Goal: Information Seeking & Learning: Learn about a topic

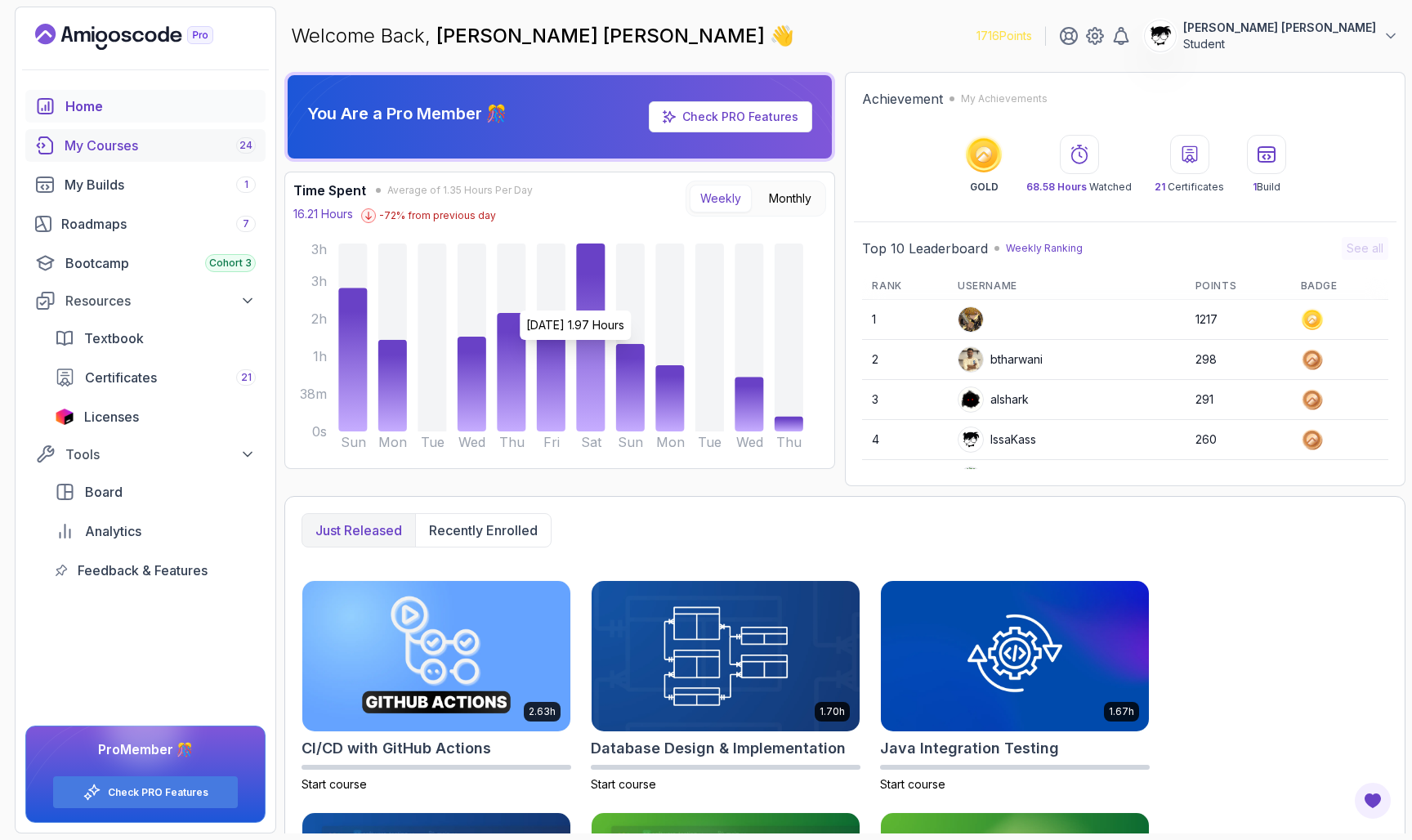
click at [191, 158] on link "My Courses 24" at bounding box center [145, 145] width 240 height 32
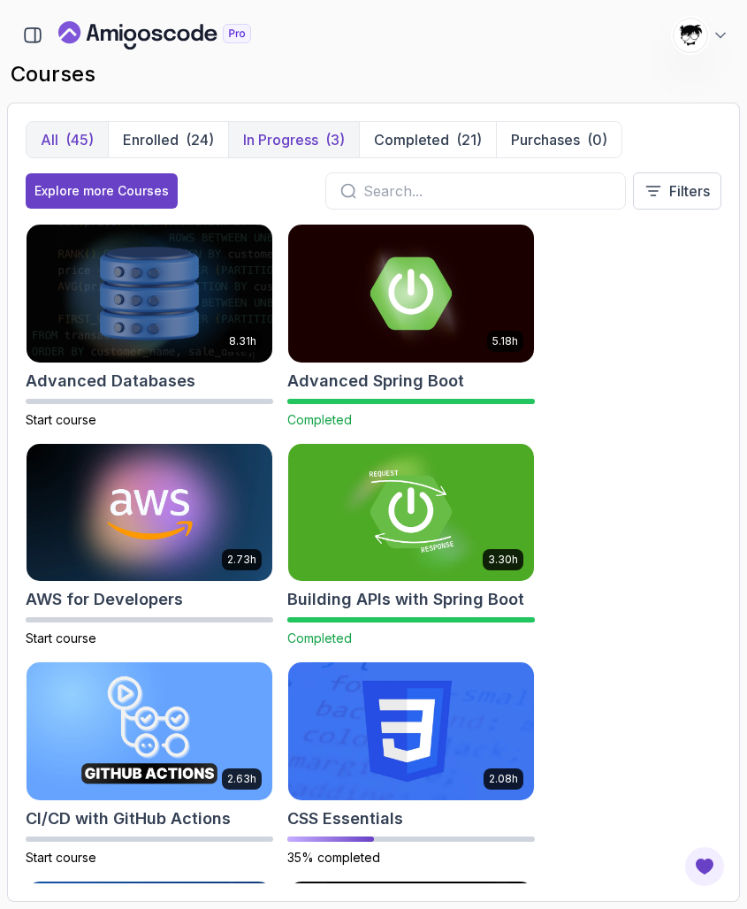
click at [254, 144] on p "In Progress" at bounding box center [280, 139] width 75 height 21
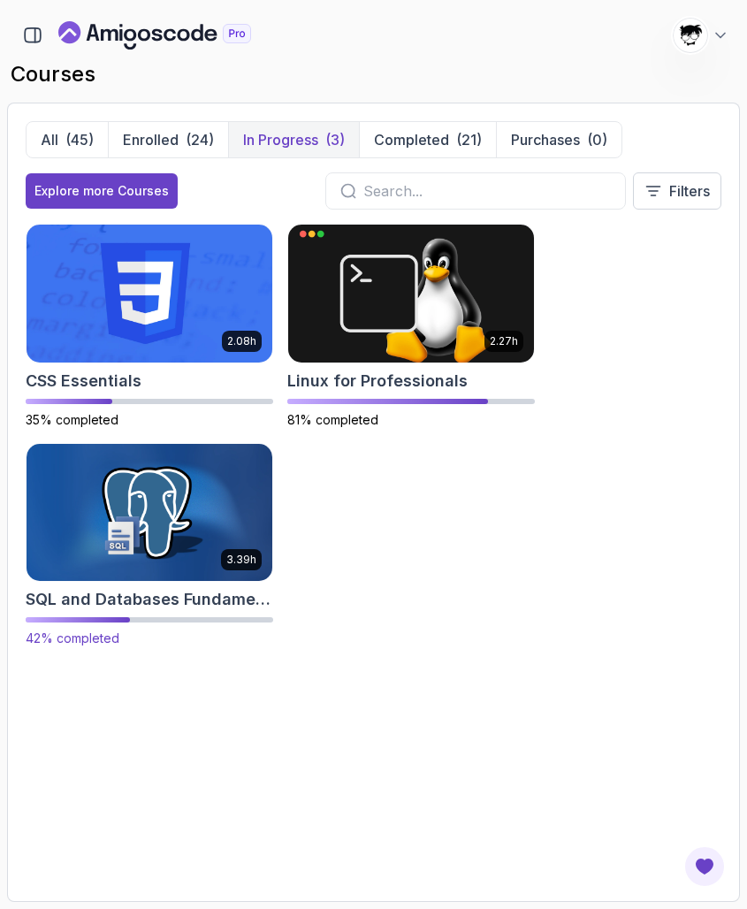
click at [141, 493] on img at bounding box center [149, 512] width 258 height 144
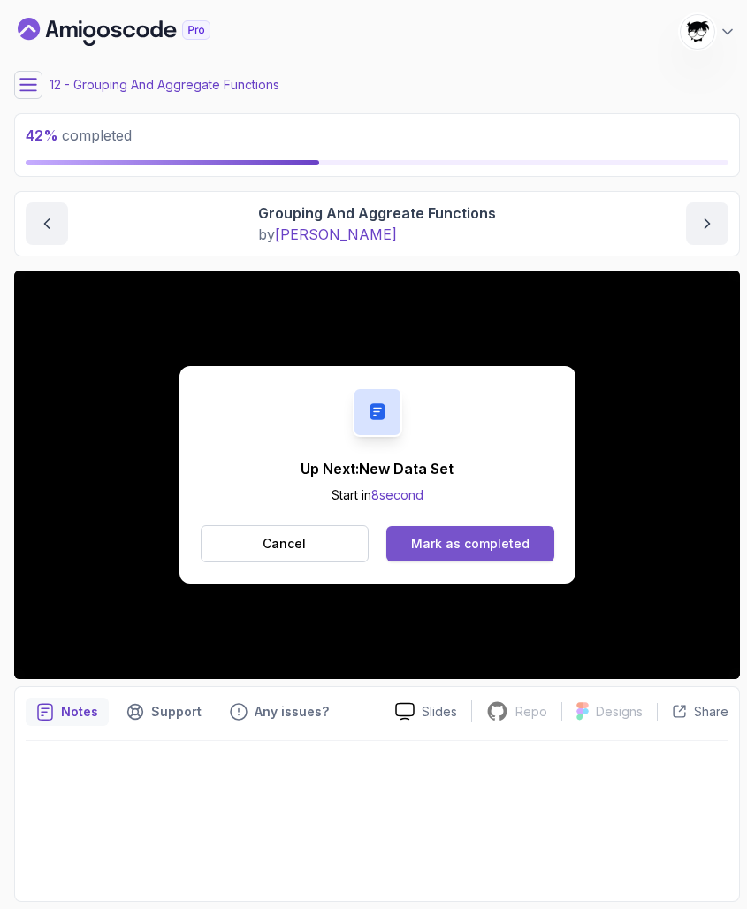
click at [418, 543] on div "Mark as completed" at bounding box center [470, 544] width 118 height 18
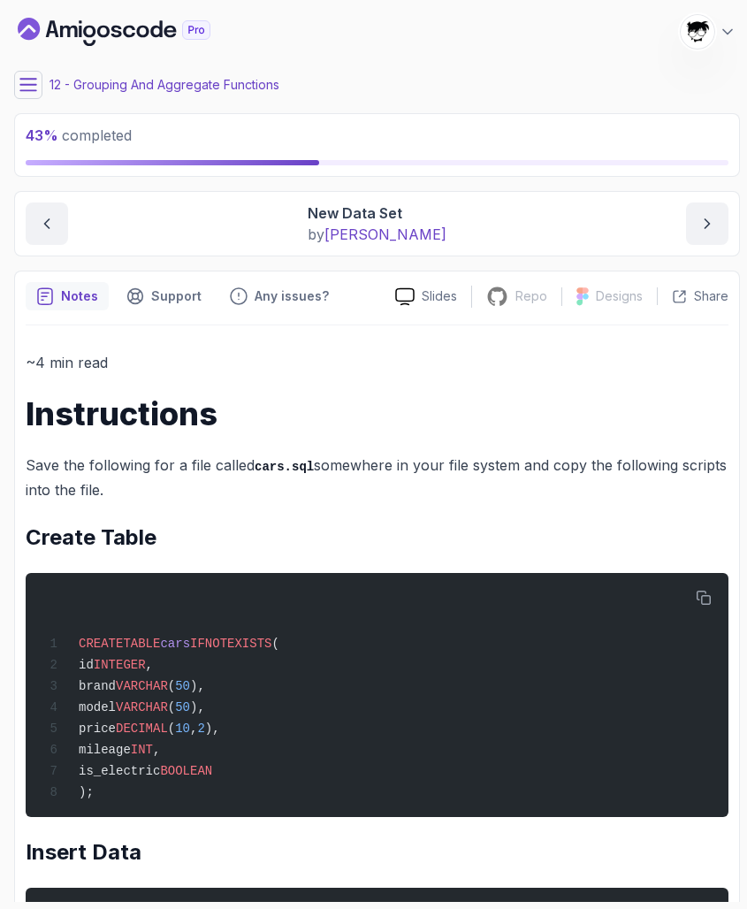
scroll to position [297, 0]
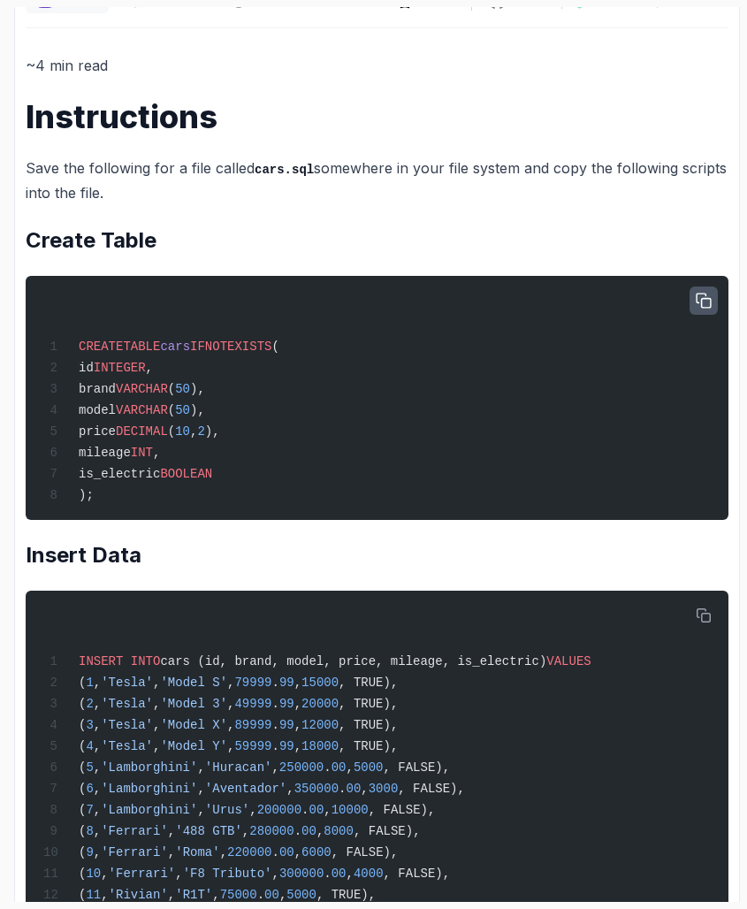
click at [704, 299] on icon "button" at bounding box center [704, 301] width 16 height 16
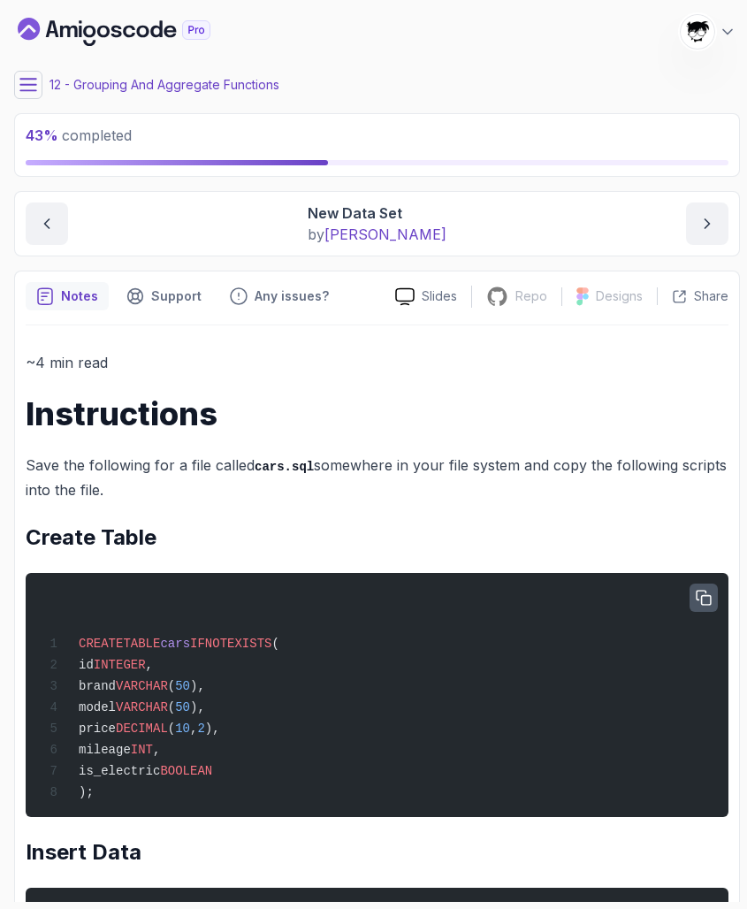
scroll to position [0, 0]
click at [275, 289] on p "Any issues?" at bounding box center [292, 296] width 74 height 18
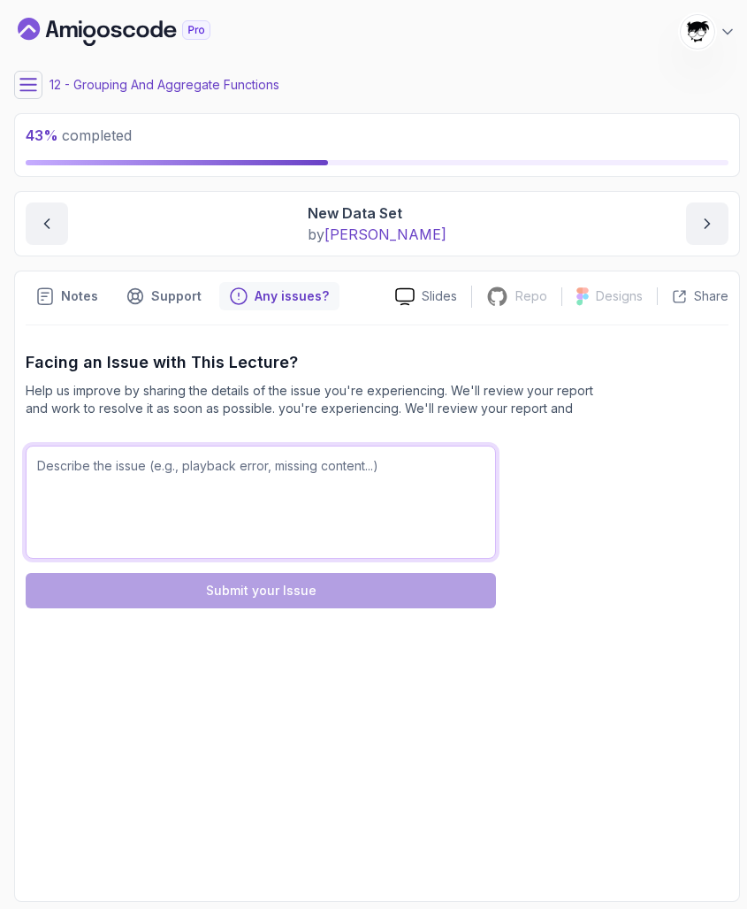
click at [80, 514] on textarea at bounding box center [261, 502] width 470 height 113
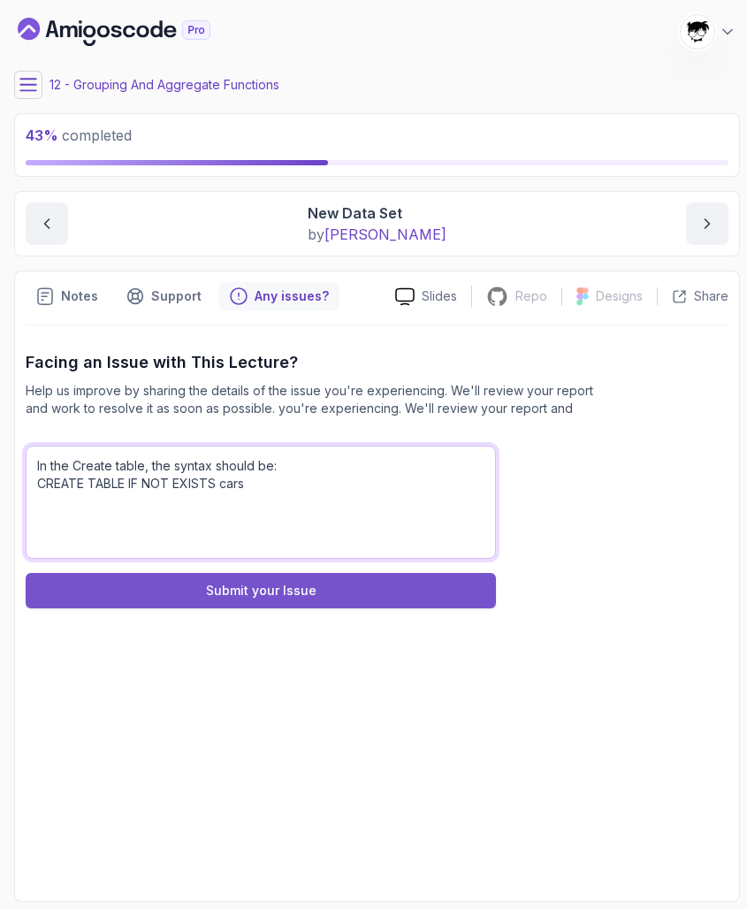
type textarea "In the Create table, the syntax should be: CREATE TABLE IF NOT EXISTS cars"
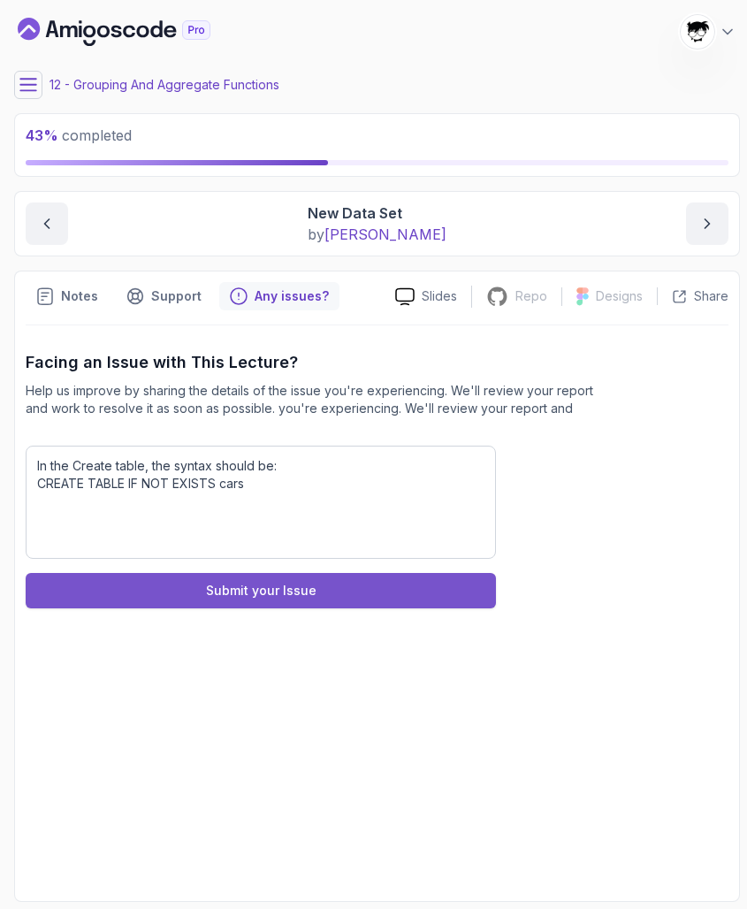
click at [166, 588] on button "Submit your Issue" at bounding box center [261, 590] width 470 height 35
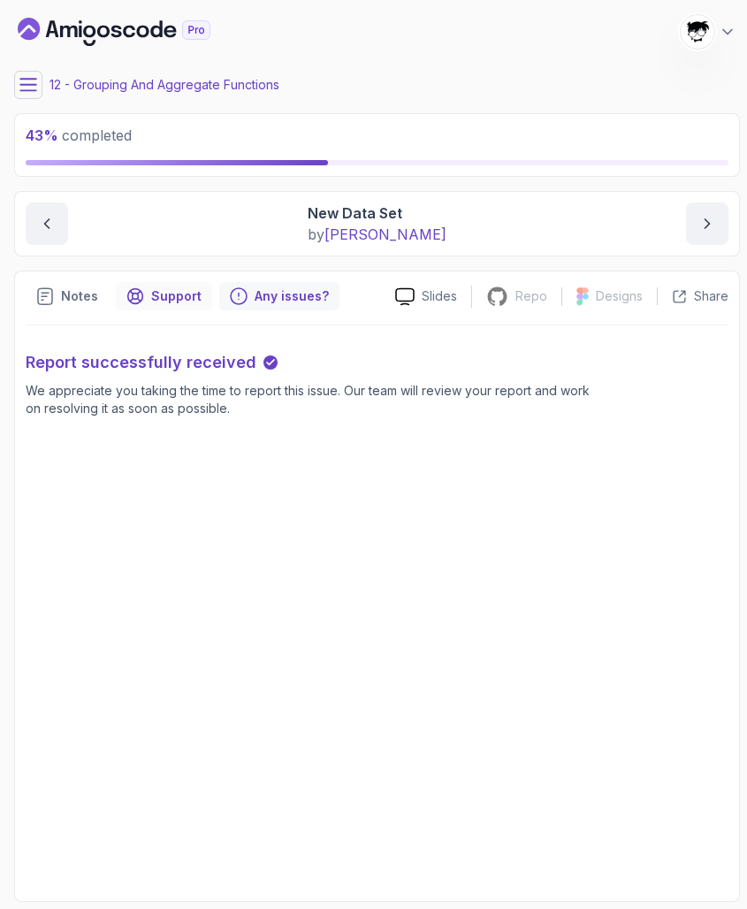
click at [174, 290] on p "Support" at bounding box center [176, 296] width 50 height 18
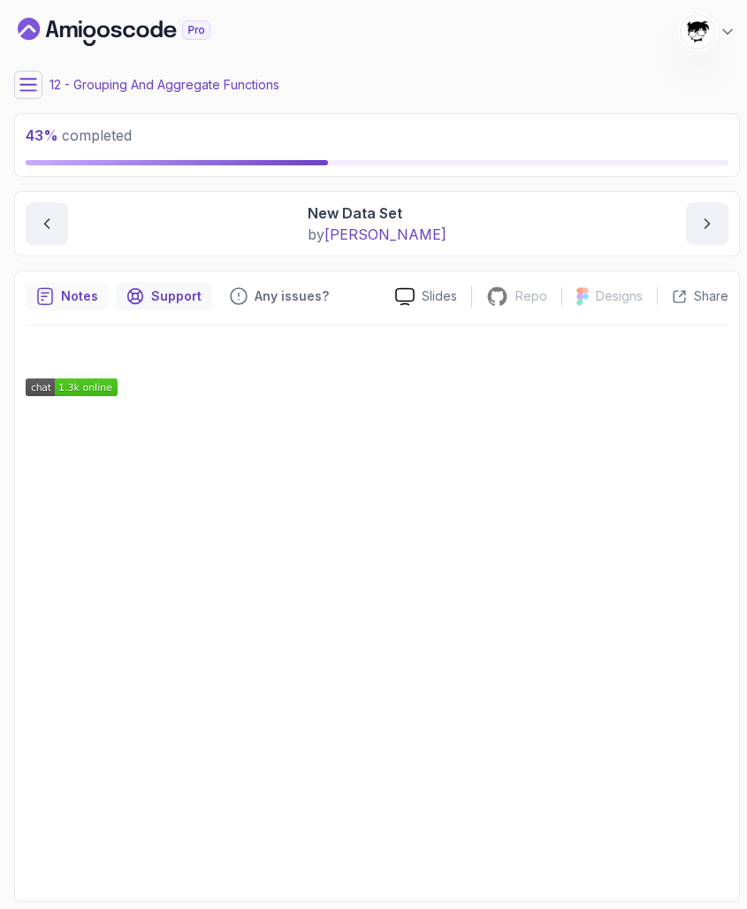
click at [75, 282] on div "Notes" at bounding box center [67, 296] width 83 height 28
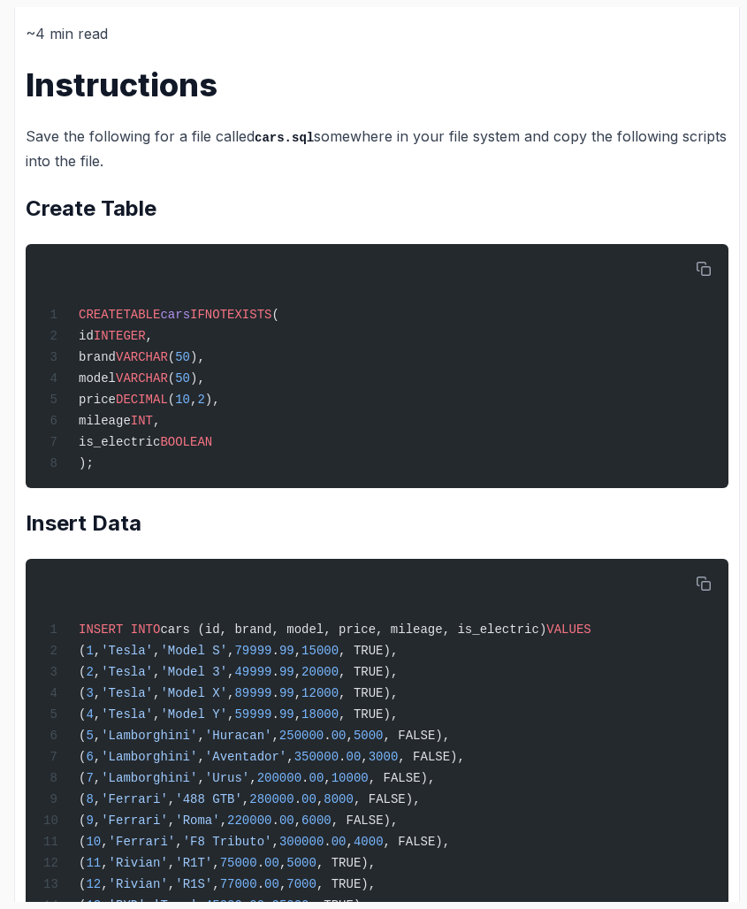
scroll to position [568, 0]
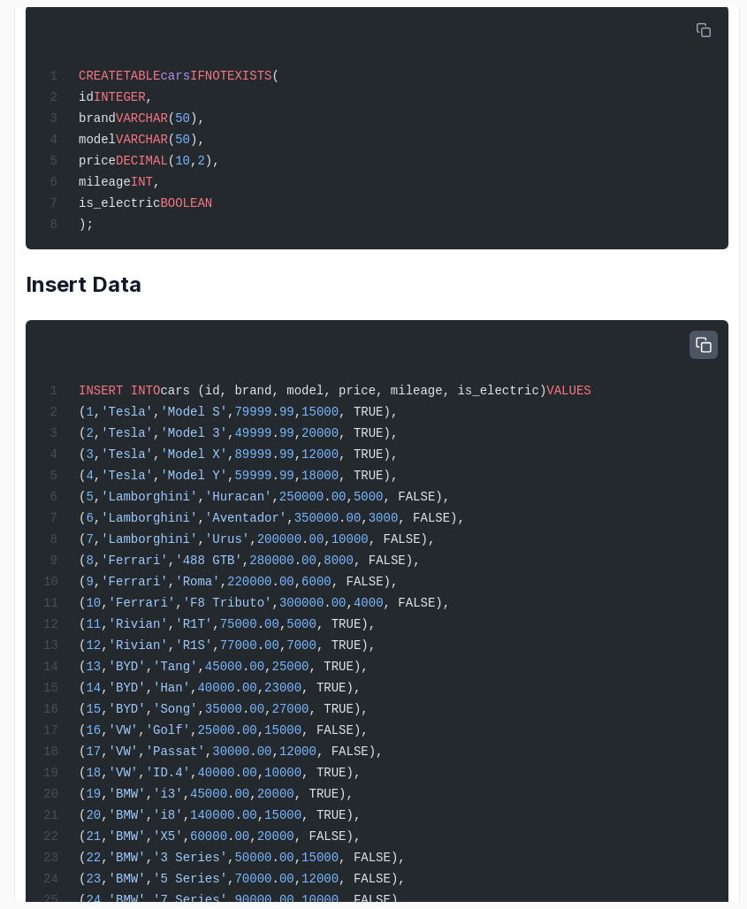
click at [707, 347] on icon "button" at bounding box center [704, 346] width 16 height 16
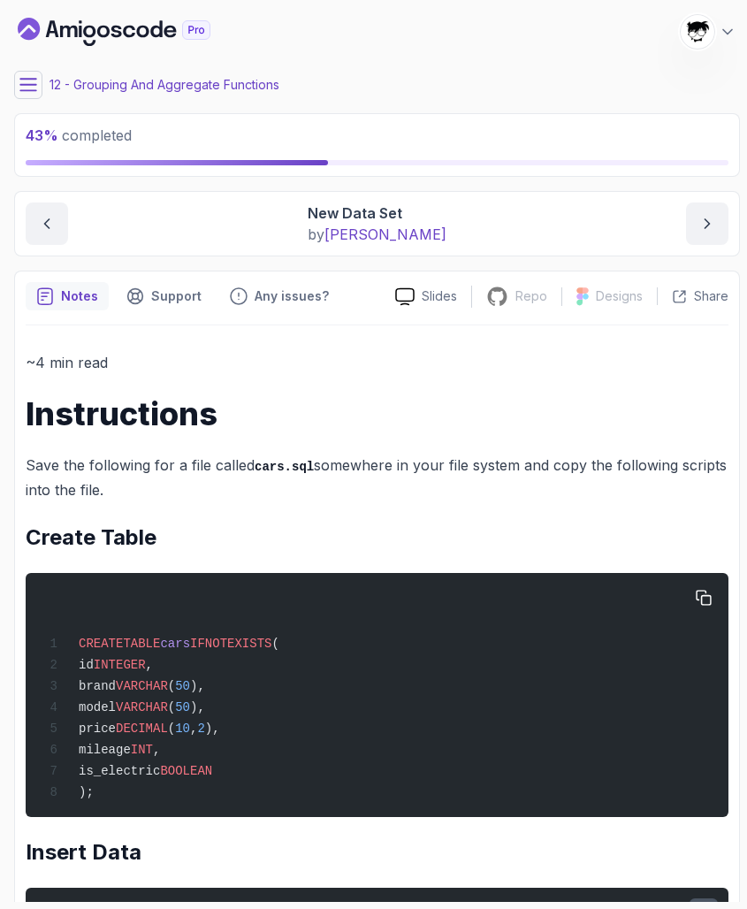
scroll to position [0, 0]
click at [32, 89] on icon at bounding box center [28, 85] width 18 height 18
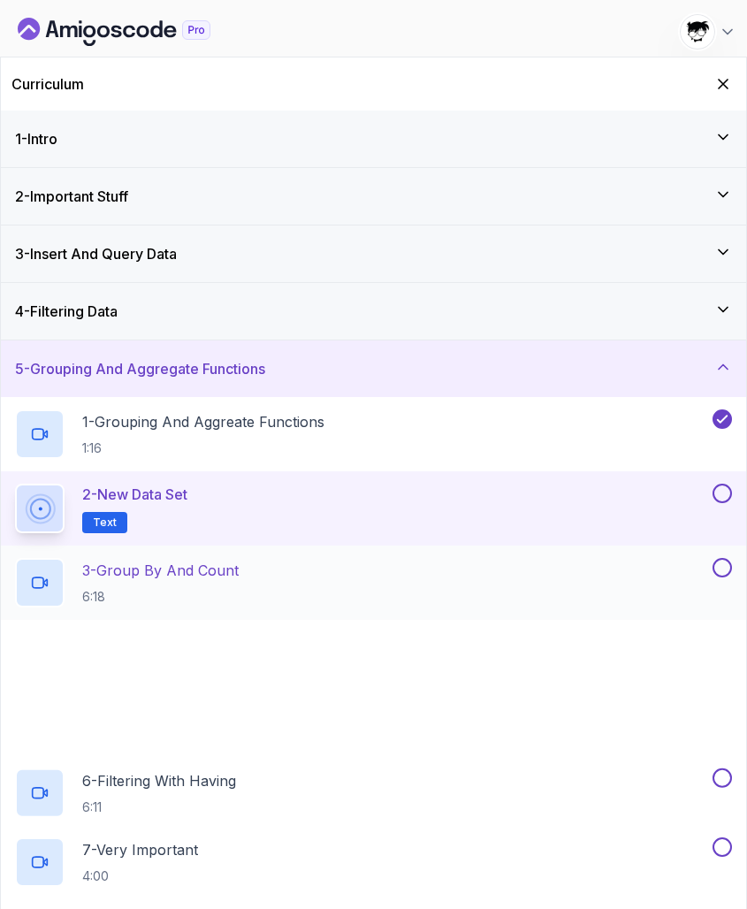
scroll to position [67, 0]
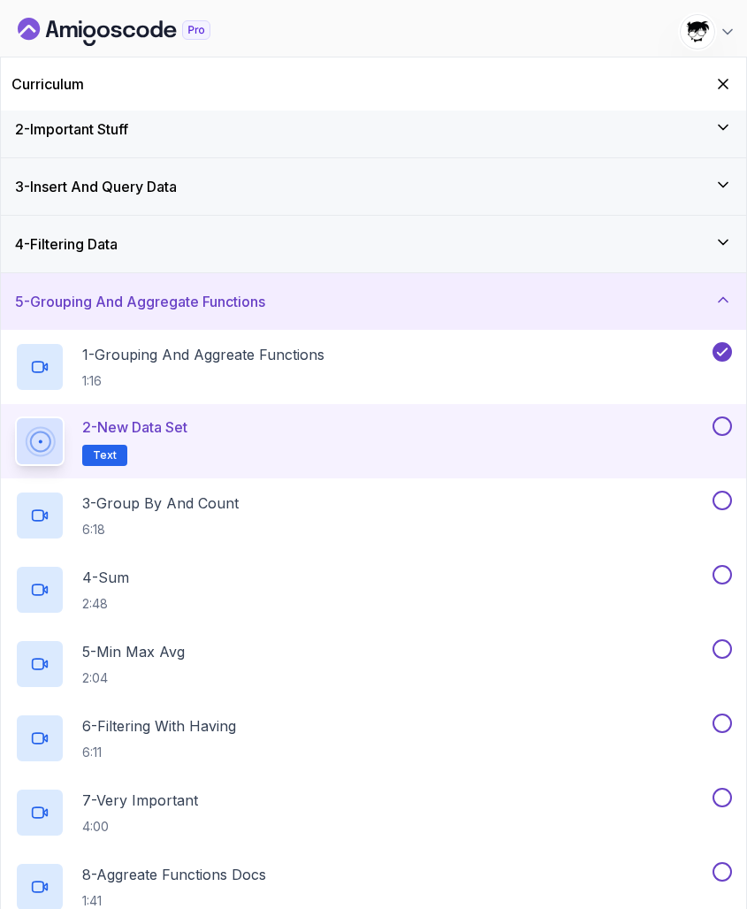
click at [719, 424] on button at bounding box center [722, 425] width 19 height 19
click at [436, 505] on div "3 - Group By And Count 6:18" at bounding box center [362, 516] width 694 height 50
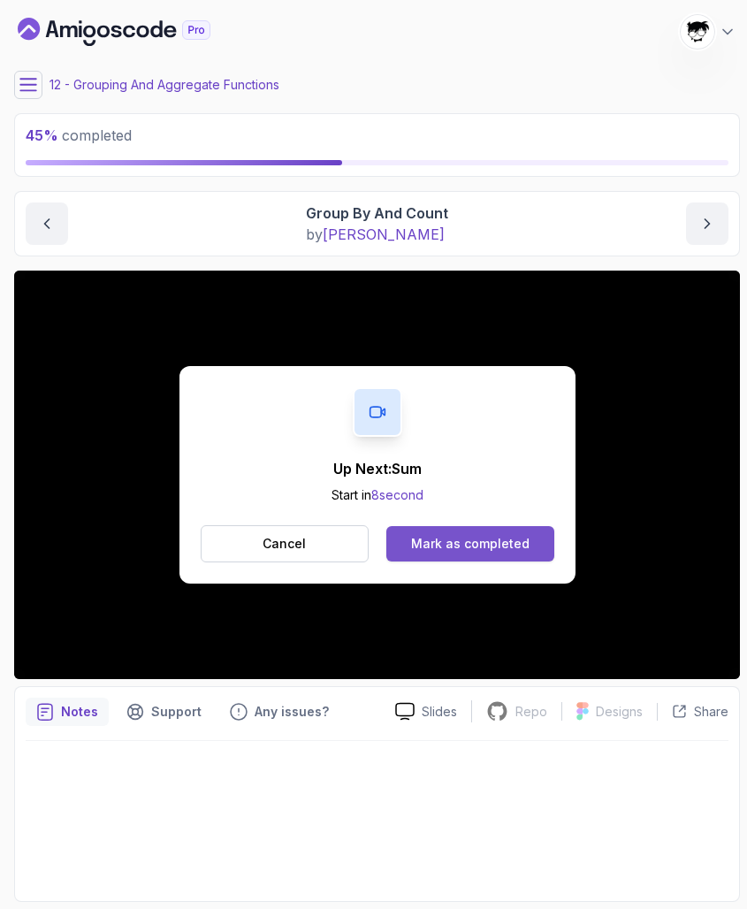
click at [460, 550] on div "Mark as completed" at bounding box center [470, 544] width 118 height 18
click at [428, 543] on div "Mark as completed" at bounding box center [470, 544] width 118 height 18
click at [425, 542] on div "Mark as completed" at bounding box center [470, 544] width 118 height 18
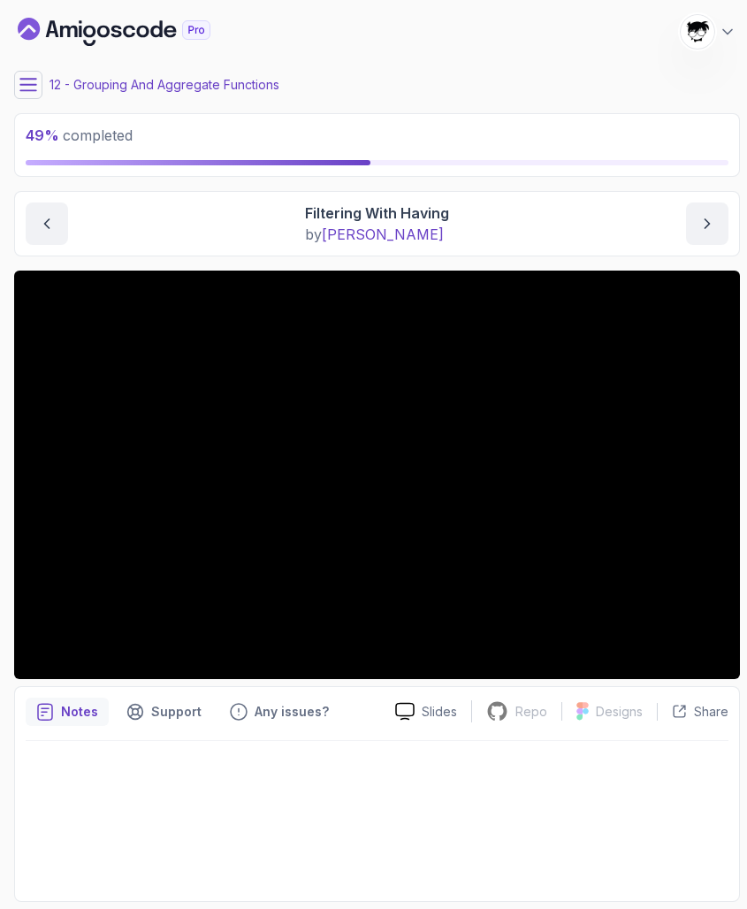
click at [18, 87] on button at bounding box center [28, 85] width 28 height 28
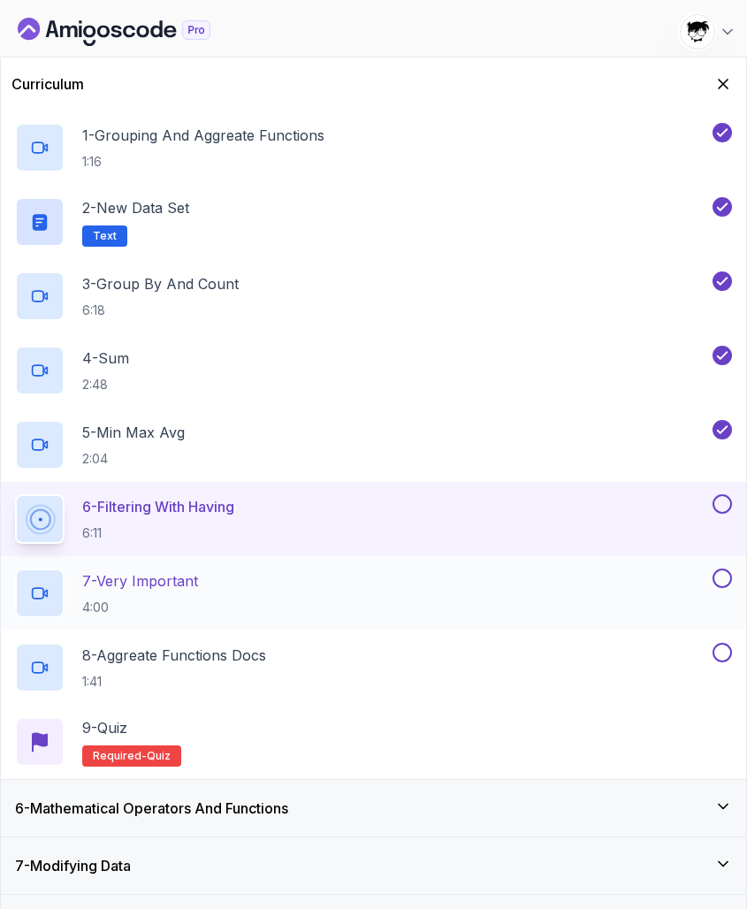
scroll to position [282, 0]
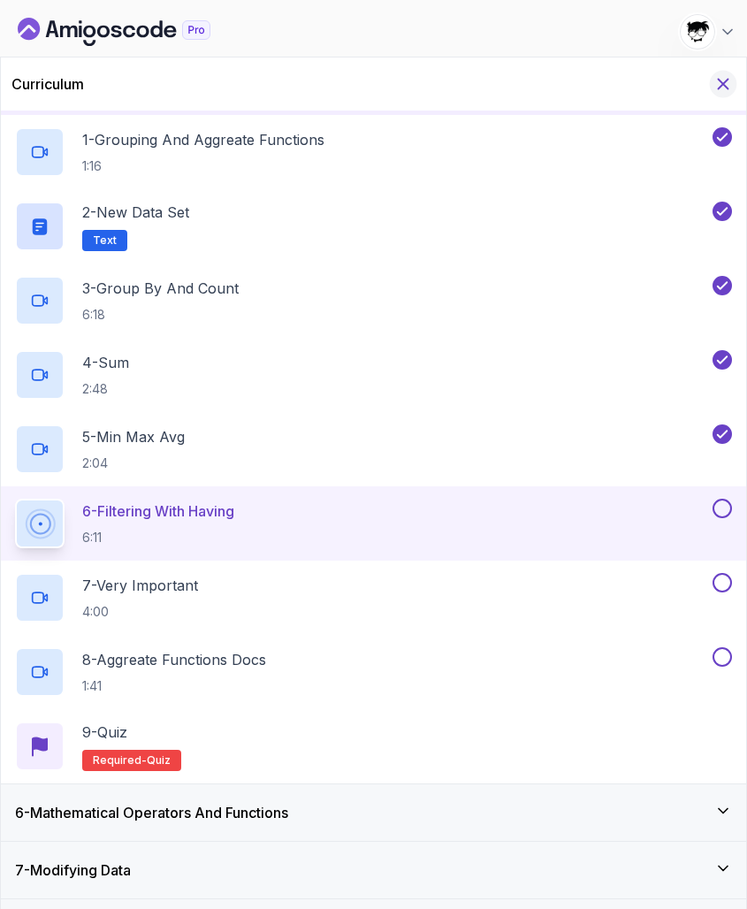
click at [716, 79] on icon "Hide Curriculum for mobile" at bounding box center [722, 83] width 19 height 19
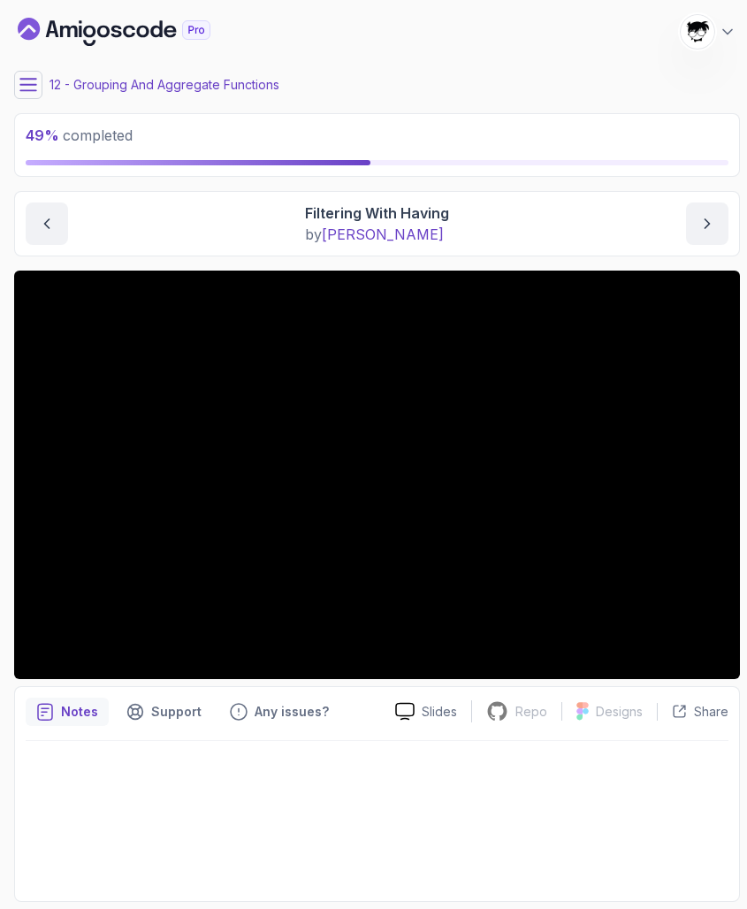
click at [24, 80] on icon at bounding box center [28, 84] width 16 height 11
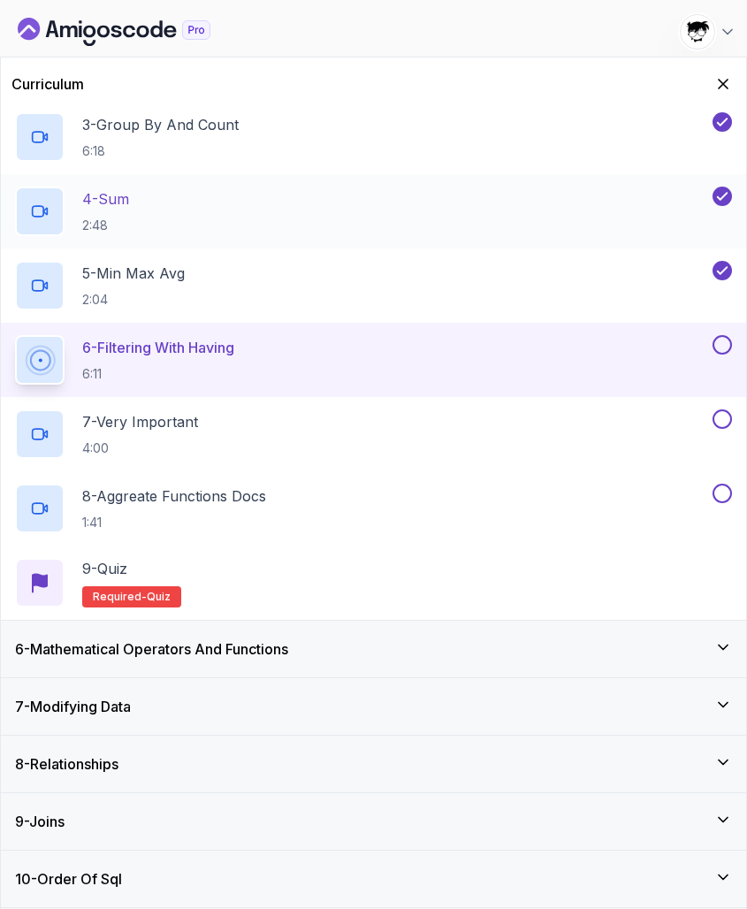
scroll to position [446, 0]
click at [724, 86] on icon "Hide Curriculum for mobile" at bounding box center [724, 85] width 10 height 10
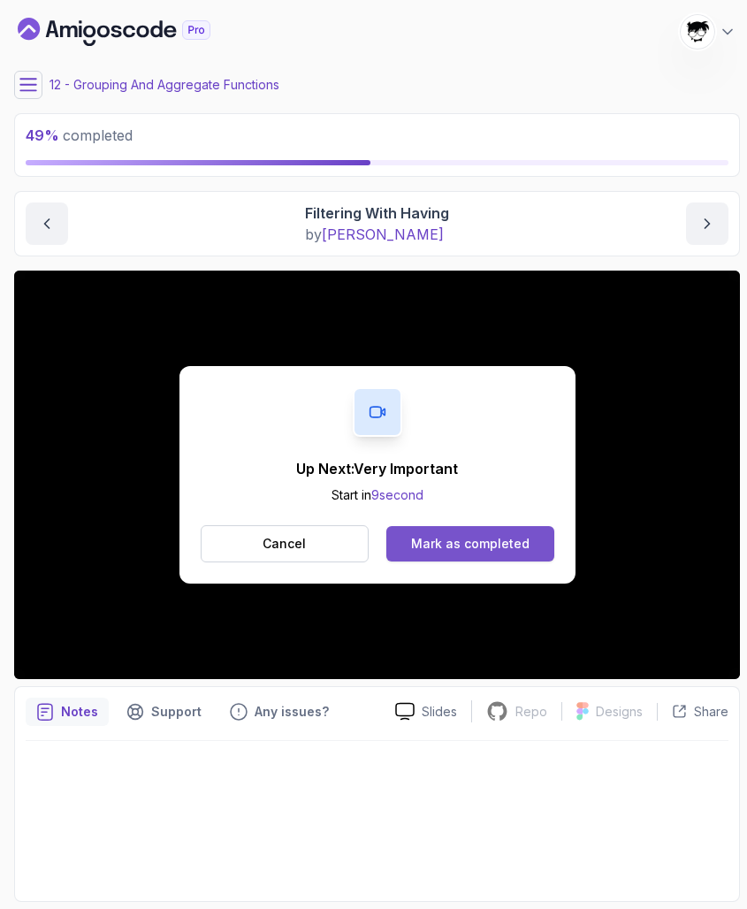
click at [439, 532] on button "Mark as completed" at bounding box center [469, 543] width 167 height 35
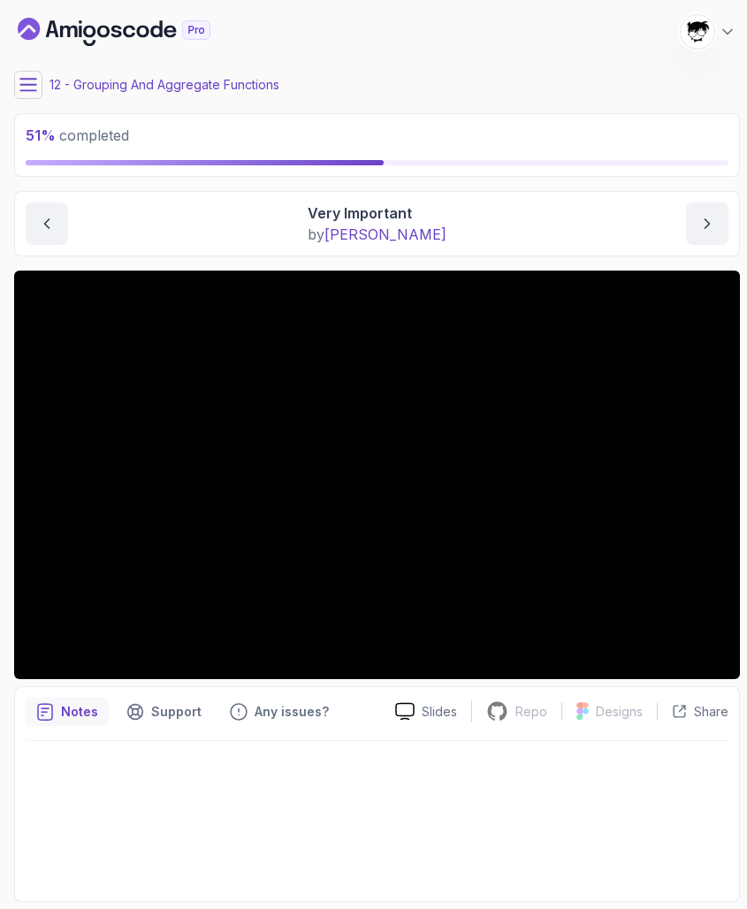
click at [333, 254] on div "Grouping And Aggregate Functions Very Important Very Important by [PERSON_NAME]" at bounding box center [377, 223] width 726 height 65
click at [33, 88] on icon at bounding box center [28, 85] width 18 height 18
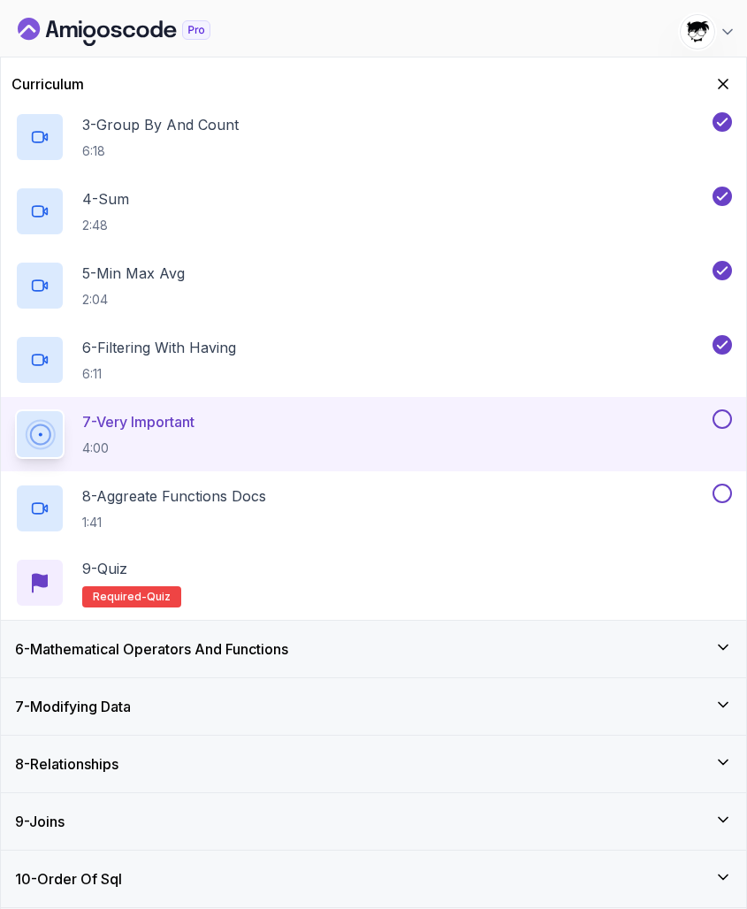
scroll to position [446, 0]
click at [116, 660] on div "6 - Mathematical Operators And Functions" at bounding box center [373, 649] width 745 height 57
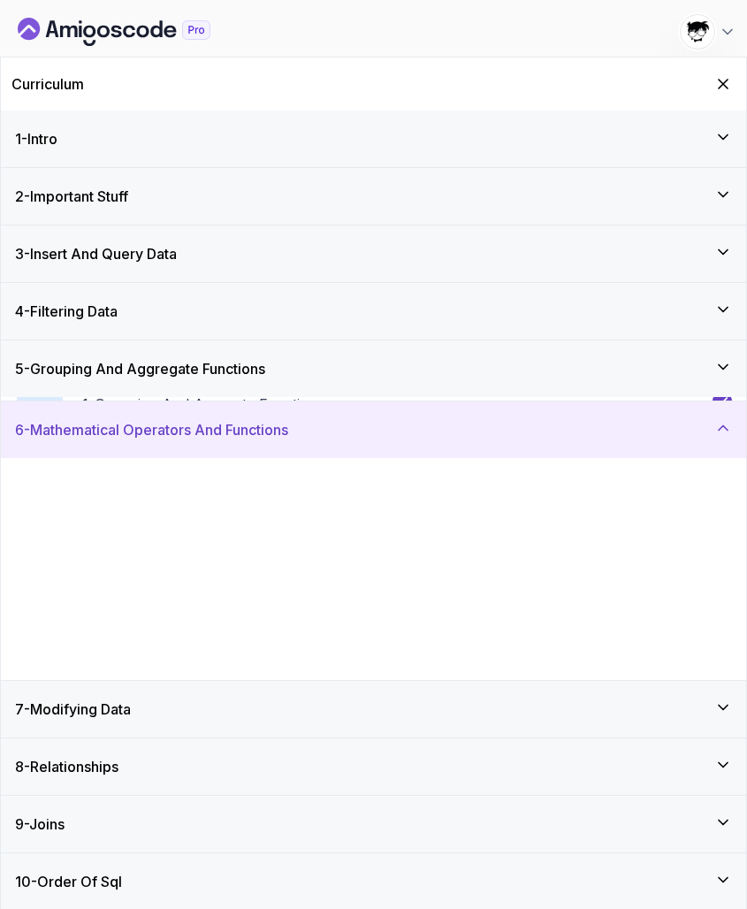
scroll to position [0, 0]
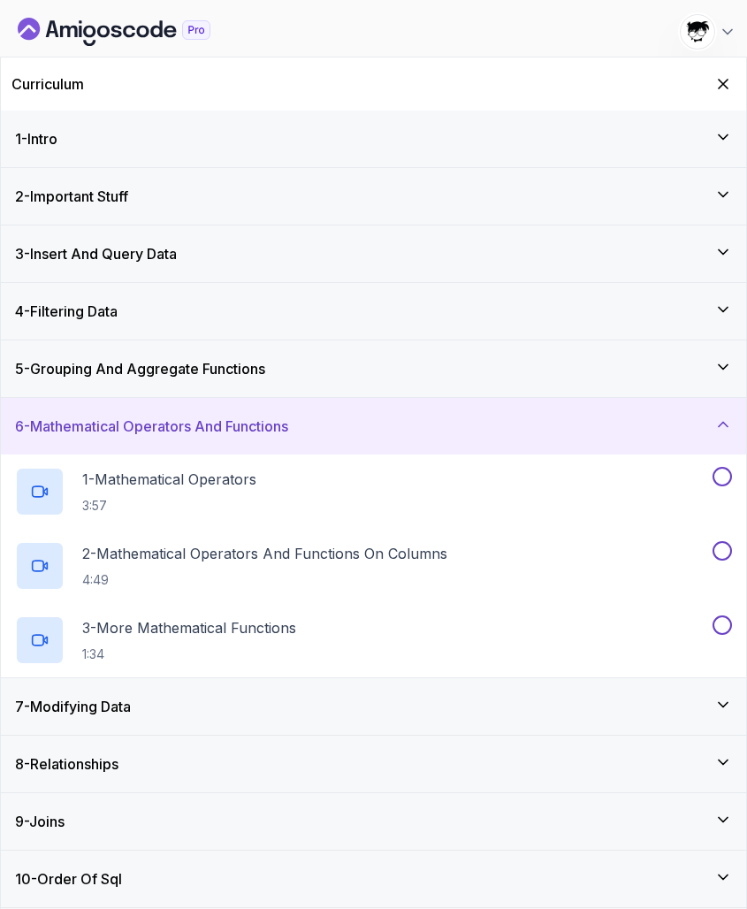
click at [104, 694] on div "7 - Modifying Data" at bounding box center [373, 706] width 745 height 57
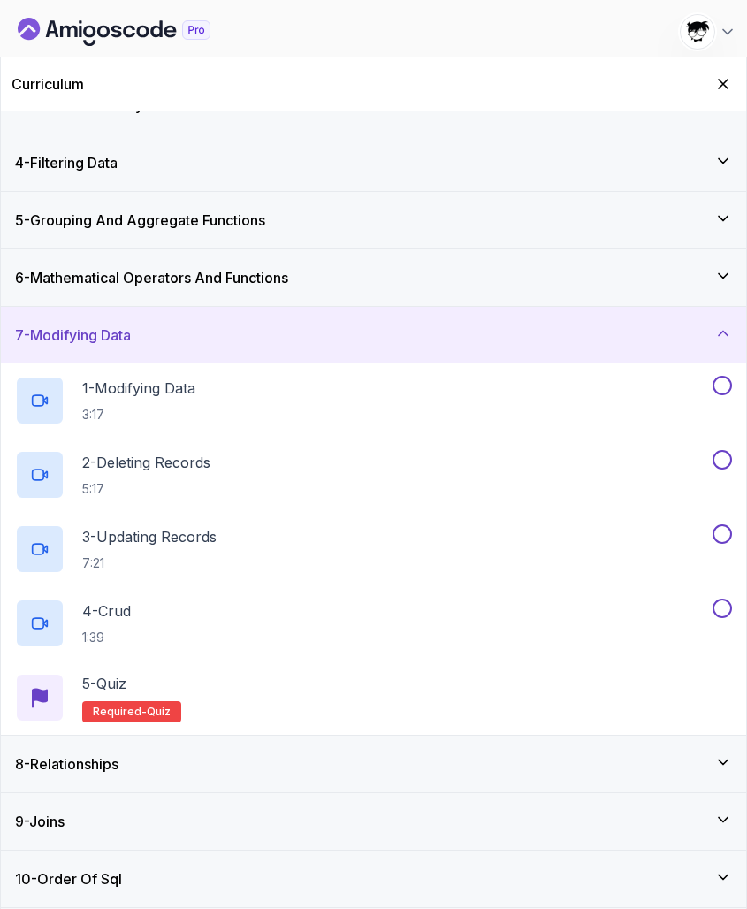
scroll to position [149, 0]
click at [91, 758] on h3 "8 - Relationships" at bounding box center [66, 763] width 103 height 21
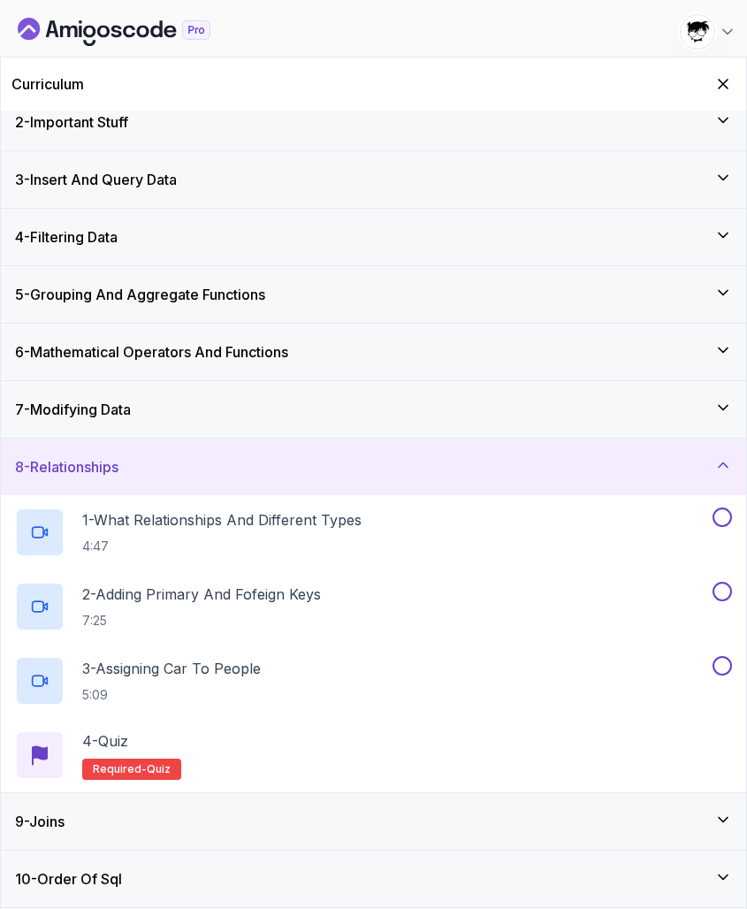
scroll to position [75, 0]
click at [73, 835] on div "9 - Joins" at bounding box center [373, 821] width 745 height 57
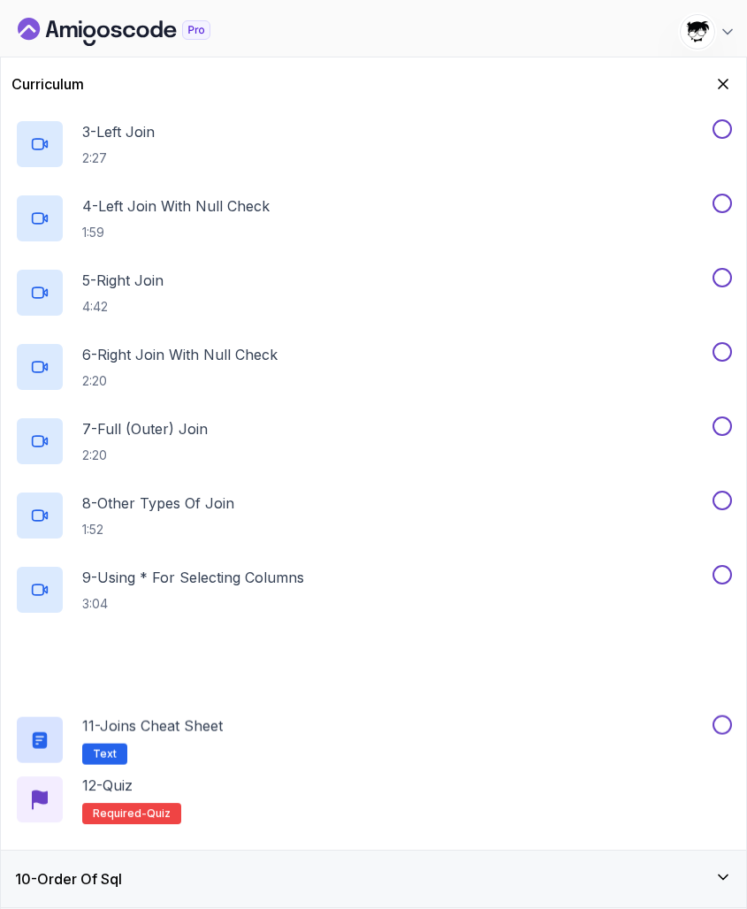
scroll to position [668, 0]
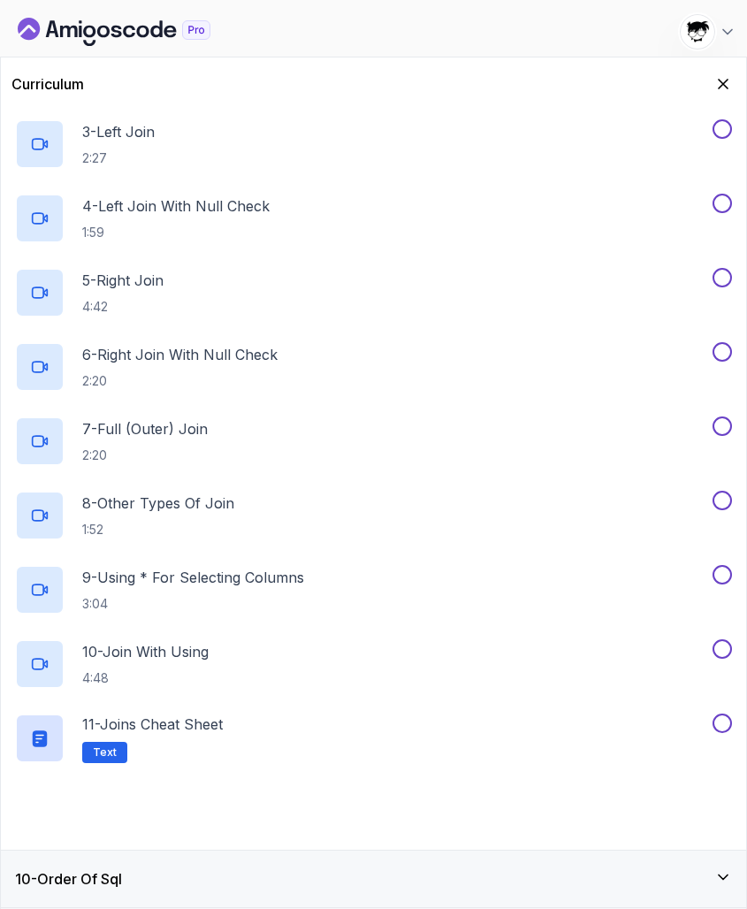
click at [65, 835] on h3 "10 - Order Of Sql" at bounding box center [68, 878] width 107 height 21
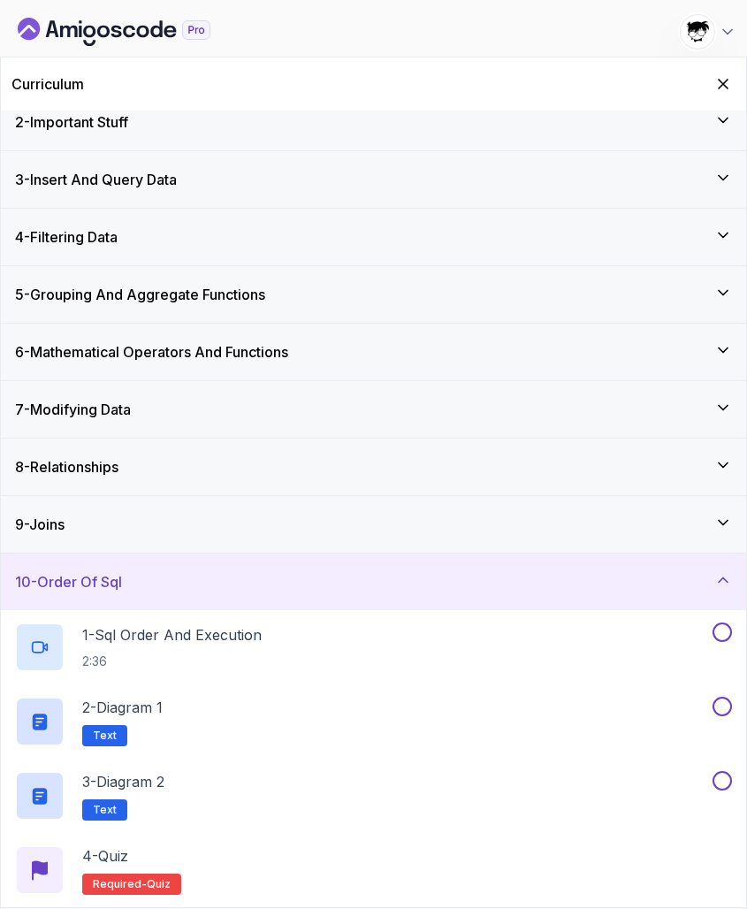
scroll to position [74, 0]
click at [89, 592] on div "10 - Order Of Sql" at bounding box center [373, 581] width 745 height 57
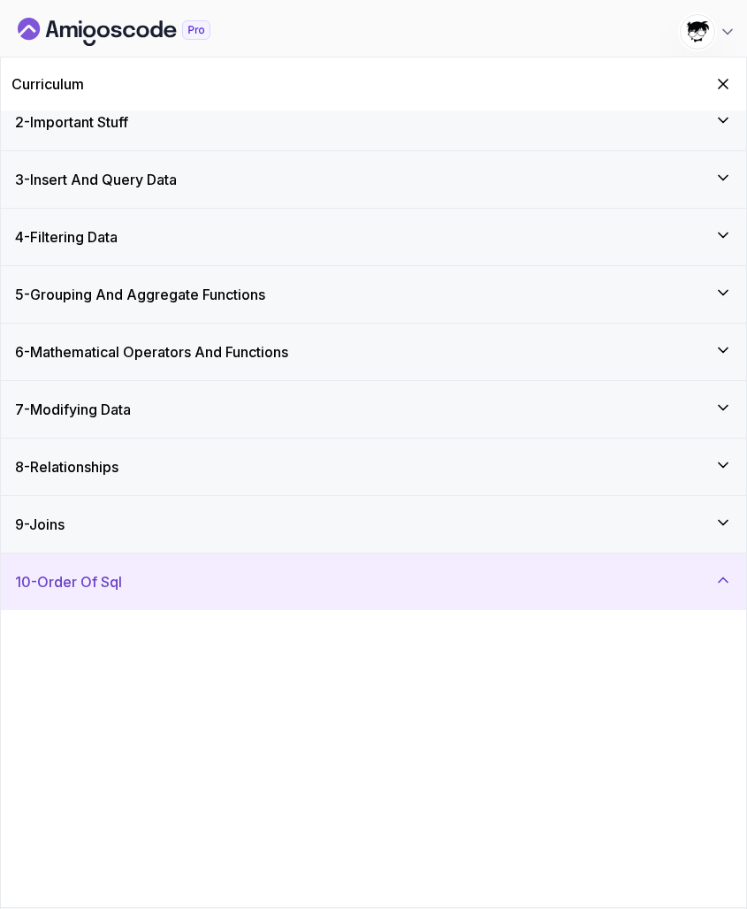
scroll to position [0, 0]
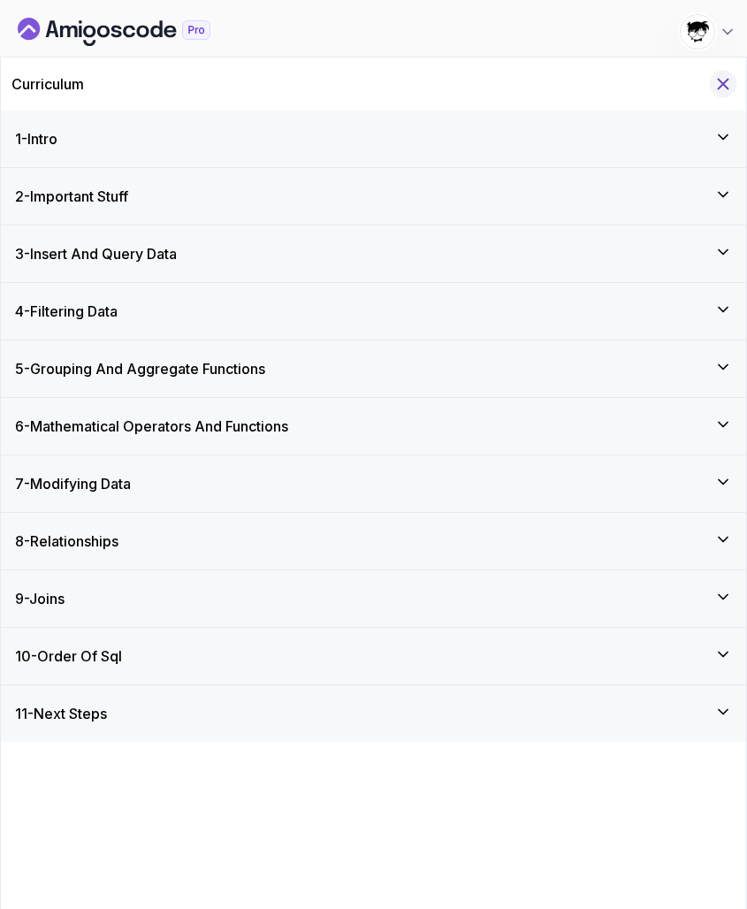
click at [727, 74] on button "Hide Curriculum for mobile" at bounding box center [723, 84] width 27 height 27
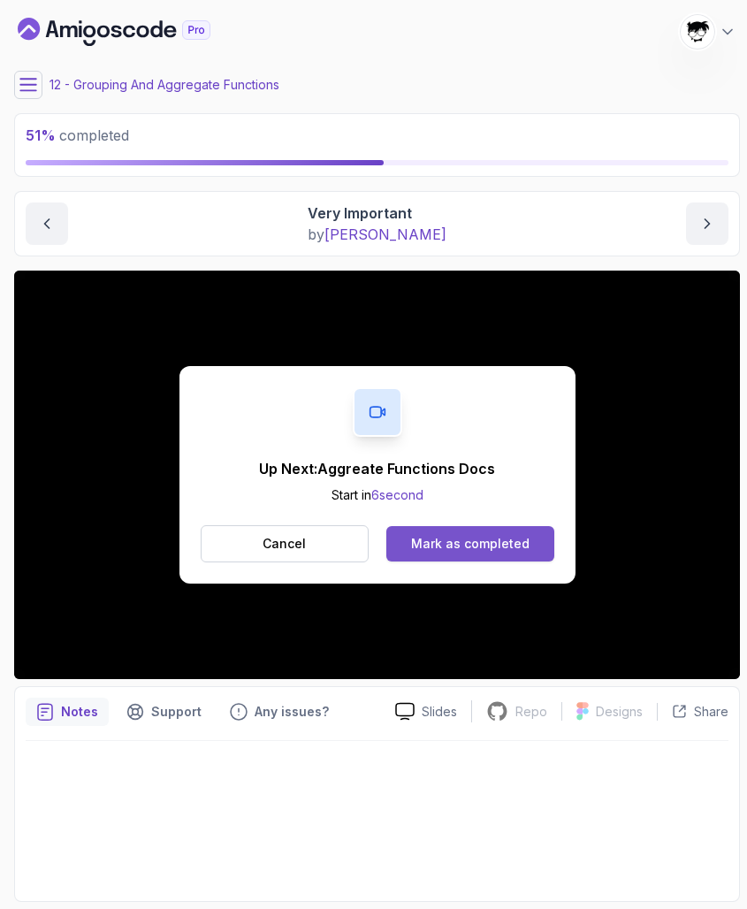
click at [486, 543] on div "Mark as completed" at bounding box center [470, 544] width 118 height 18
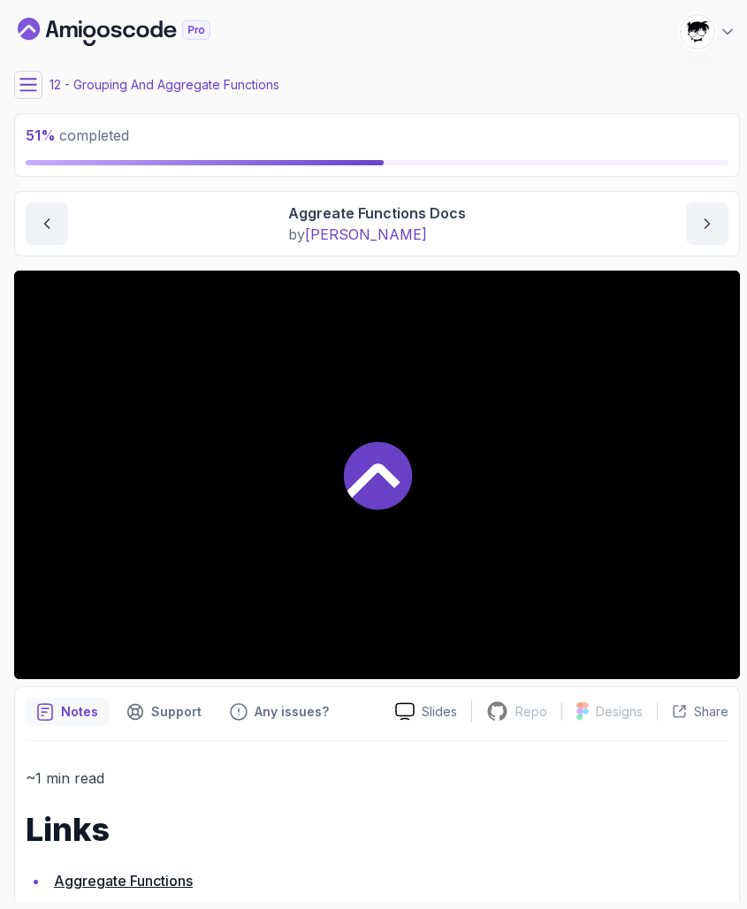
click at [97, 584] on div at bounding box center [377, 475] width 726 height 408
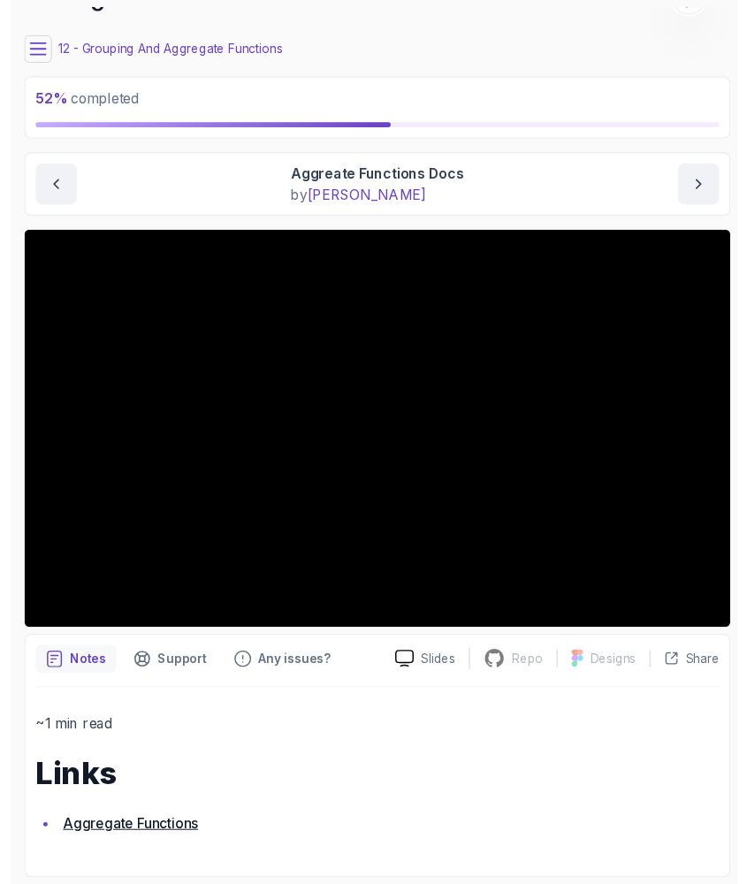
scroll to position [34, 0]
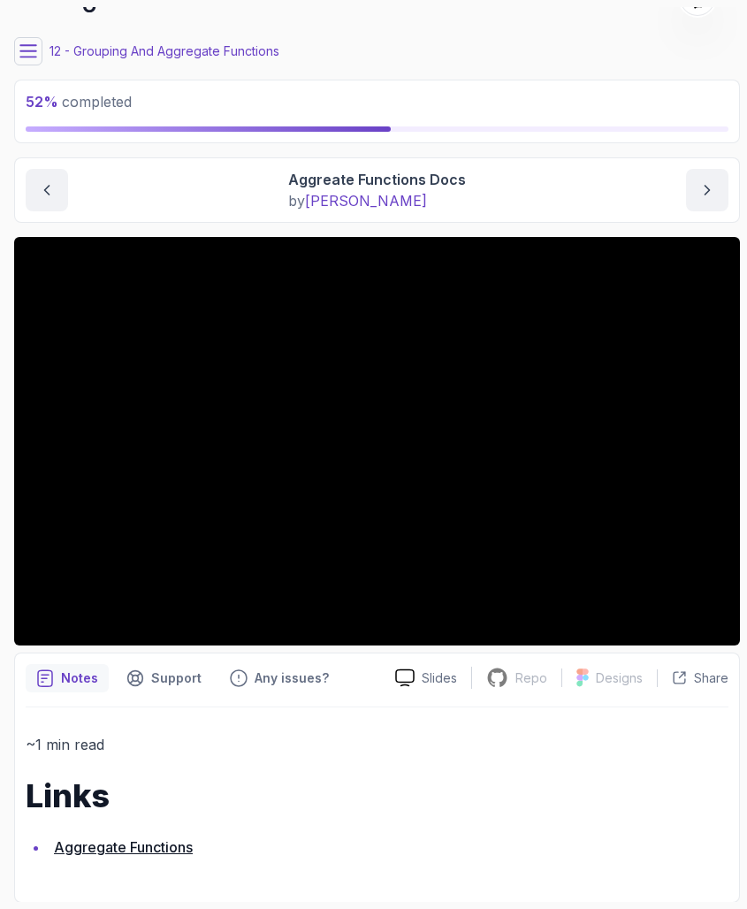
click at [126, 835] on link "Aggregate Functions" at bounding box center [123, 847] width 139 height 18
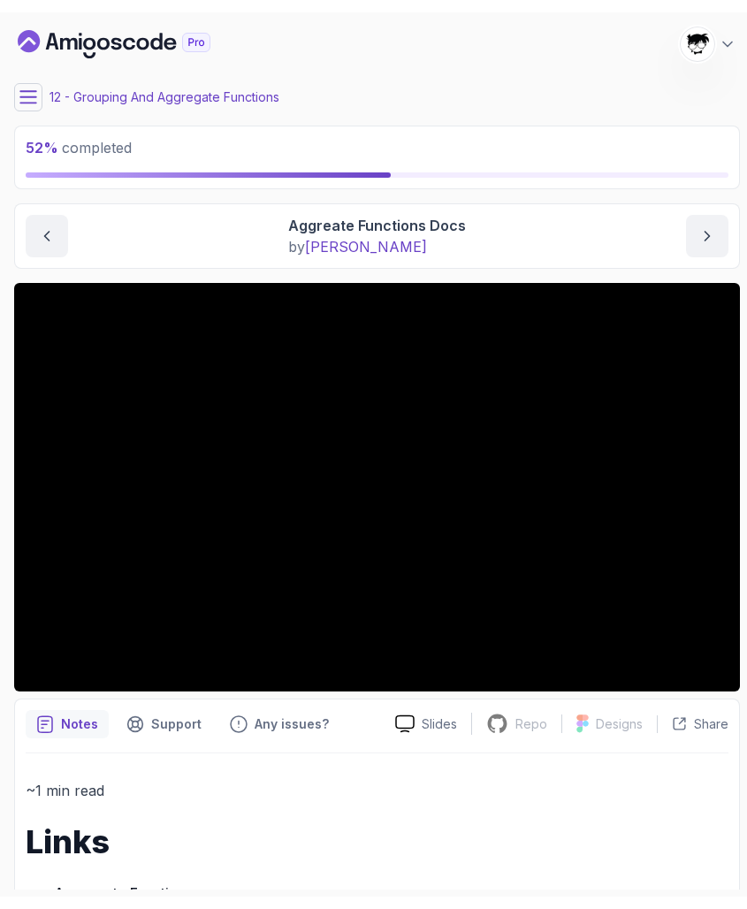
scroll to position [0, 0]
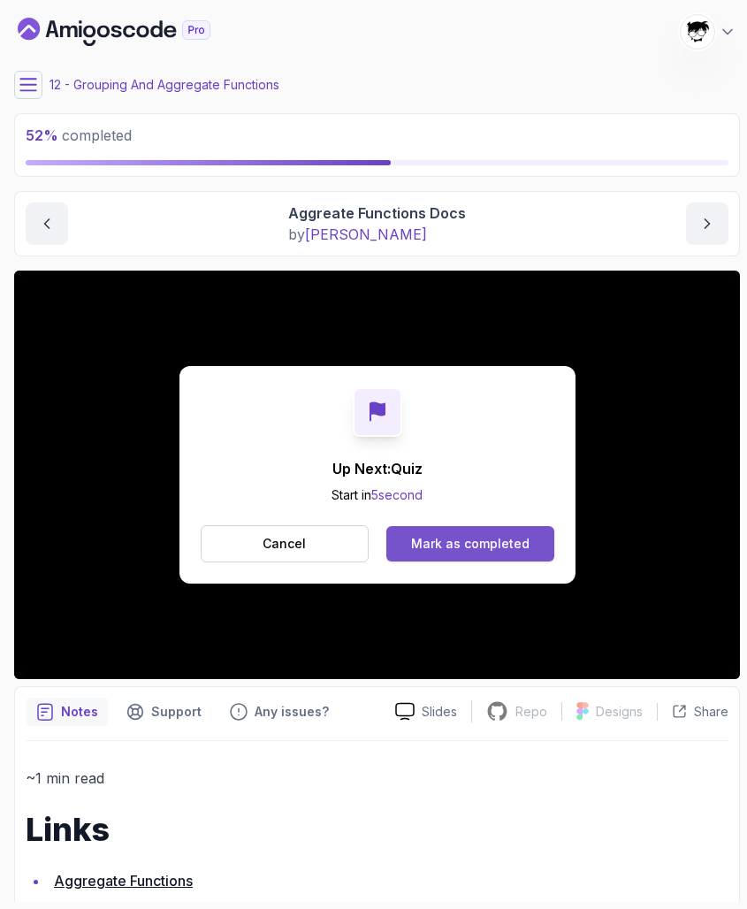
click at [438, 550] on div "Mark as completed" at bounding box center [470, 544] width 118 height 18
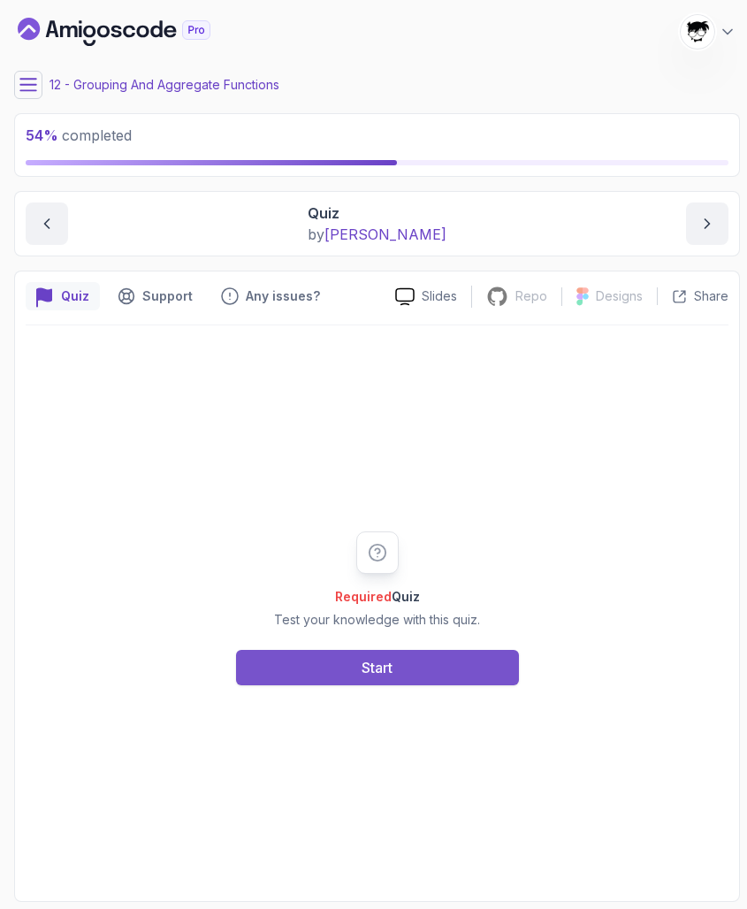
click at [405, 673] on button "Start" at bounding box center [377, 667] width 283 height 35
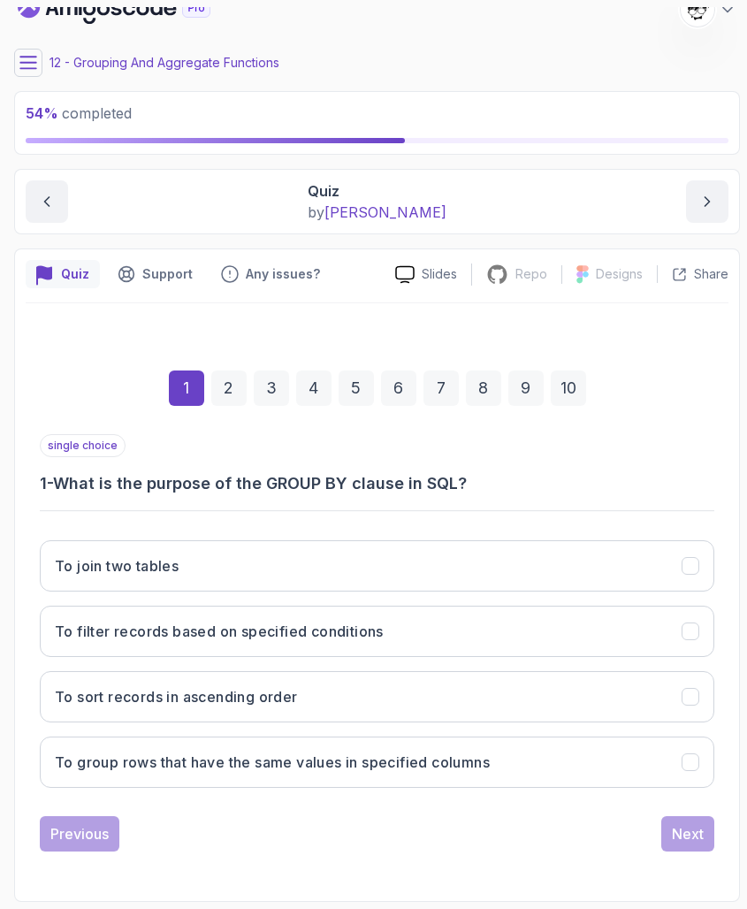
scroll to position [22, 0]
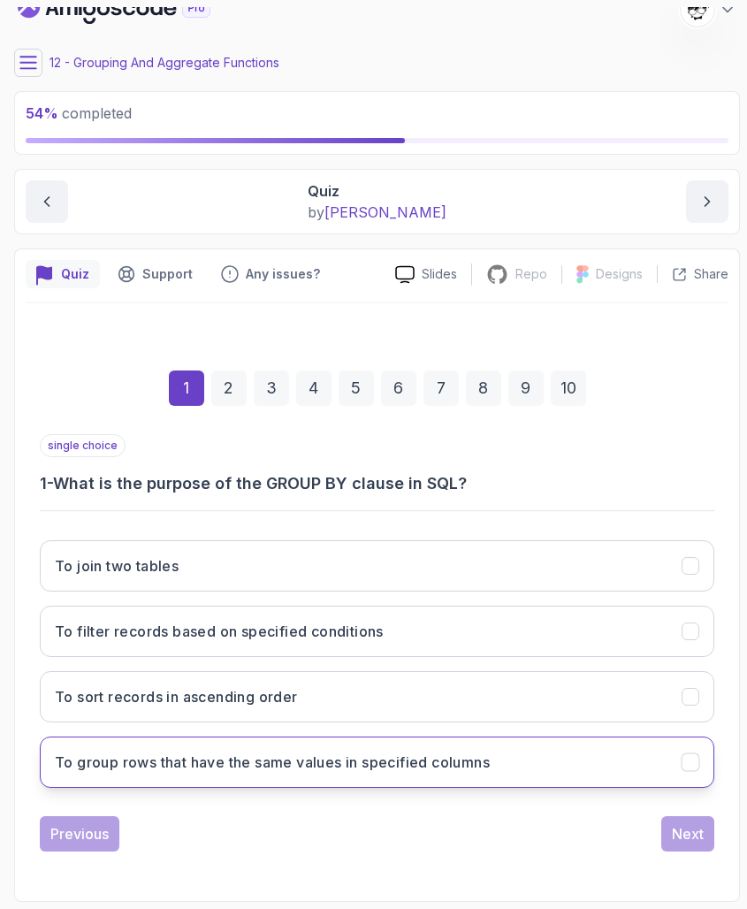
click at [309, 786] on button "To group rows that have the same values in specified columns" at bounding box center [377, 761] width 674 height 51
click at [672, 835] on button "Next" at bounding box center [687, 833] width 53 height 35
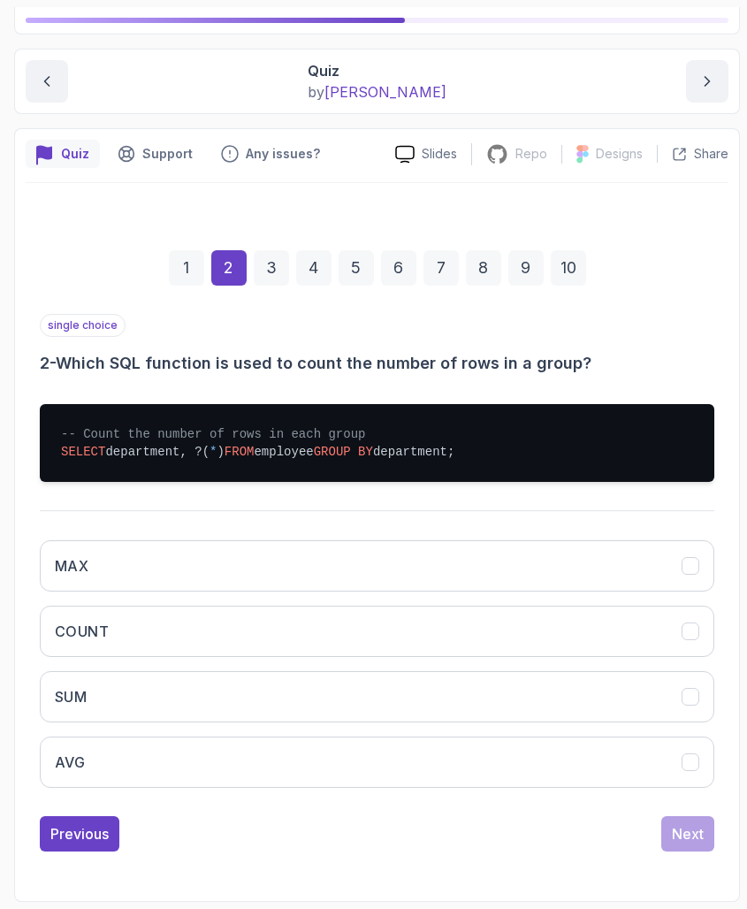
scroll to position [142, 0]
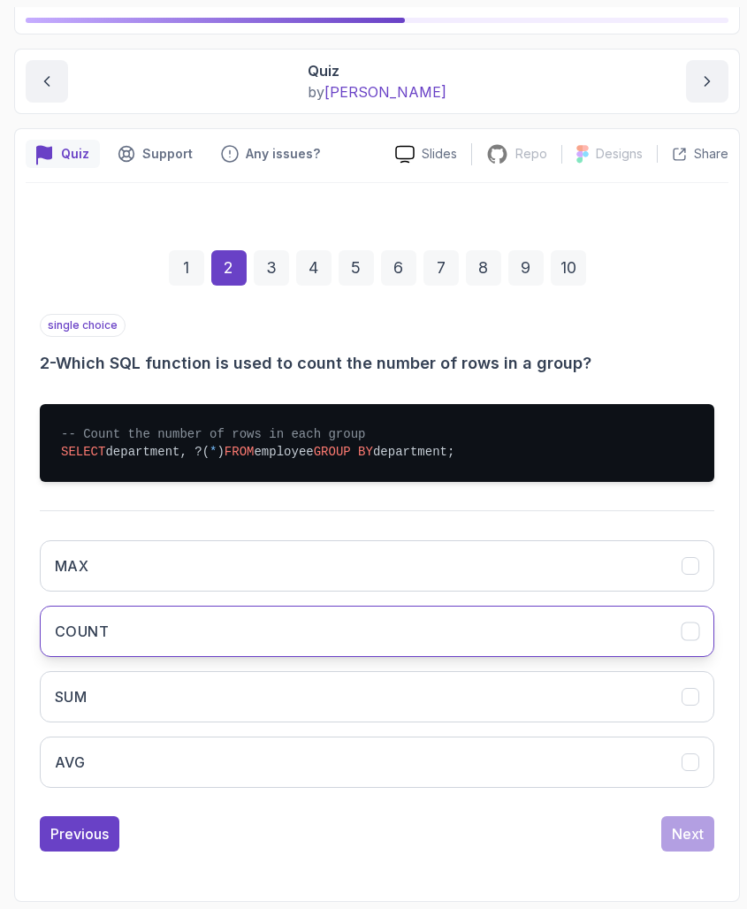
click at [159, 629] on button "COUNT" at bounding box center [377, 631] width 674 height 51
click at [714, 835] on div "1 2 3 4 5 6 7 8 9 10 single choice 2 - Which SQL function is used to count the …" at bounding box center [377, 537] width 703 height 658
click at [698, 834] on div "Next" at bounding box center [688, 833] width 32 height 21
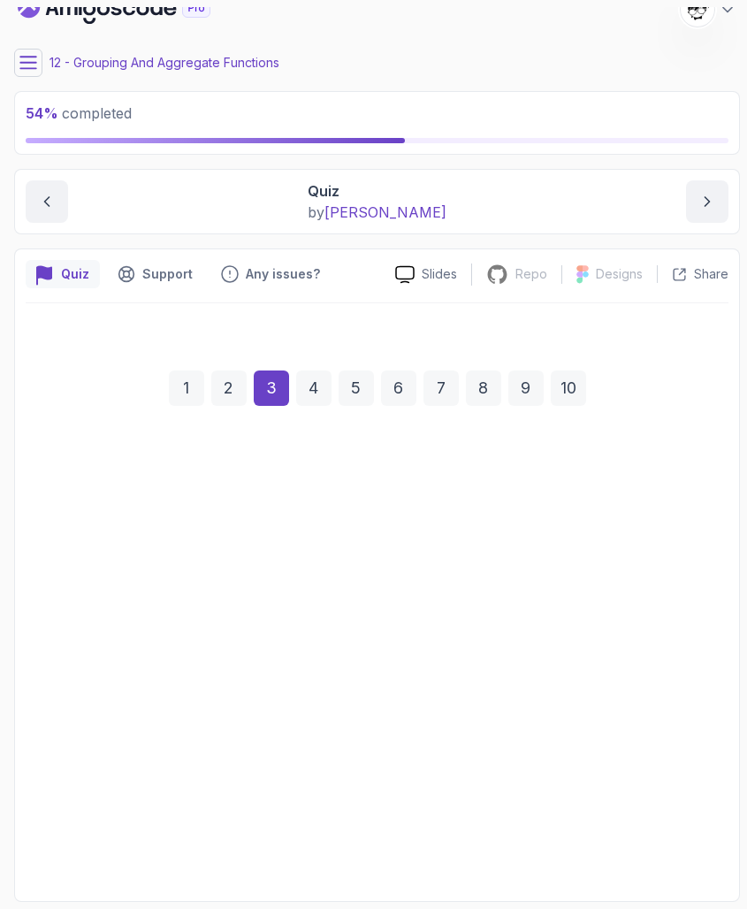
scroll to position [22, 0]
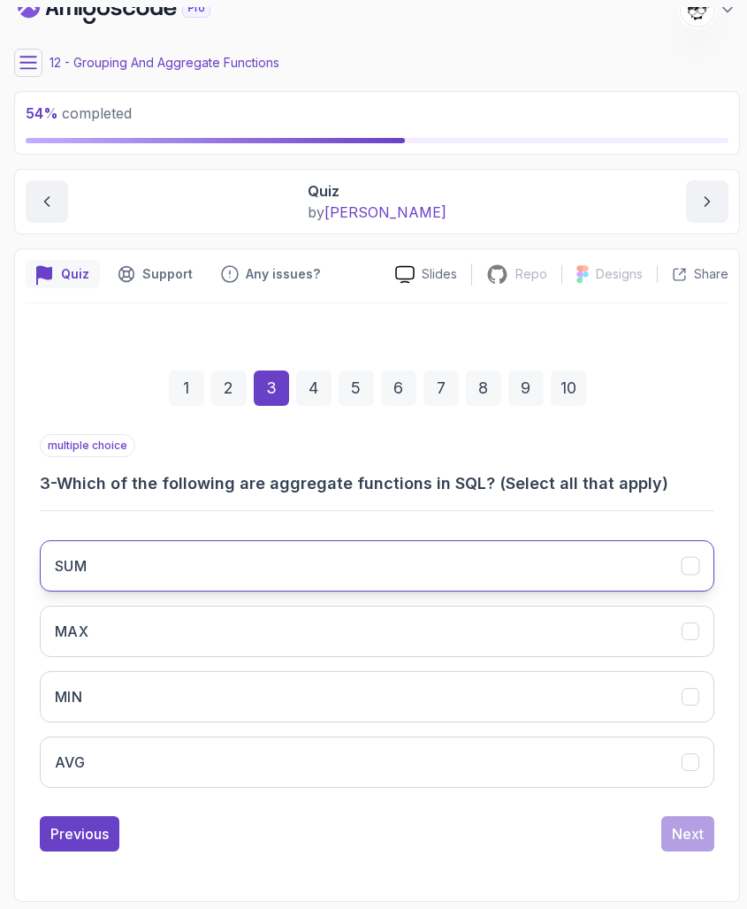
click at [276, 560] on button "SUM" at bounding box center [377, 565] width 674 height 51
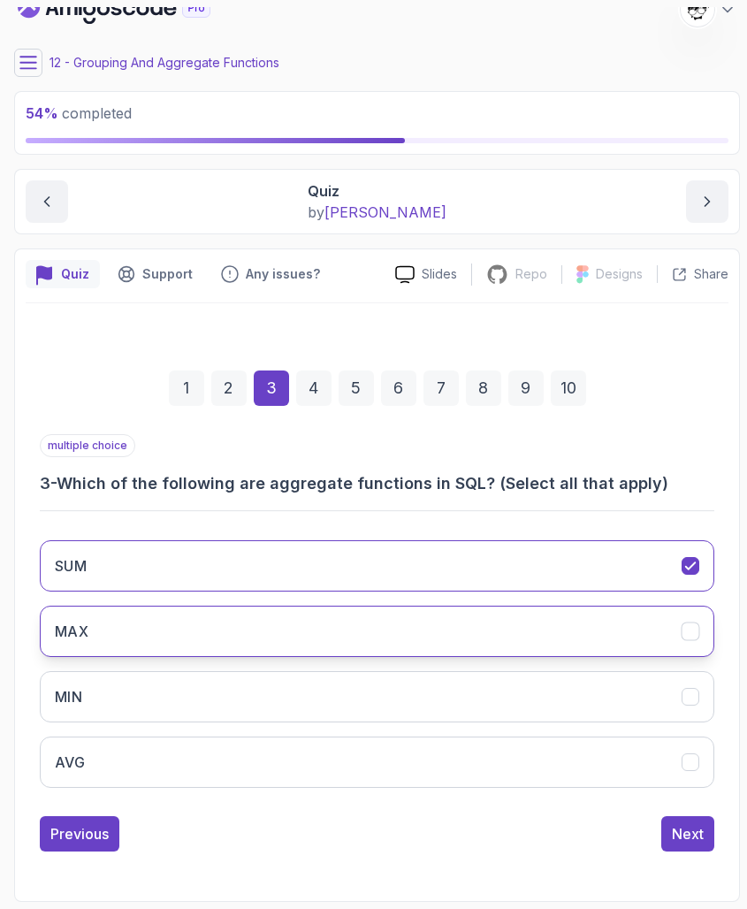
click at [252, 638] on button "MAX" at bounding box center [377, 631] width 674 height 51
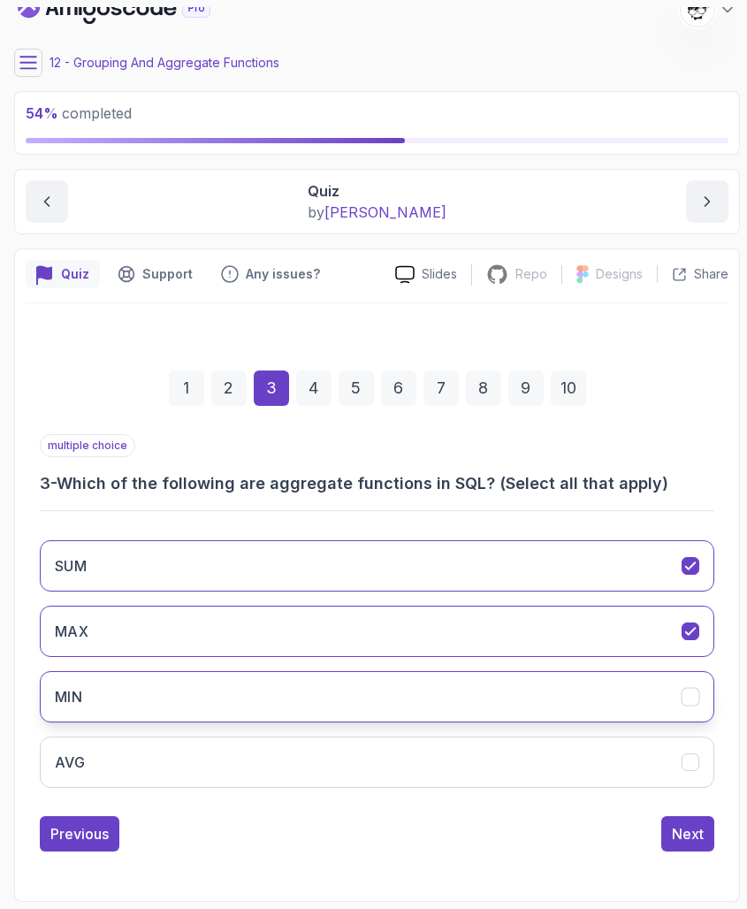
click at [238, 681] on button "MIN" at bounding box center [377, 696] width 674 height 51
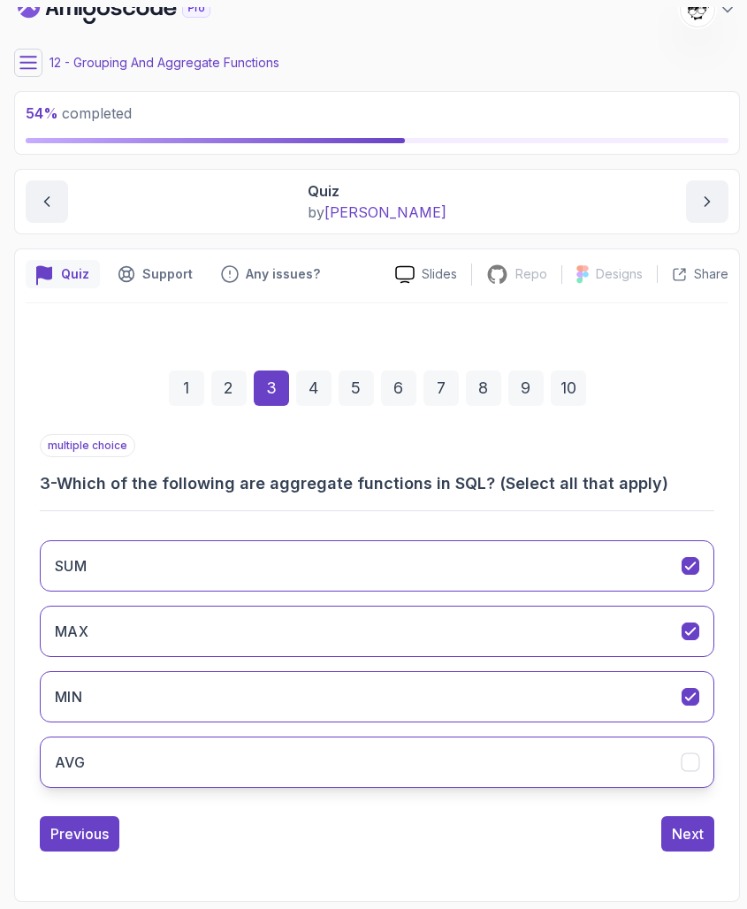
click at [244, 762] on button "AVG" at bounding box center [377, 761] width 674 height 51
click at [702, 835] on div "Next" at bounding box center [688, 833] width 32 height 21
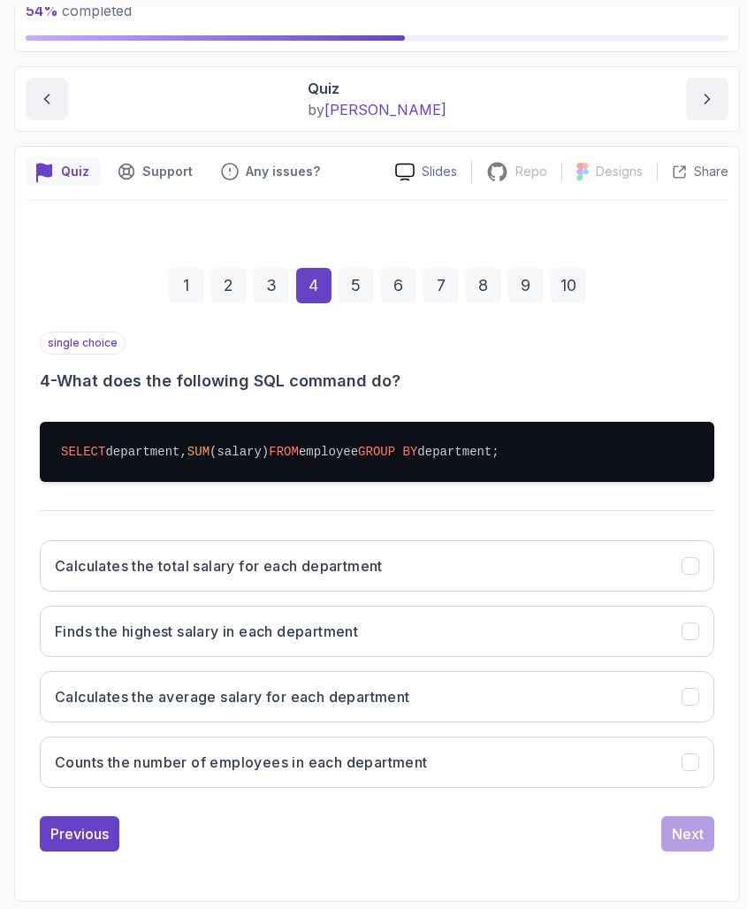
scroll to position [125, 0]
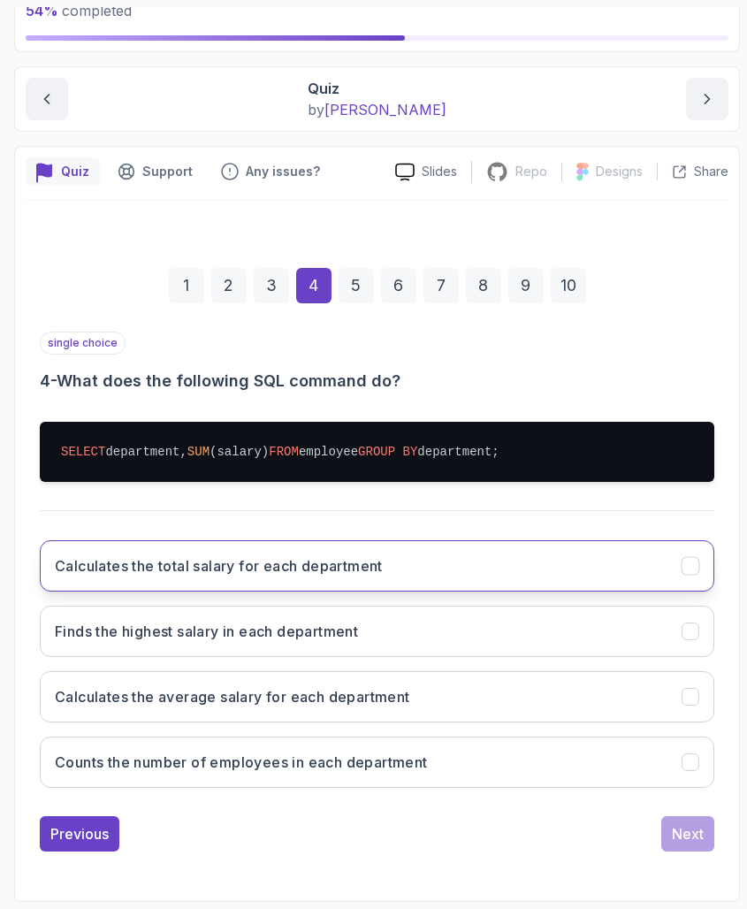
click at [309, 563] on h3 "Calculates the total salary for each department" at bounding box center [219, 565] width 328 height 21
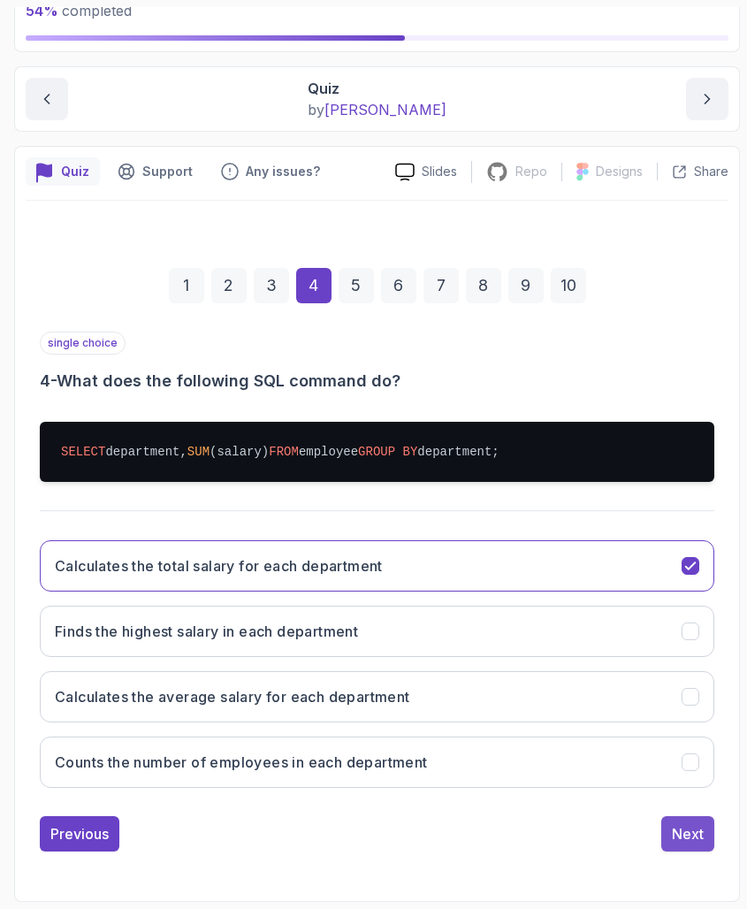
click at [671, 835] on button "Next" at bounding box center [687, 833] width 53 height 35
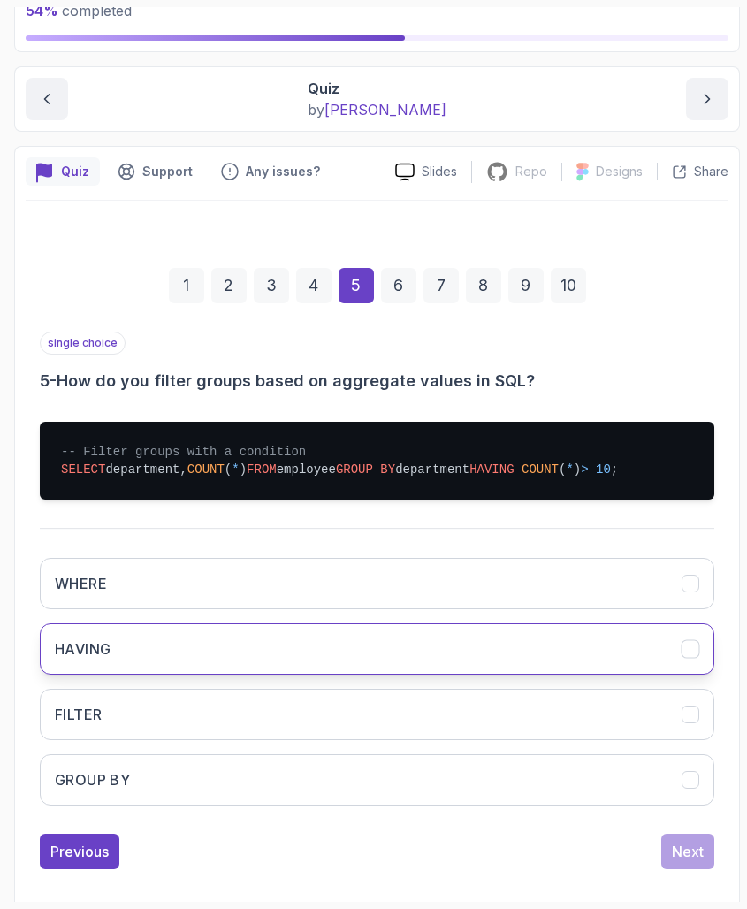
click at [324, 642] on button "HAVING" at bounding box center [377, 648] width 674 height 51
click at [681, 835] on div "Next" at bounding box center [688, 851] width 32 height 21
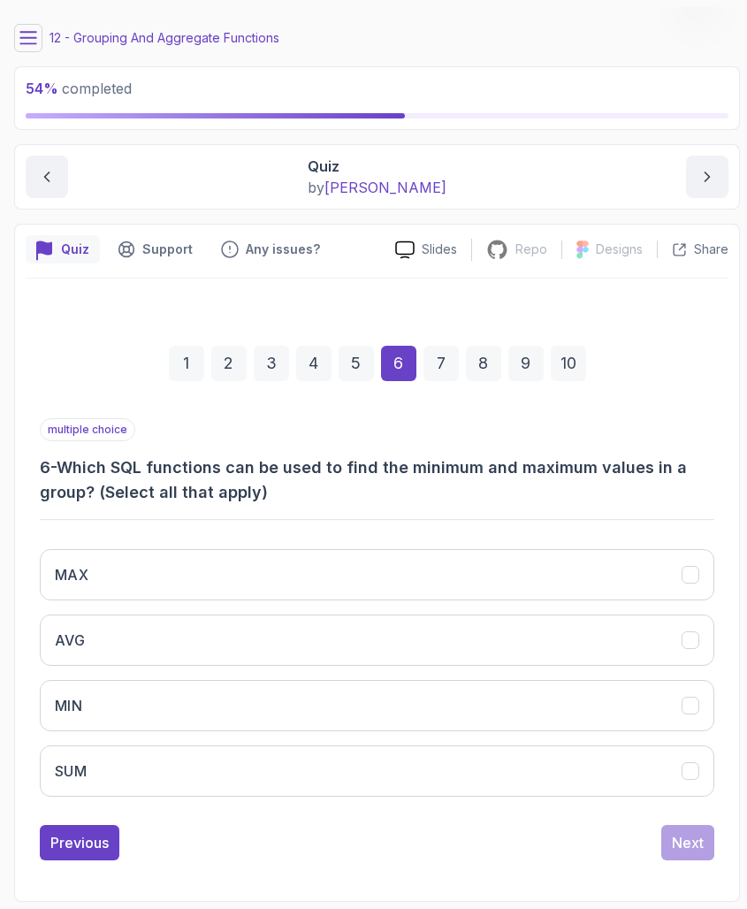
scroll to position [47, 0]
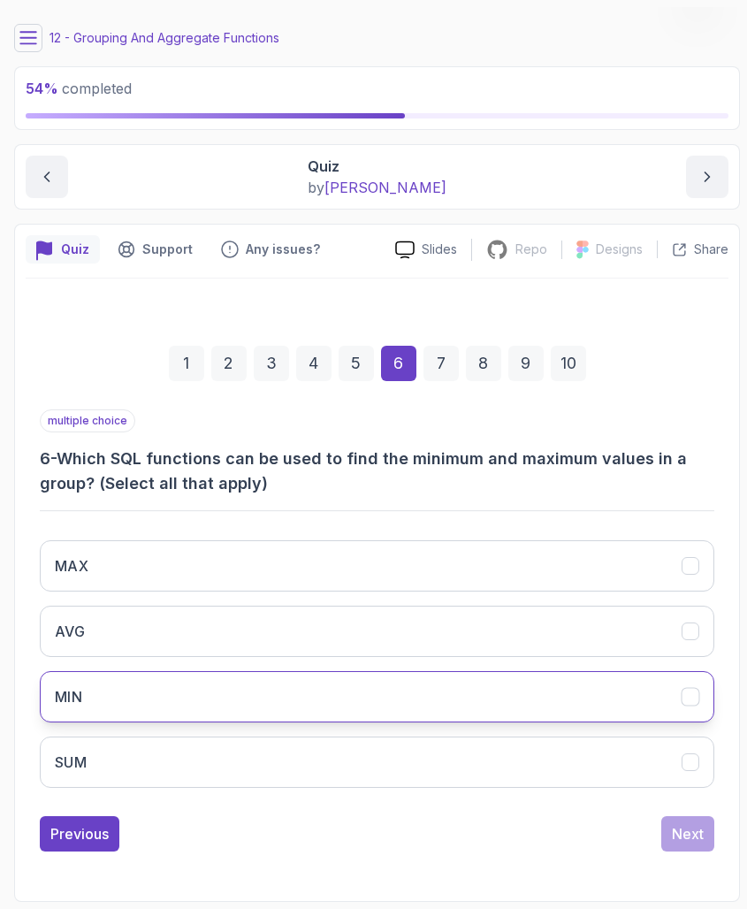
click at [165, 706] on button "MIN" at bounding box center [377, 696] width 674 height 51
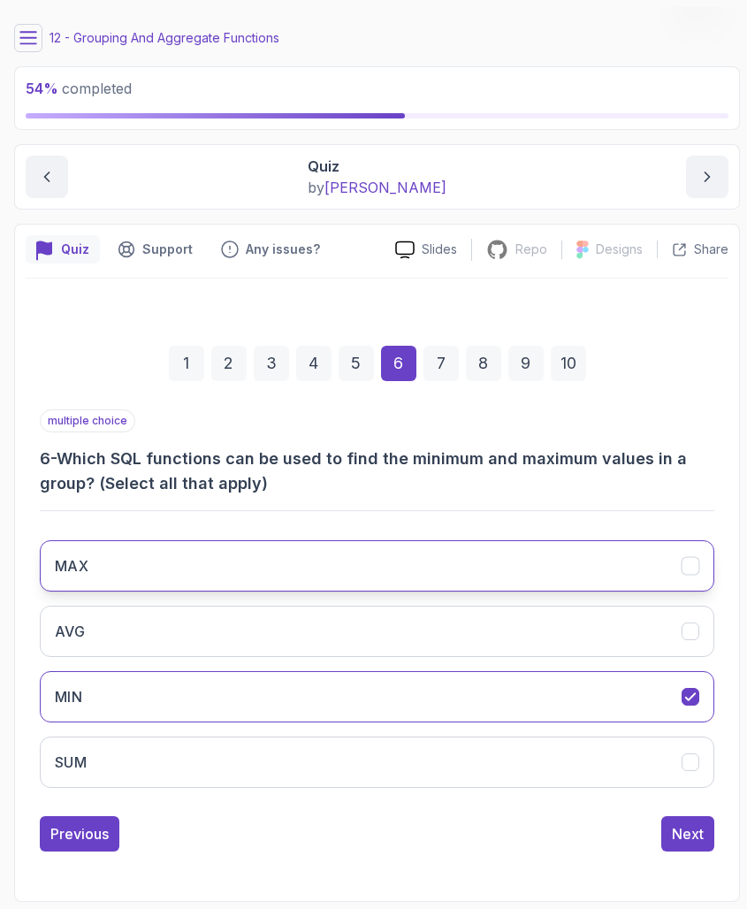
click at [148, 569] on button "MAX" at bounding box center [377, 565] width 674 height 51
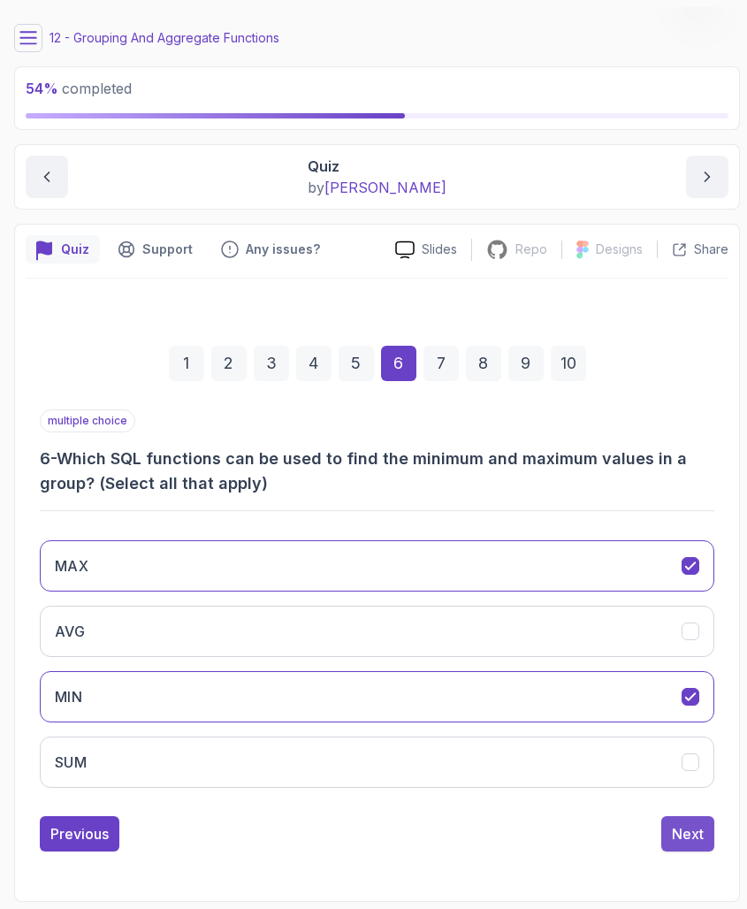
click at [681, 835] on button "Next" at bounding box center [687, 833] width 53 height 35
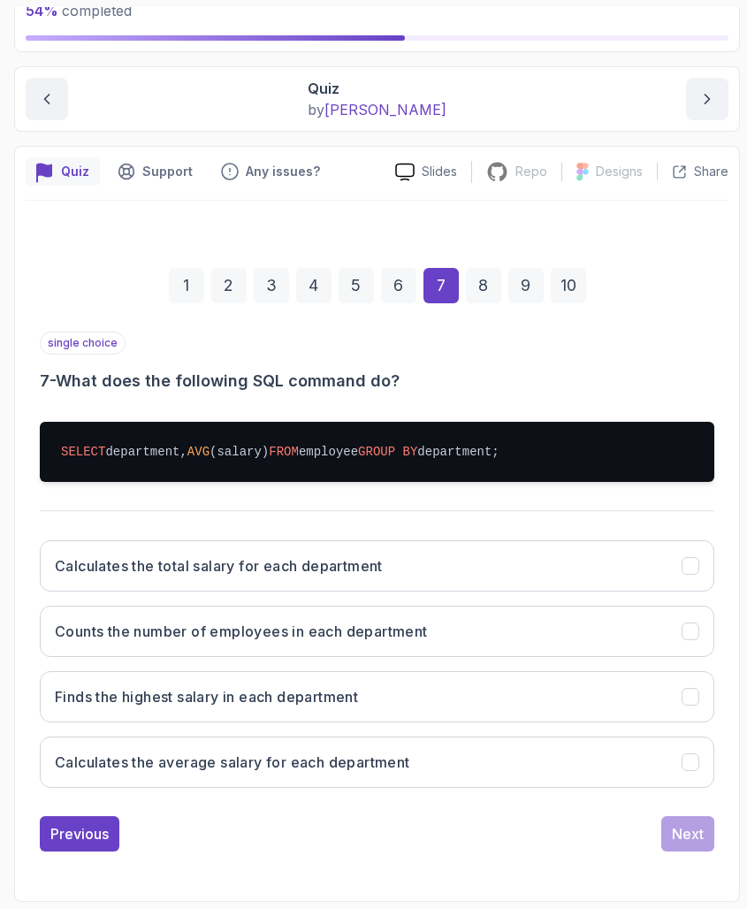
scroll to position [125, 0]
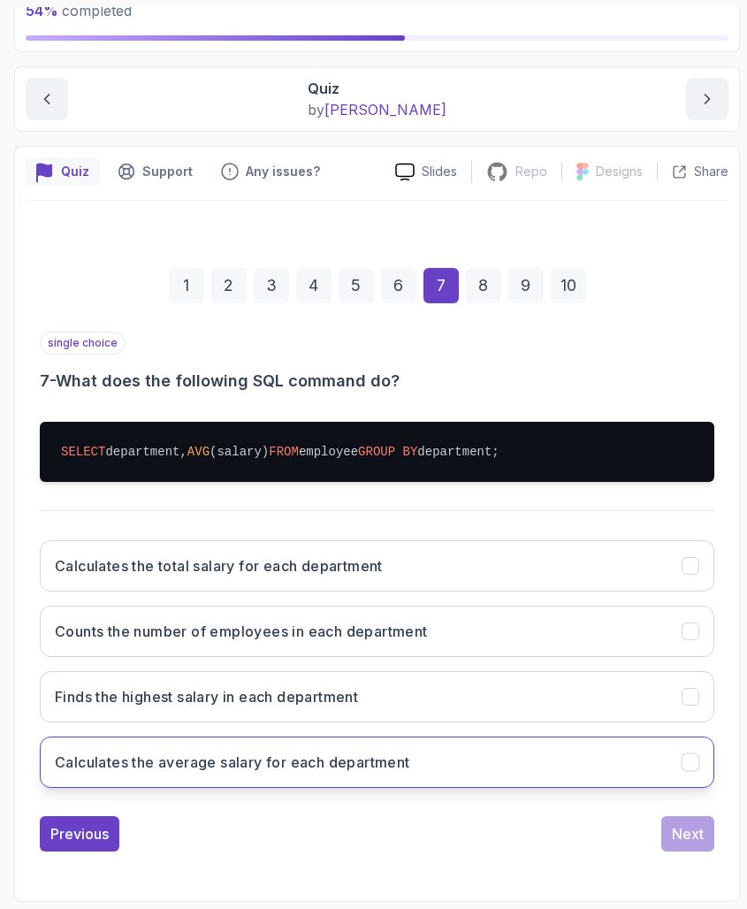
click at [242, 758] on h3 "Calculates the average salary for each department" at bounding box center [232, 761] width 355 height 21
click at [705, 833] on button "Next" at bounding box center [687, 833] width 53 height 35
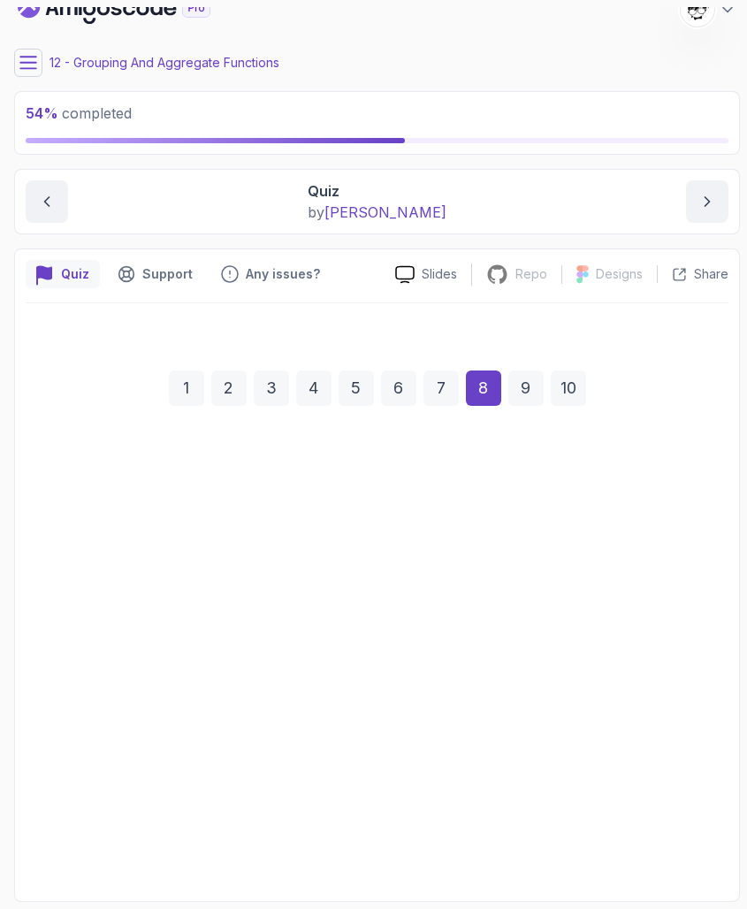
scroll to position [22, 0]
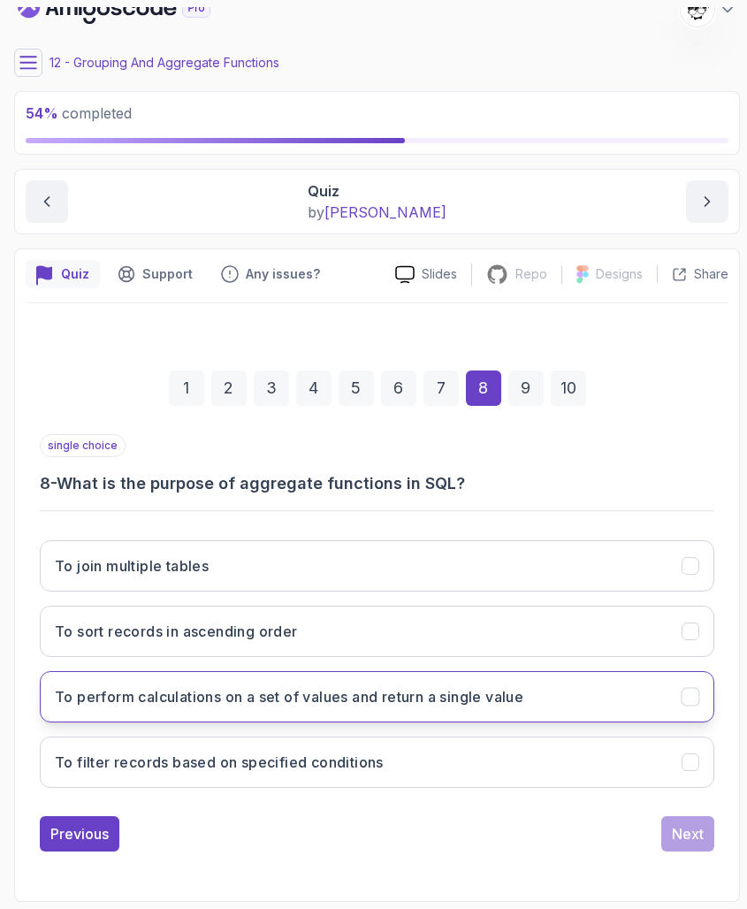
click at [377, 690] on h3 "To perform calculations on a set of values and return a single value" at bounding box center [289, 696] width 469 height 21
click at [698, 835] on div "Next" at bounding box center [688, 833] width 32 height 21
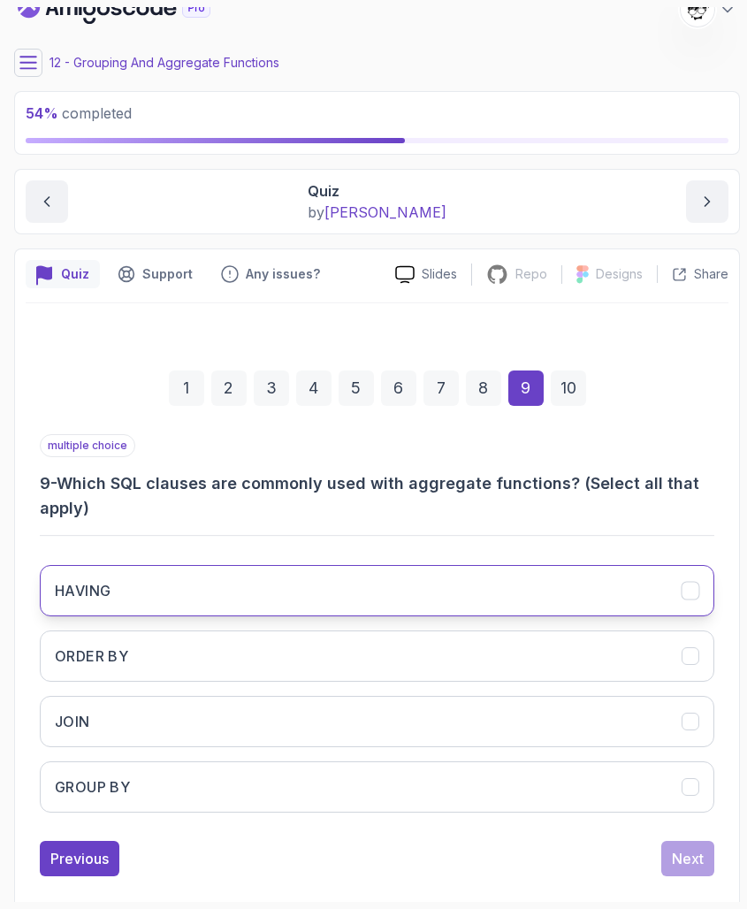
click at [116, 591] on button "HAVING" at bounding box center [377, 590] width 674 height 51
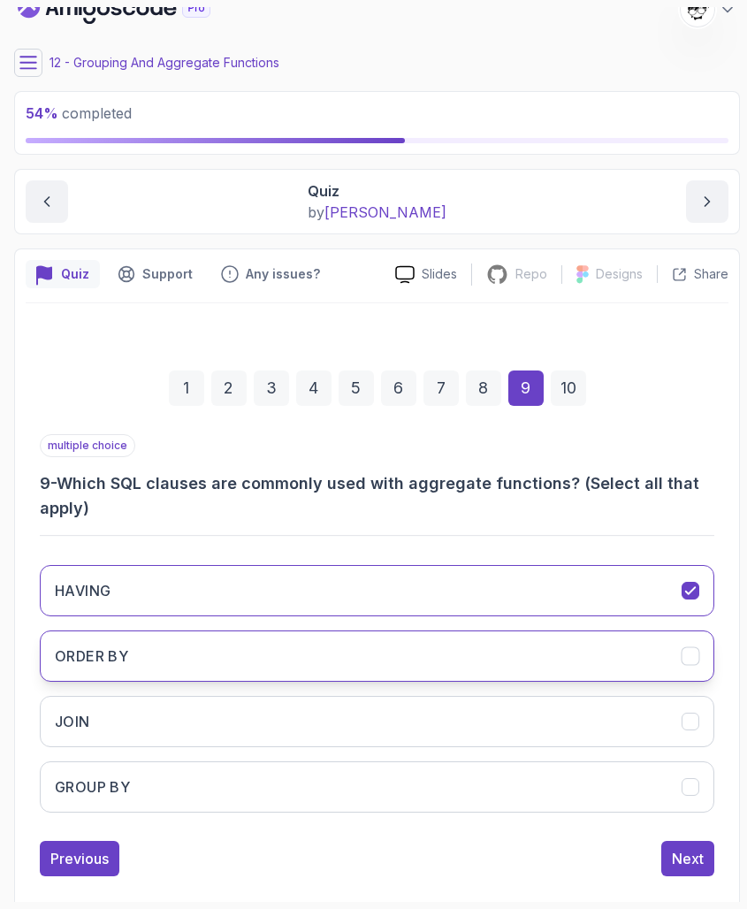
click at [147, 647] on button "ORDER BY" at bounding box center [377, 655] width 674 height 51
click at [701, 835] on div "Next" at bounding box center [688, 858] width 32 height 21
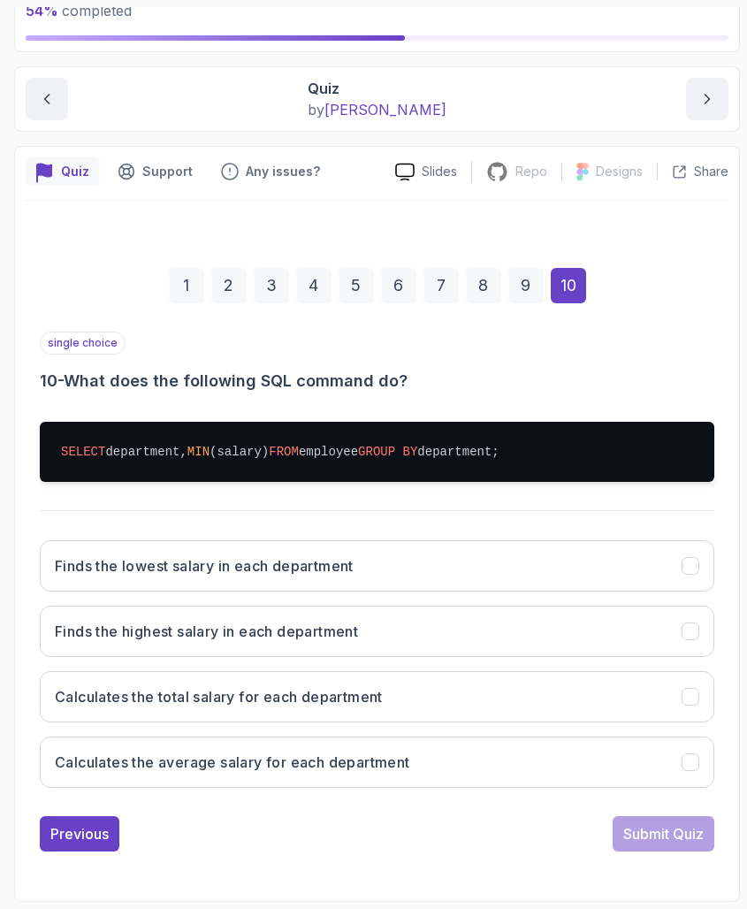
scroll to position [125, 0]
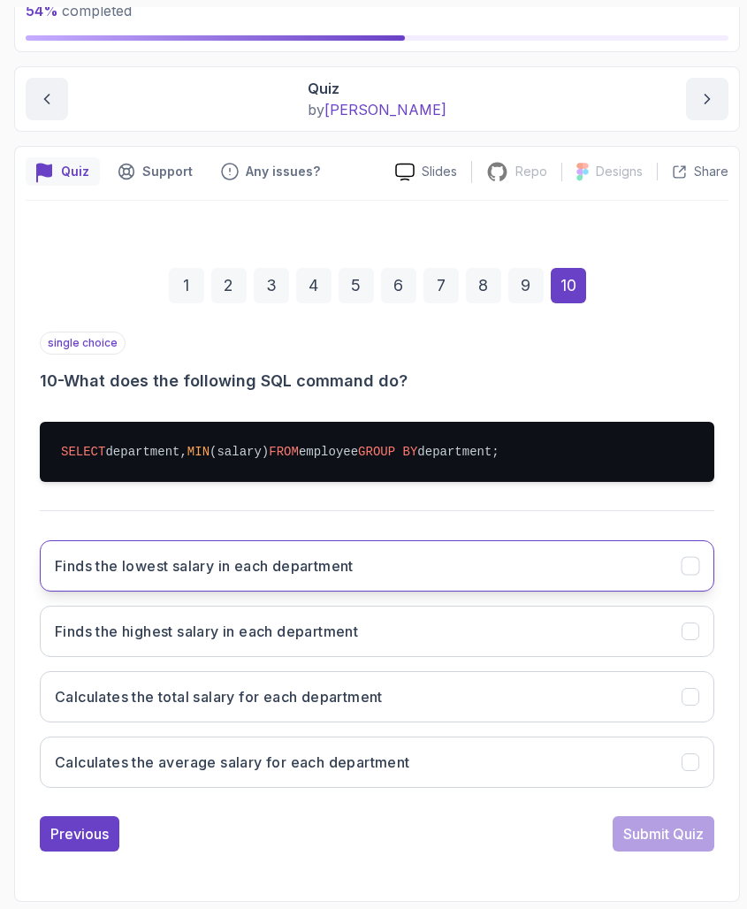
click at [194, 561] on h3 "Finds the lowest salary in each department" at bounding box center [204, 565] width 299 height 21
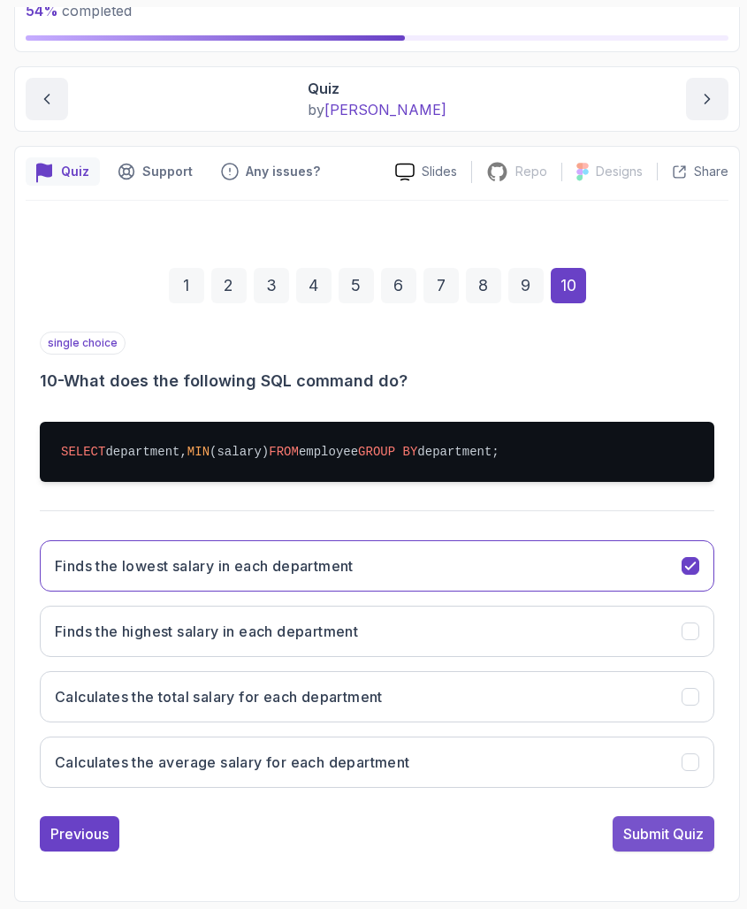
click at [662, 821] on button "Submit Quiz" at bounding box center [664, 833] width 102 height 35
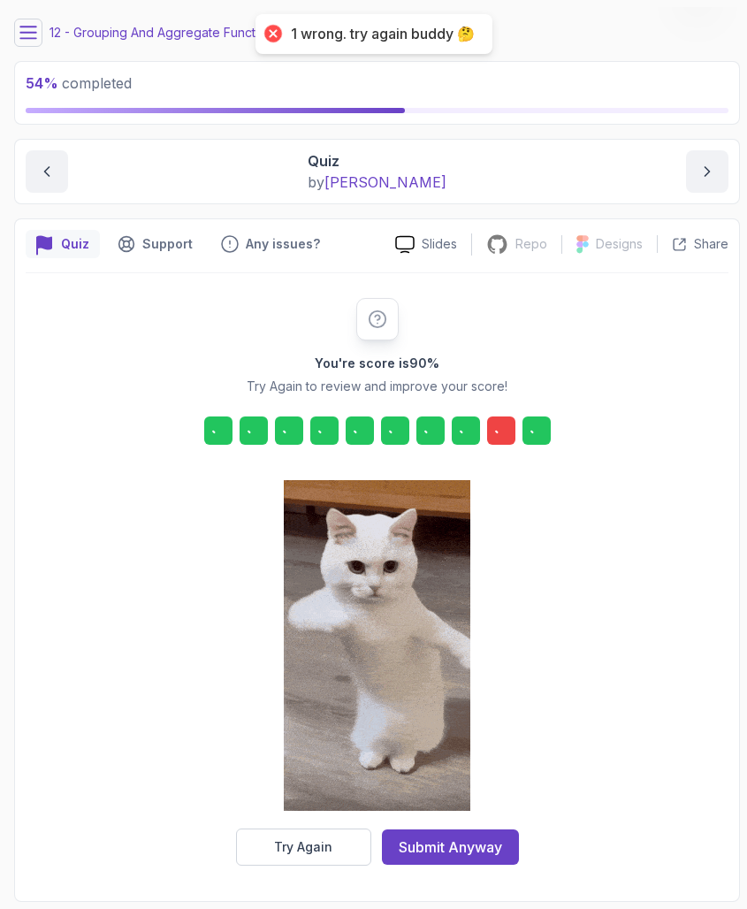
scroll to position [52, 0]
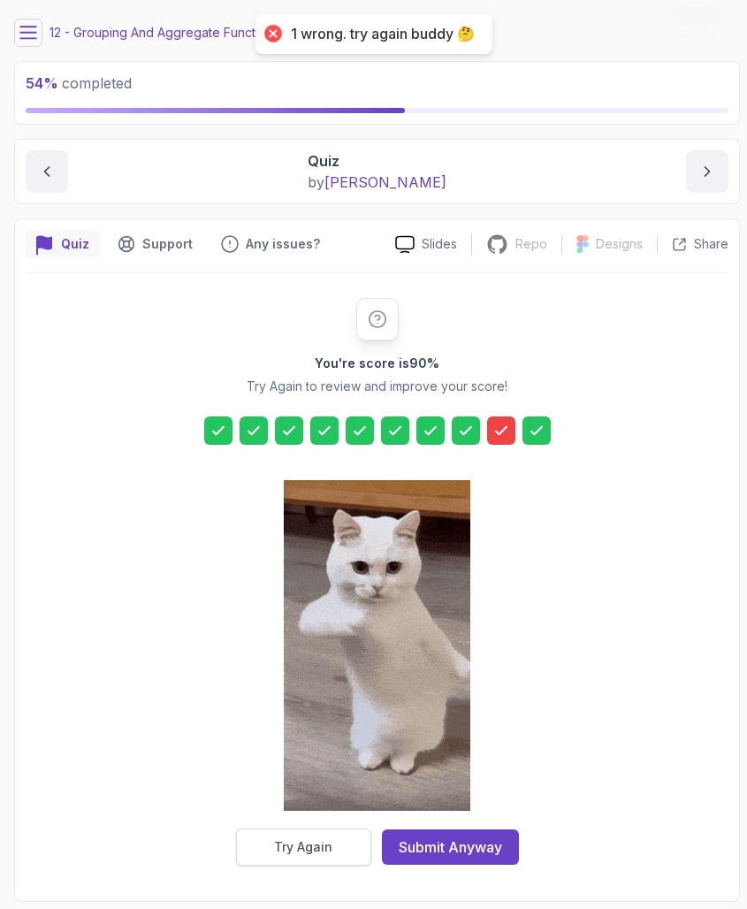
click at [317, 835] on div "Try Again" at bounding box center [303, 847] width 58 height 18
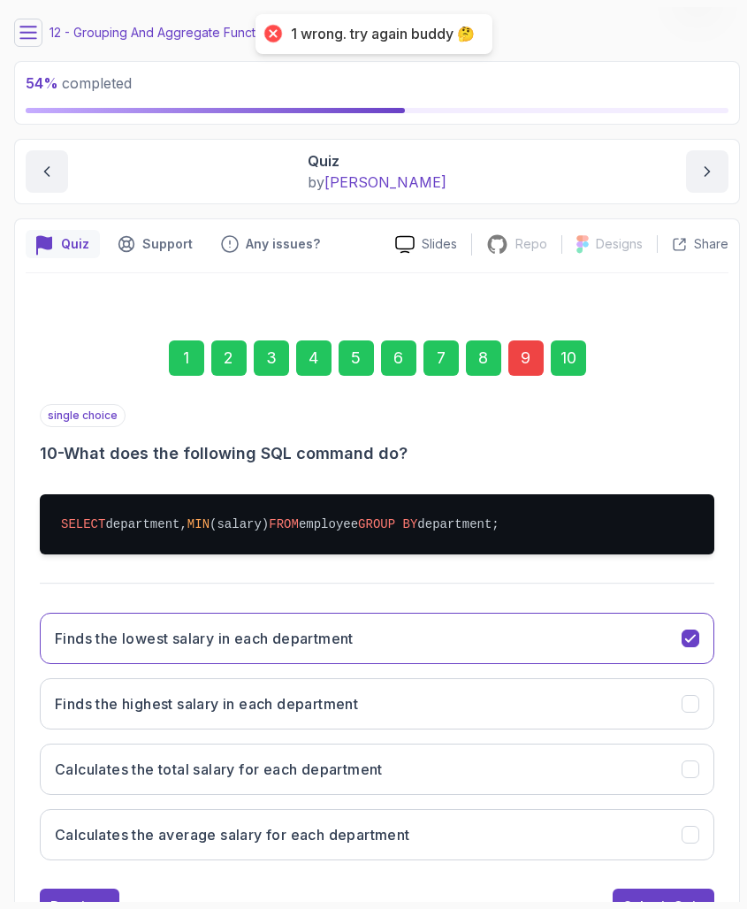
click at [515, 360] on div "9" at bounding box center [525, 357] width 35 height 35
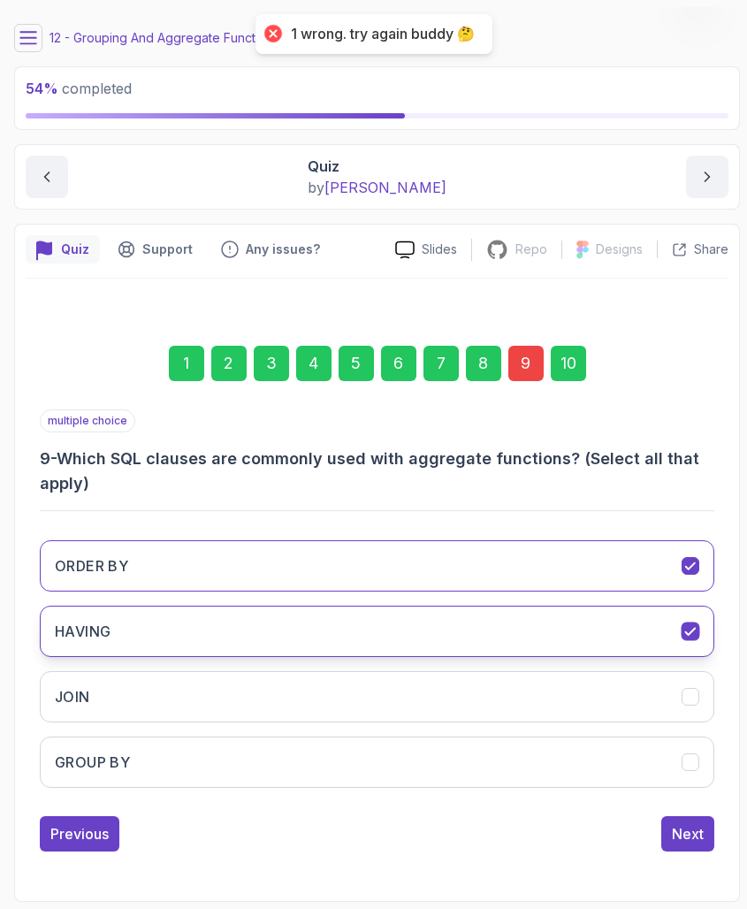
scroll to position [0, 0]
click at [222, 638] on button "HAVING" at bounding box center [377, 631] width 674 height 51
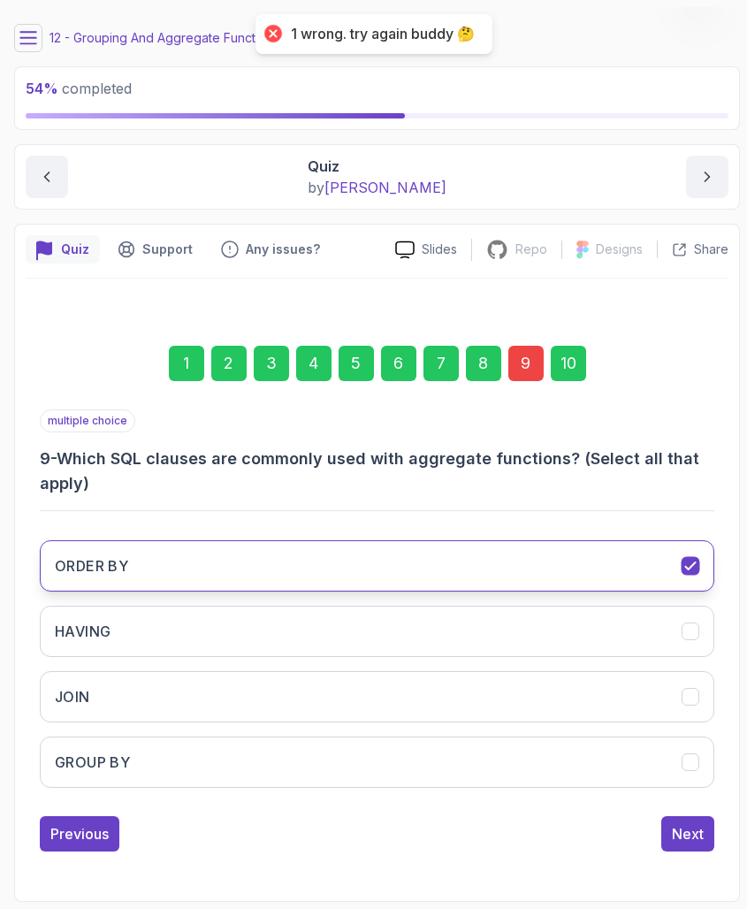
click at [188, 588] on button "ORDER BY" at bounding box center [377, 565] width 674 height 51
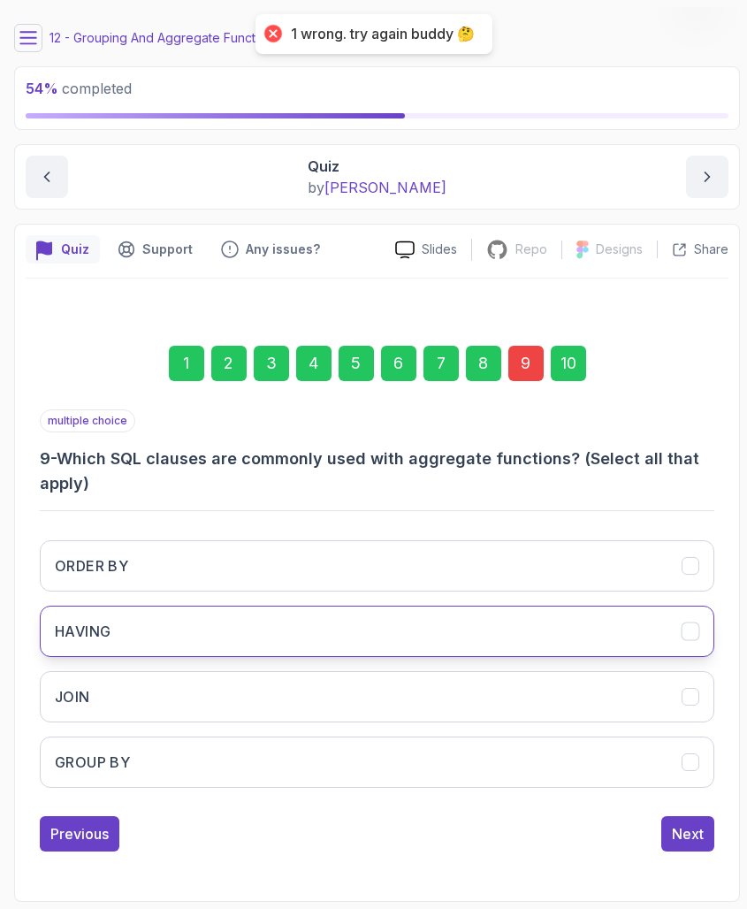
click at [188, 641] on button "HAVING" at bounding box center [377, 631] width 674 height 51
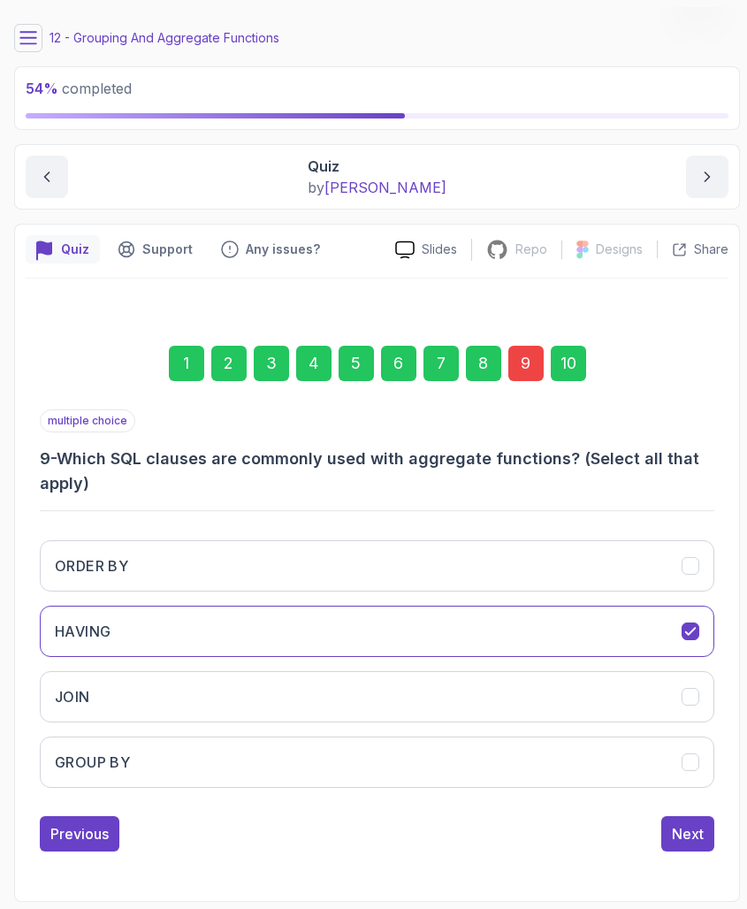
click at [650, 828] on div "Previous Next" at bounding box center [377, 833] width 674 height 35
click at [667, 833] on button "Next" at bounding box center [687, 833] width 53 height 35
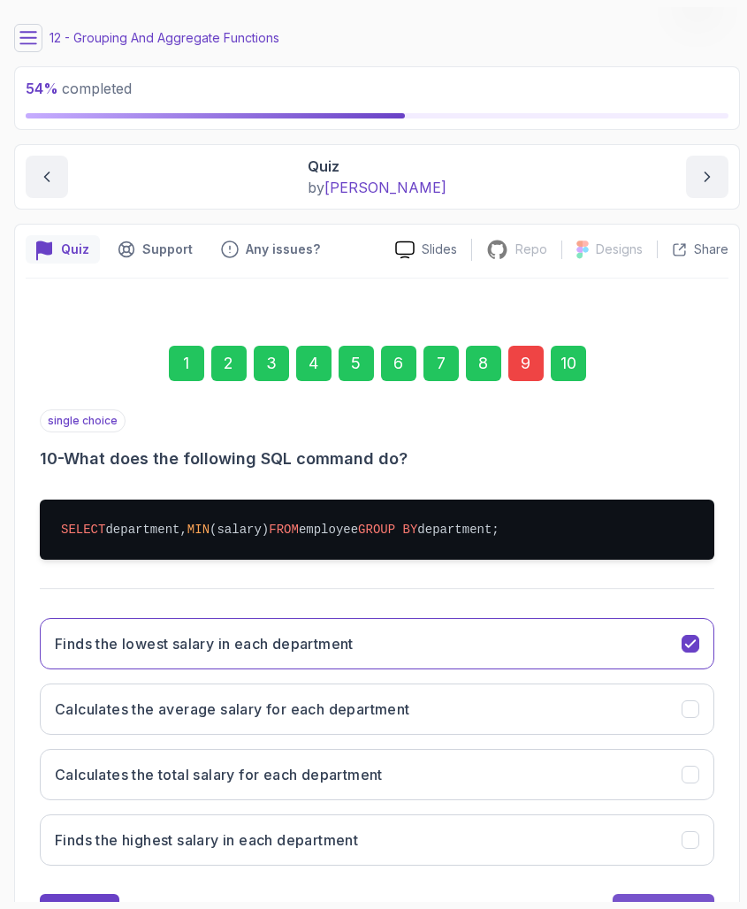
click at [625, 835] on button "Submit Quiz" at bounding box center [664, 911] width 102 height 35
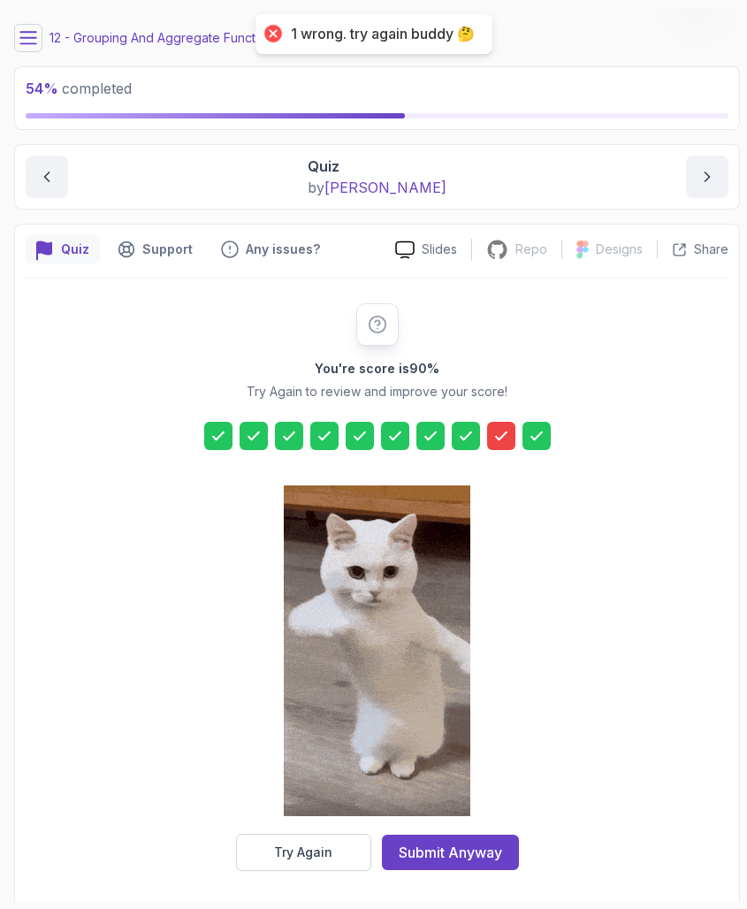
click at [343, 826] on div at bounding box center [377, 652] width 187 height 362
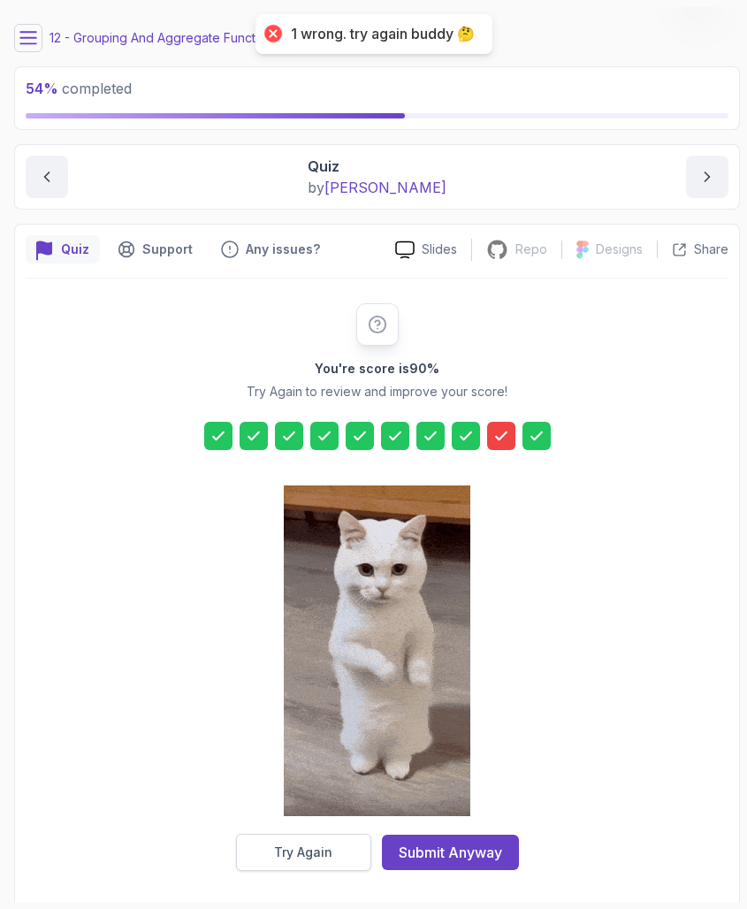
click at [338, 835] on button "Try Again" at bounding box center [303, 852] width 135 height 37
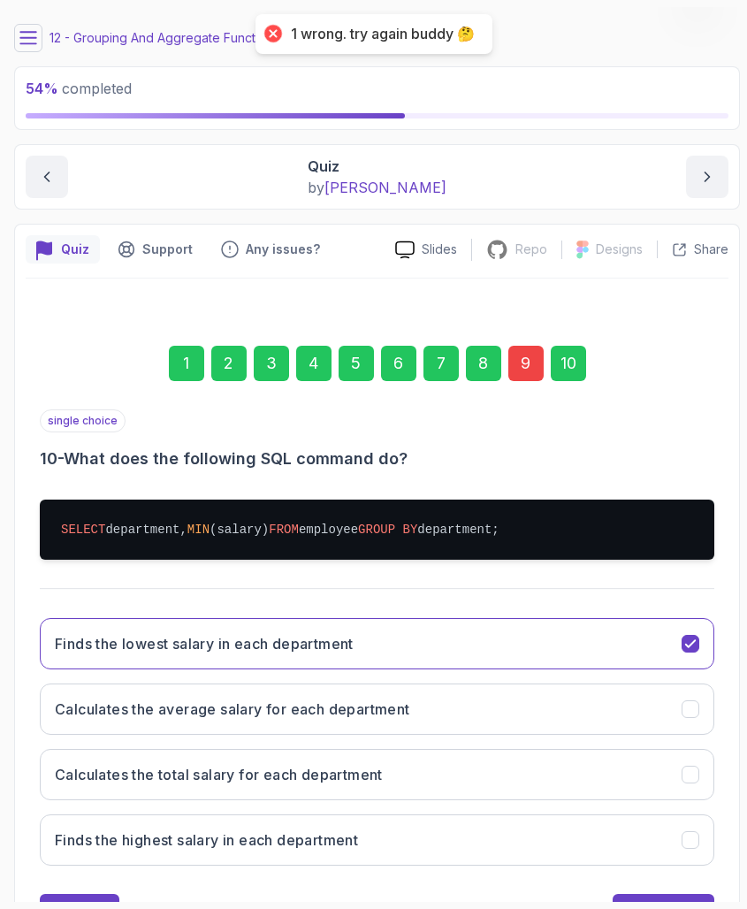
click at [528, 361] on div "9" at bounding box center [525, 363] width 35 height 35
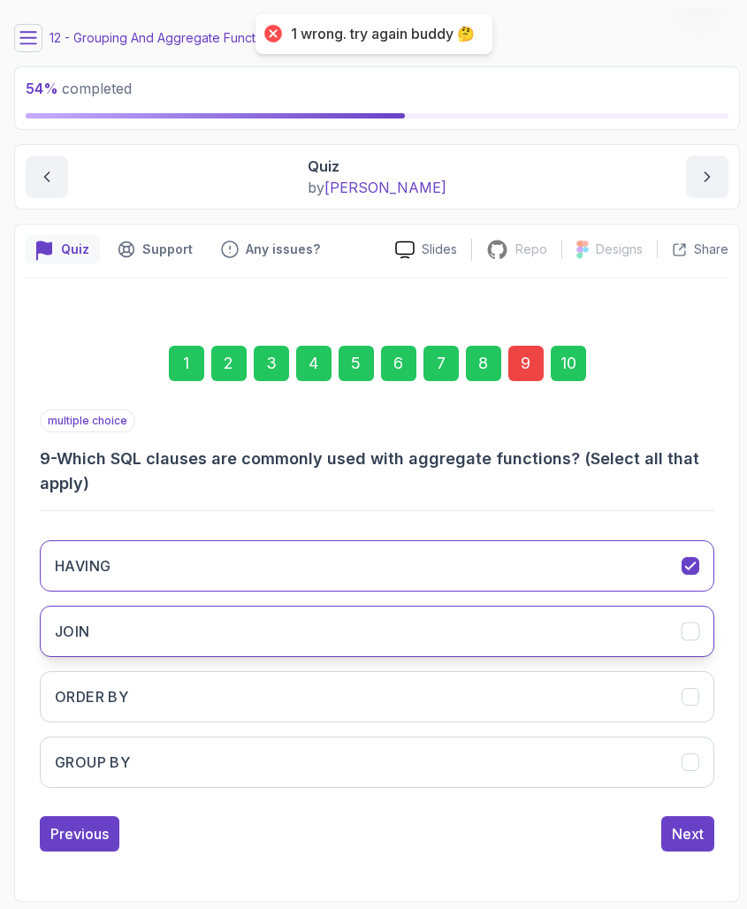
click at [104, 621] on button "JOIN" at bounding box center [377, 631] width 674 height 51
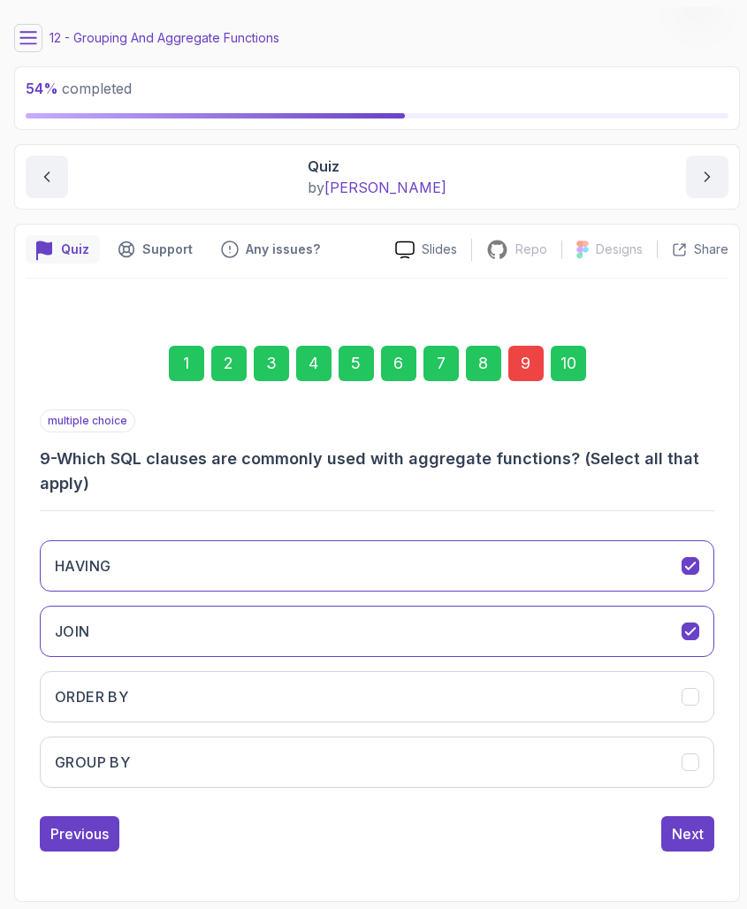
click at [124, 595] on div "HAVING JOIN ORDER BY GROUP BY" at bounding box center [377, 664] width 674 height 276
click at [120, 613] on button "JOIN" at bounding box center [377, 631] width 674 height 51
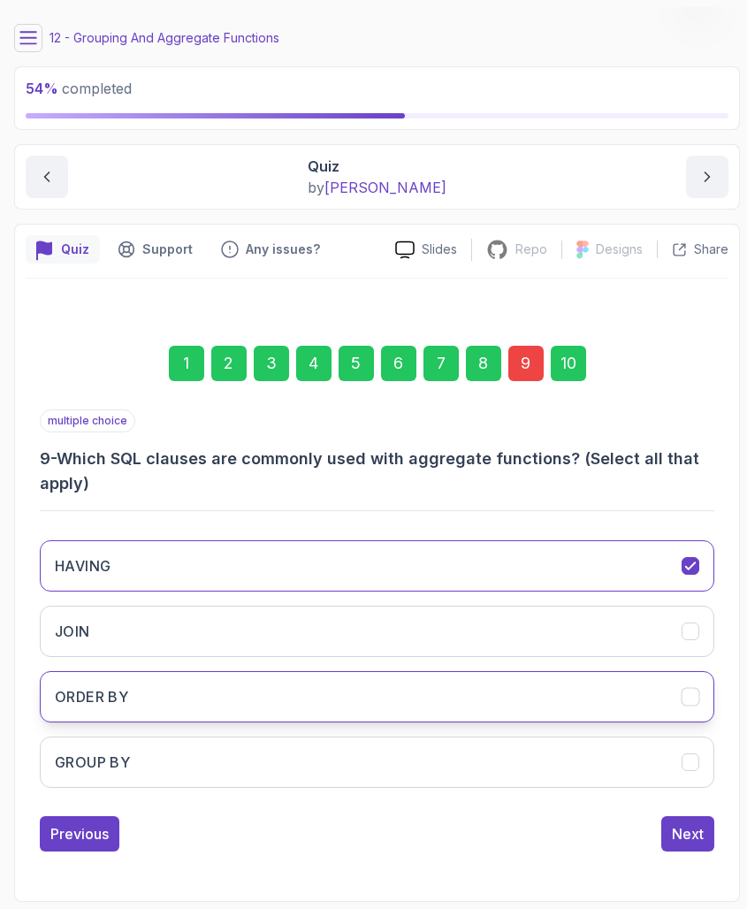
click at [134, 713] on button "ORDER BY" at bounding box center [377, 696] width 674 height 51
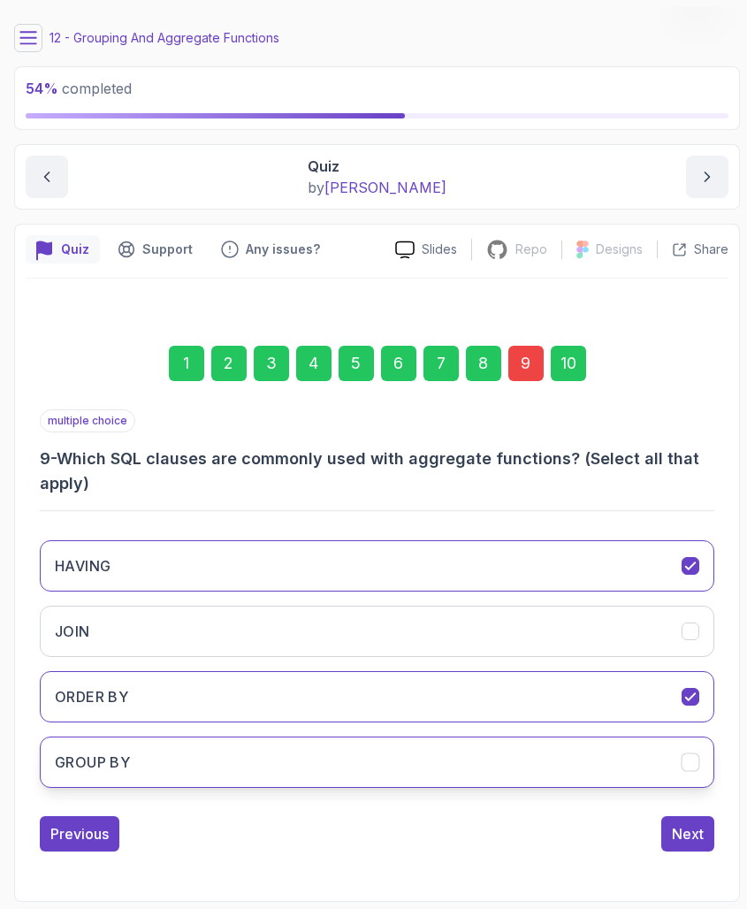
click at [139, 744] on button "GROUP BY" at bounding box center [377, 761] width 674 height 51
click at [695, 835] on button "Next" at bounding box center [687, 833] width 53 height 35
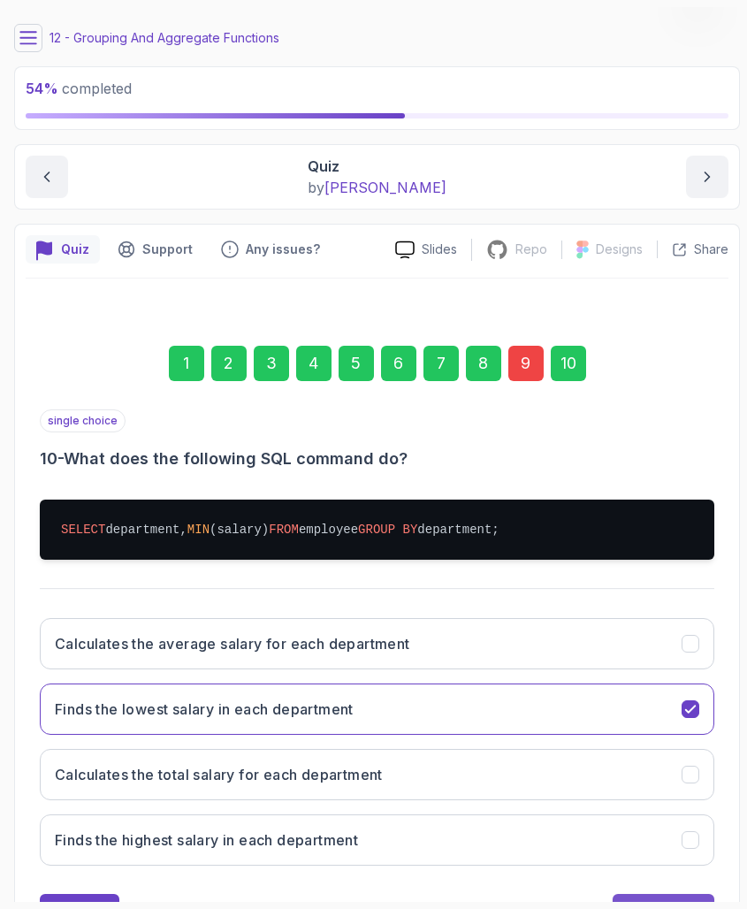
click at [647, 835] on button "Submit Quiz" at bounding box center [664, 911] width 102 height 35
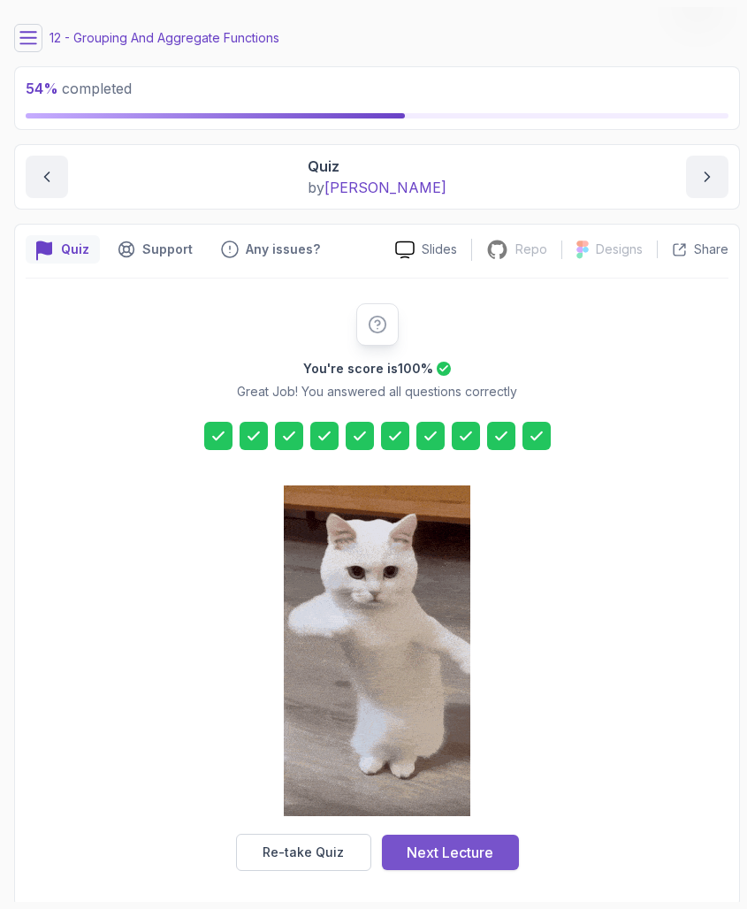
click at [458, 835] on div "Next Lecture" at bounding box center [450, 852] width 87 height 21
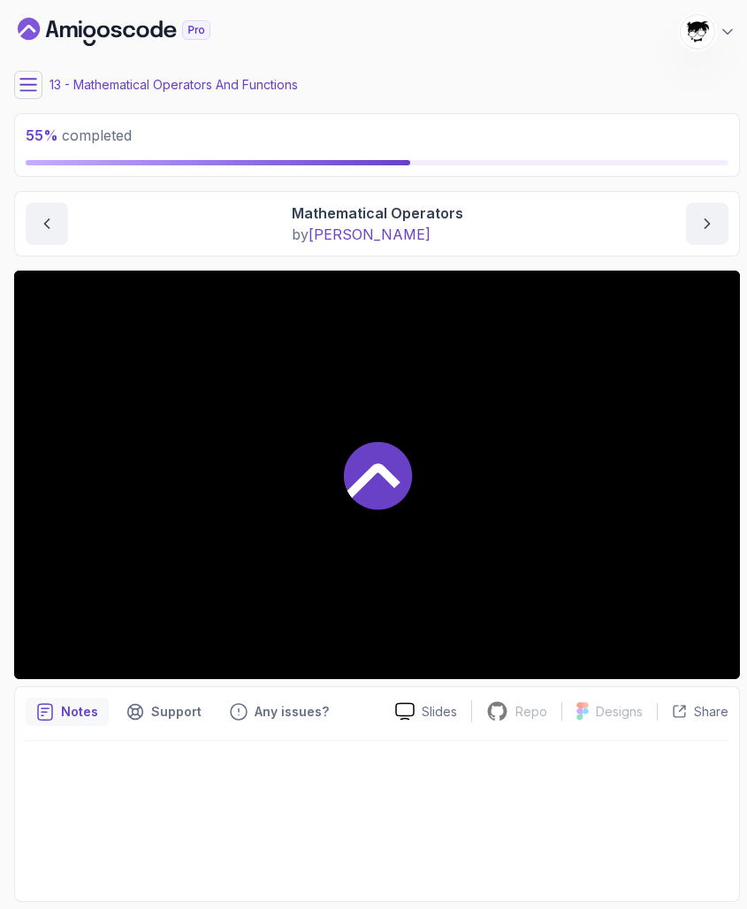
click at [25, 90] on icon at bounding box center [28, 84] width 16 height 11
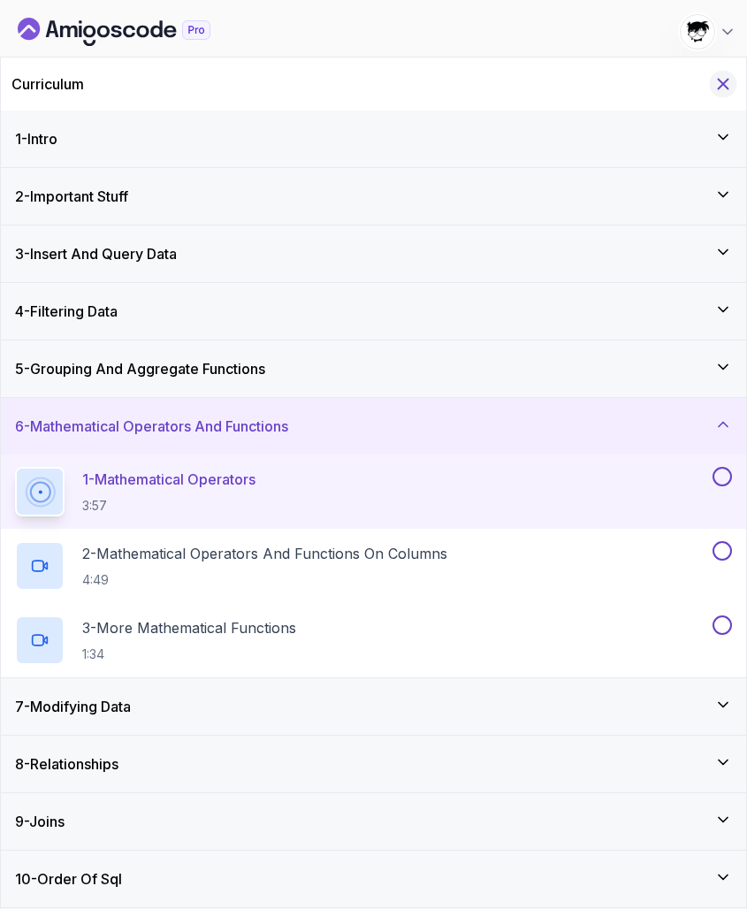
click at [721, 88] on icon "Hide Curriculum for mobile" at bounding box center [722, 83] width 19 height 19
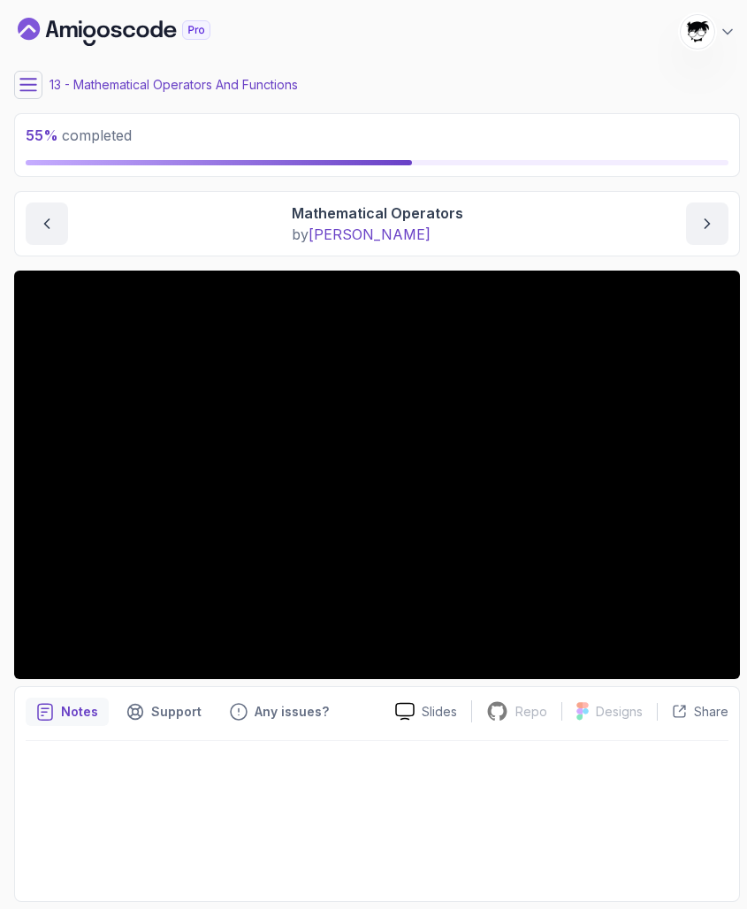
click at [537, 34] on div "My Courses SQL and Databases Fundamentals 1716 Points [PERSON_NAME] [PERSON_NAM…" at bounding box center [377, 32] width 726 height 50
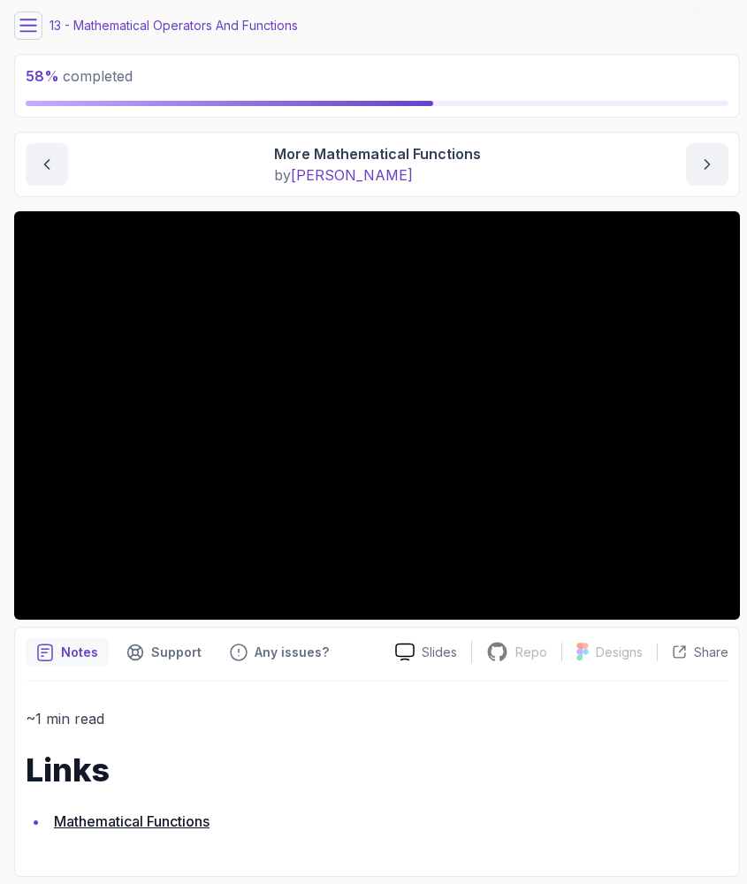
scroll to position [58, 0]
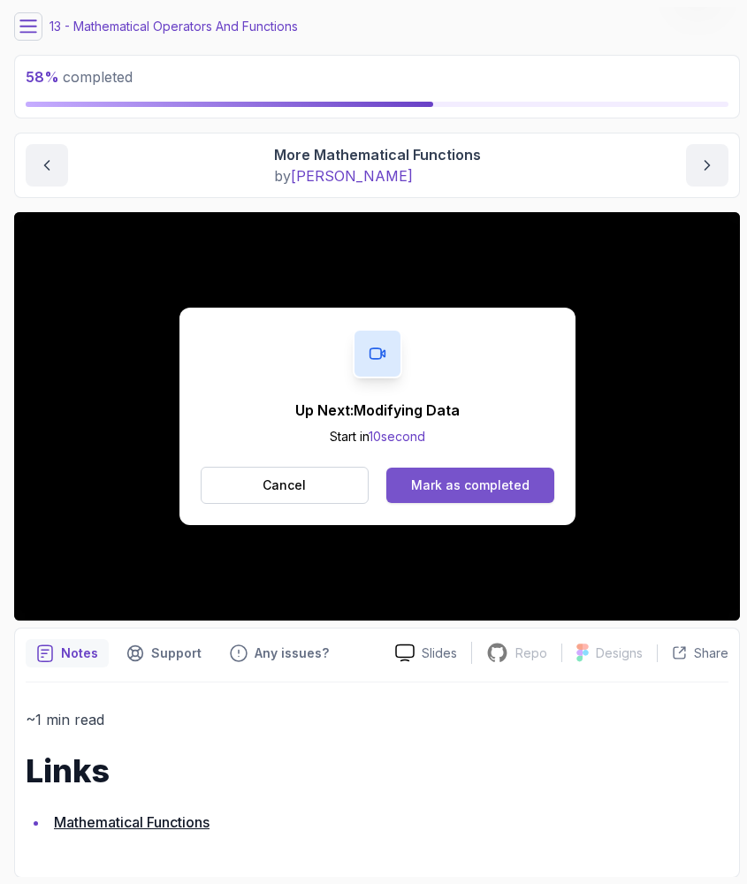
click at [459, 497] on button "Mark as completed" at bounding box center [469, 485] width 167 height 35
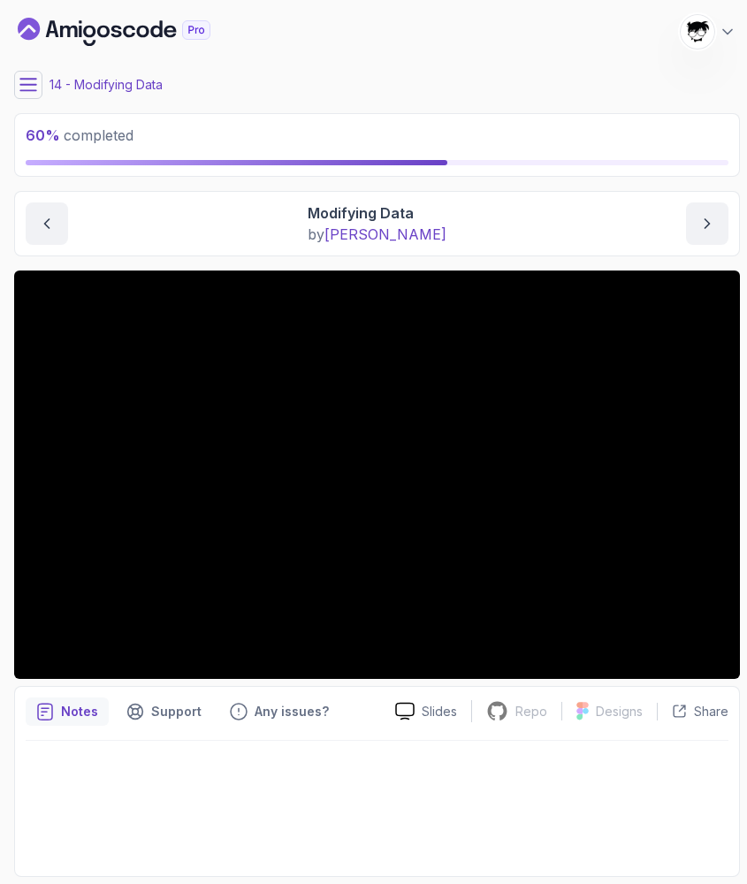
click at [27, 95] on button at bounding box center [28, 85] width 28 height 28
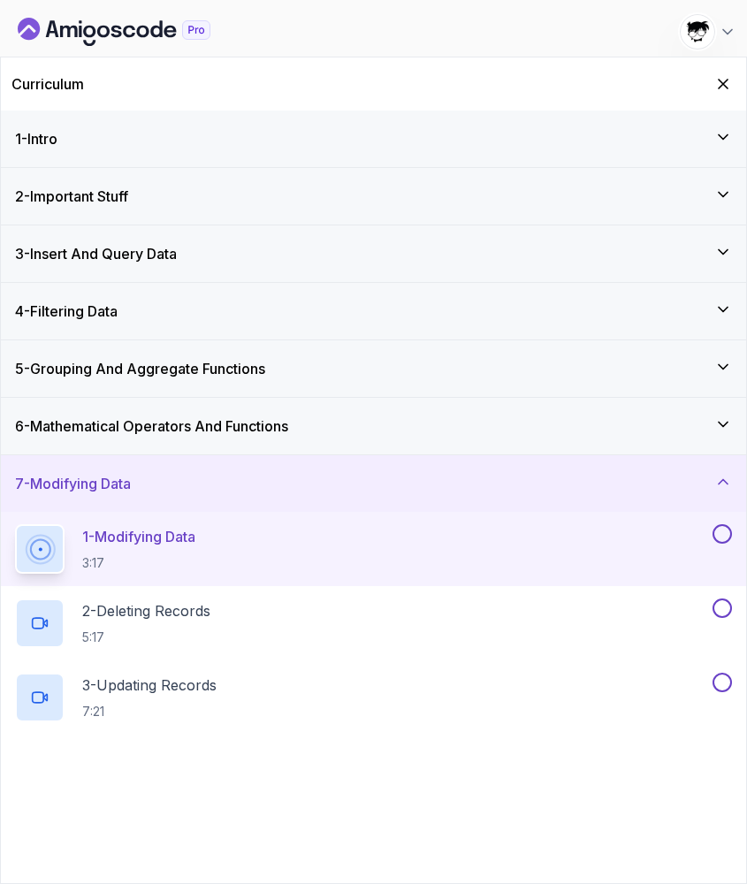
scroll to position [80, 0]
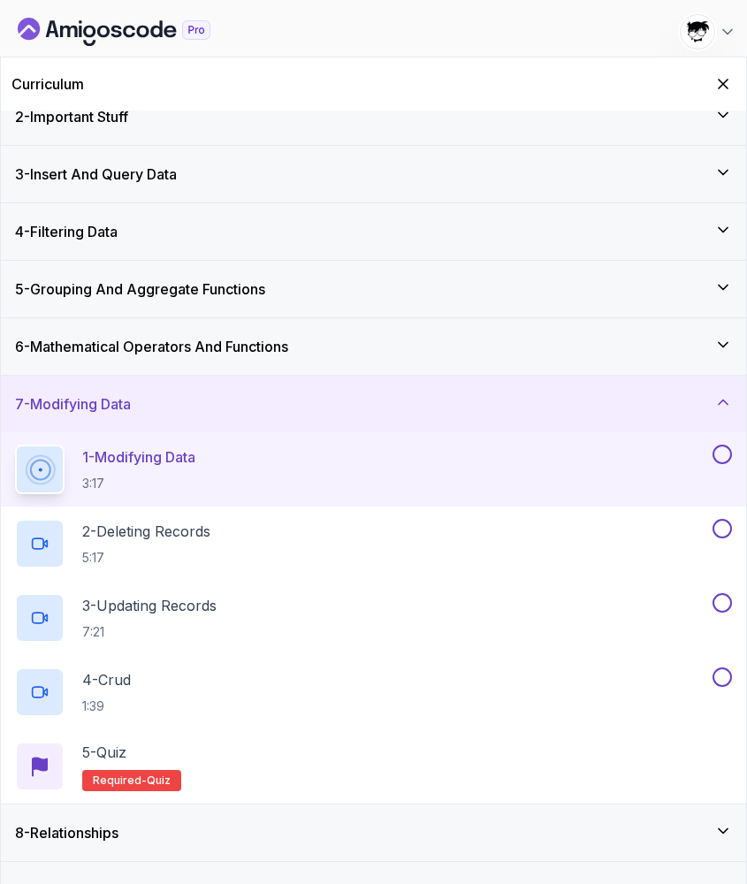
click at [149, 360] on div "6 - Mathematical Operators And Functions" at bounding box center [373, 346] width 745 height 57
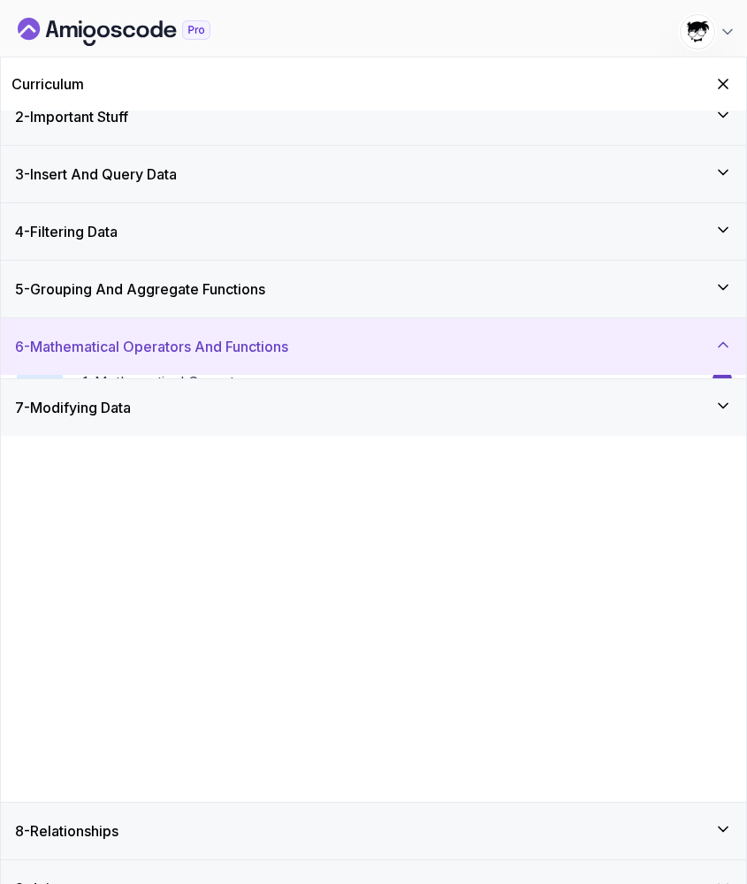
scroll to position [0, 0]
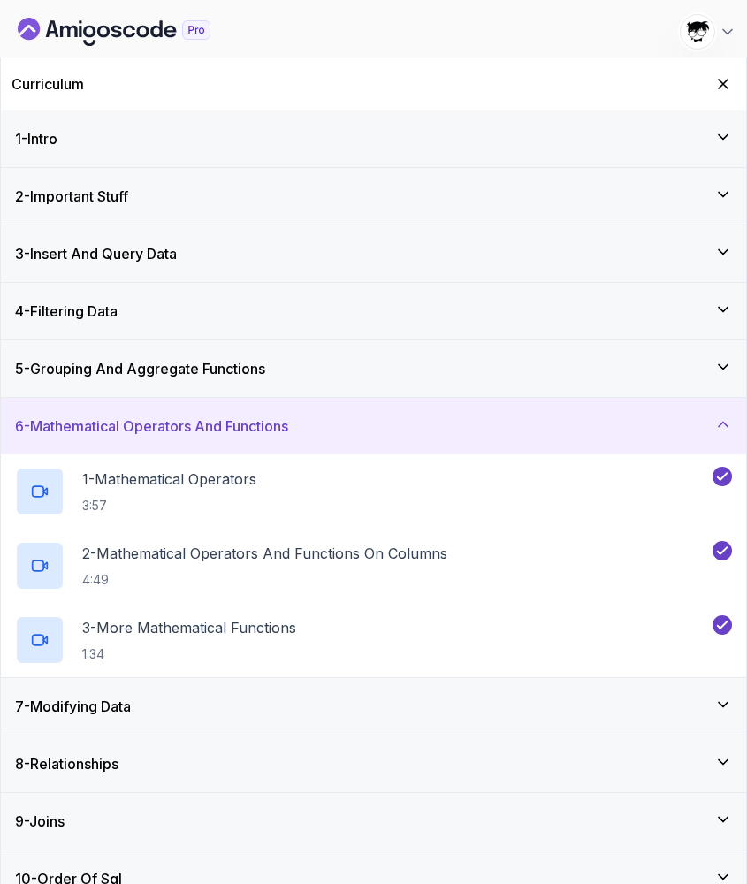
click at [121, 419] on h3 "6 - Mathematical Operators And Functions" at bounding box center [151, 425] width 273 height 21
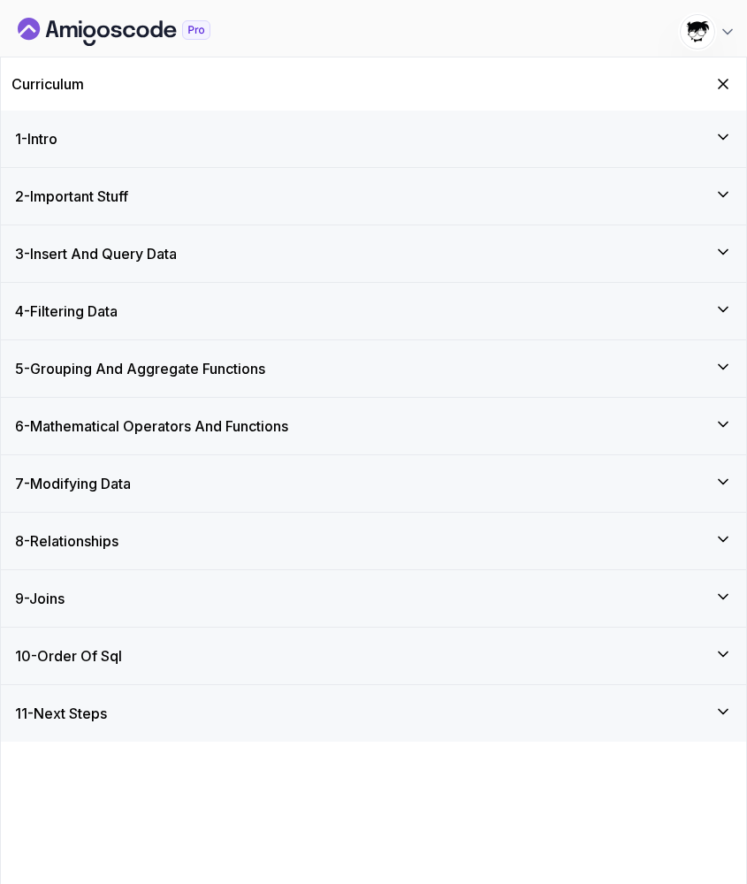
click at [104, 493] on h3 "7 - Modifying Data" at bounding box center [73, 483] width 116 height 21
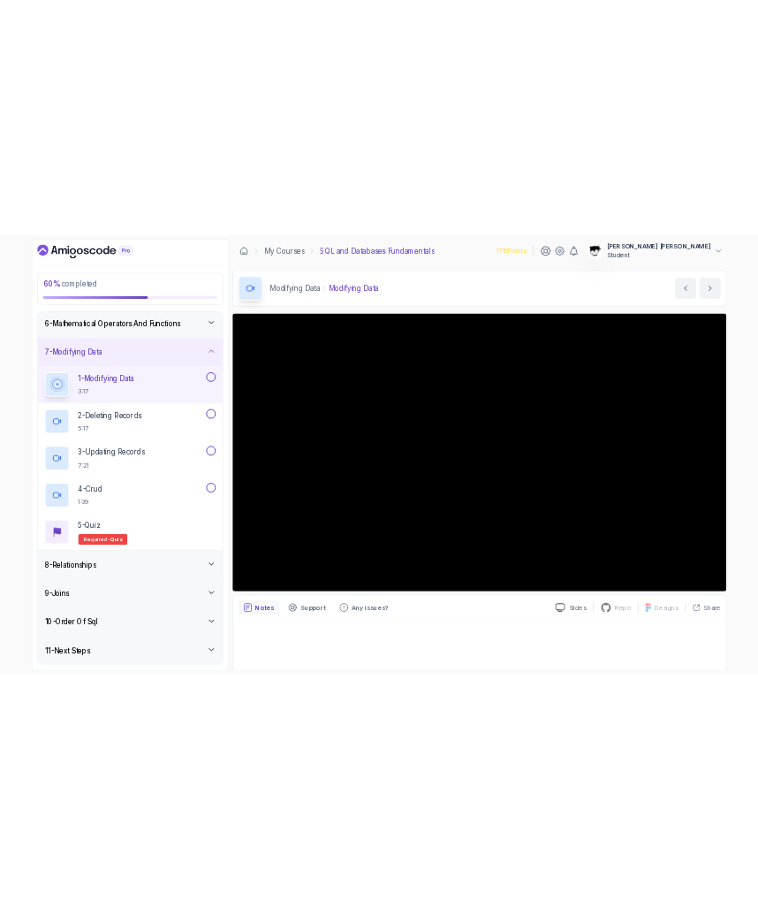
scroll to position [293, 0]
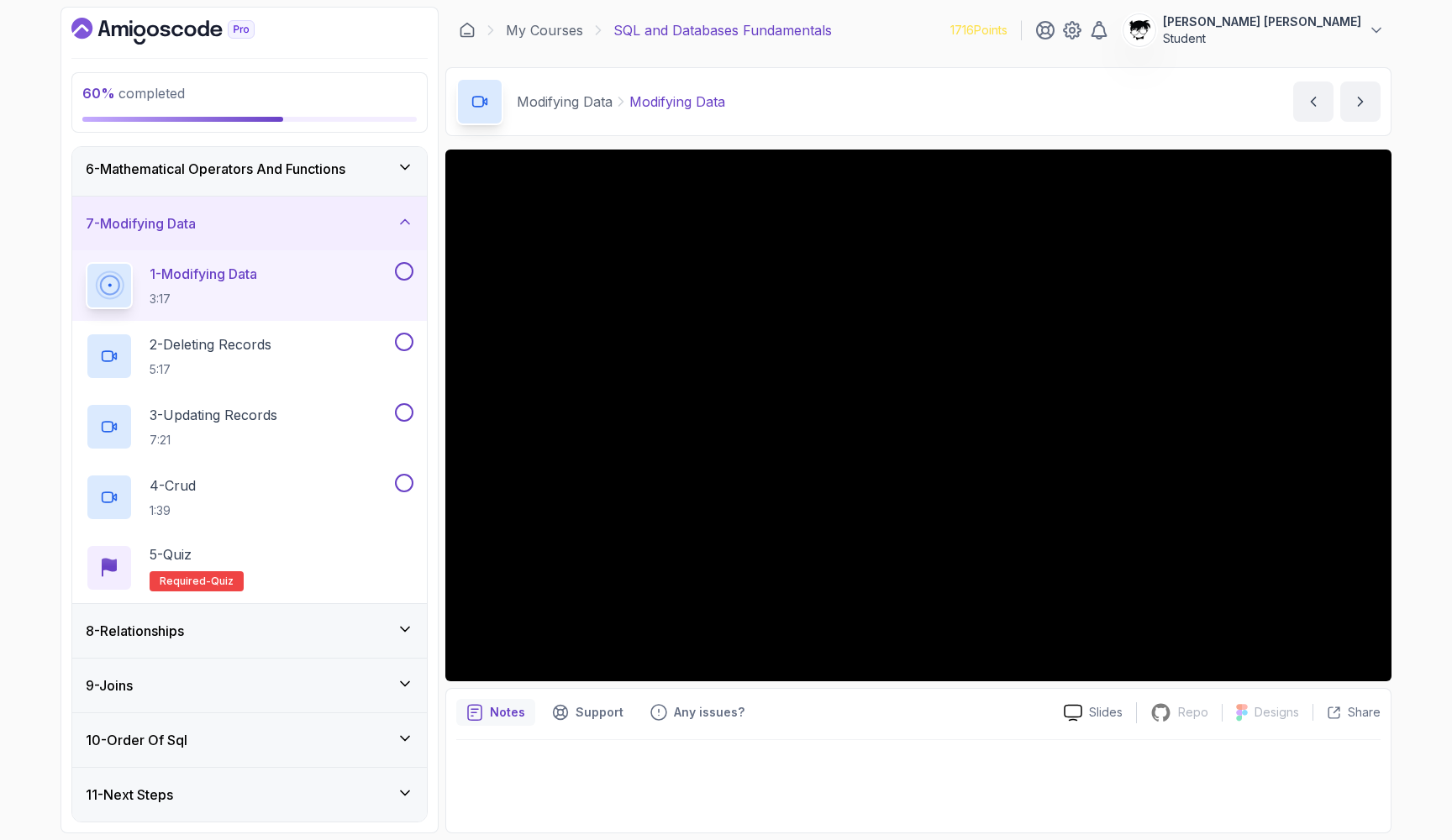
click at [80, 40] on icon "Dashboard" at bounding box center [162, 31] width 183 height 27
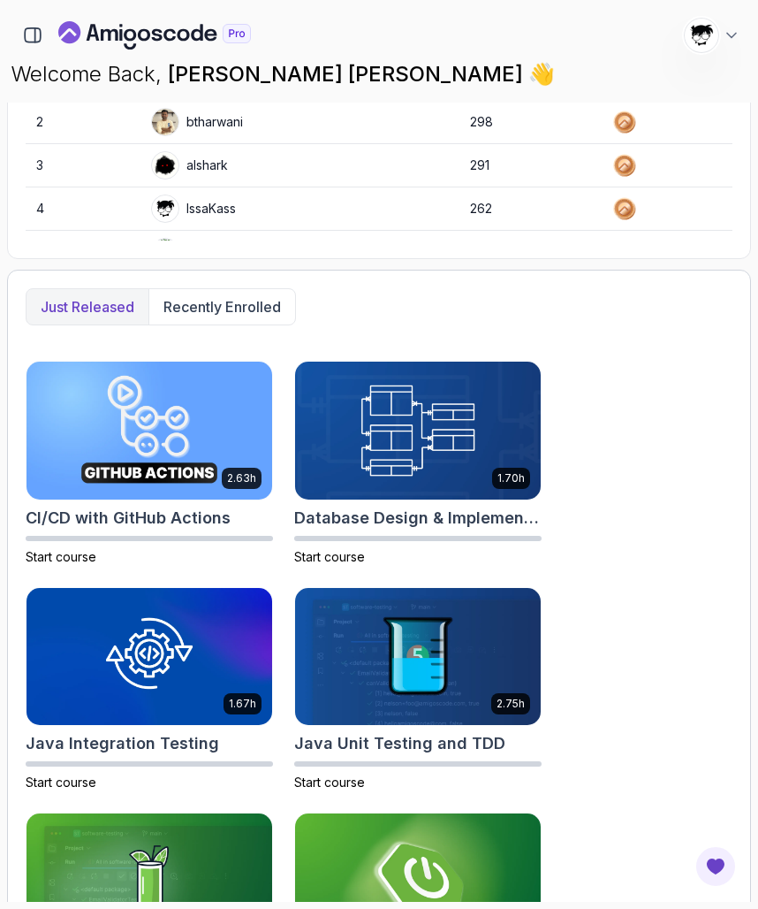
scroll to position [1025, 0]
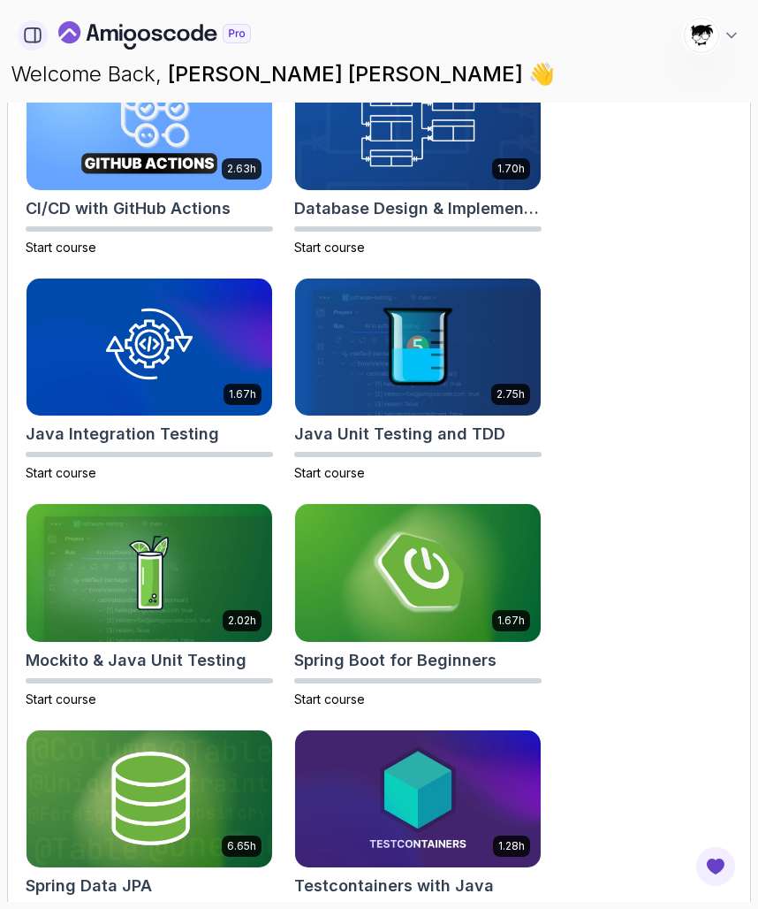
click at [36, 23] on button "button" at bounding box center [33, 35] width 30 height 30
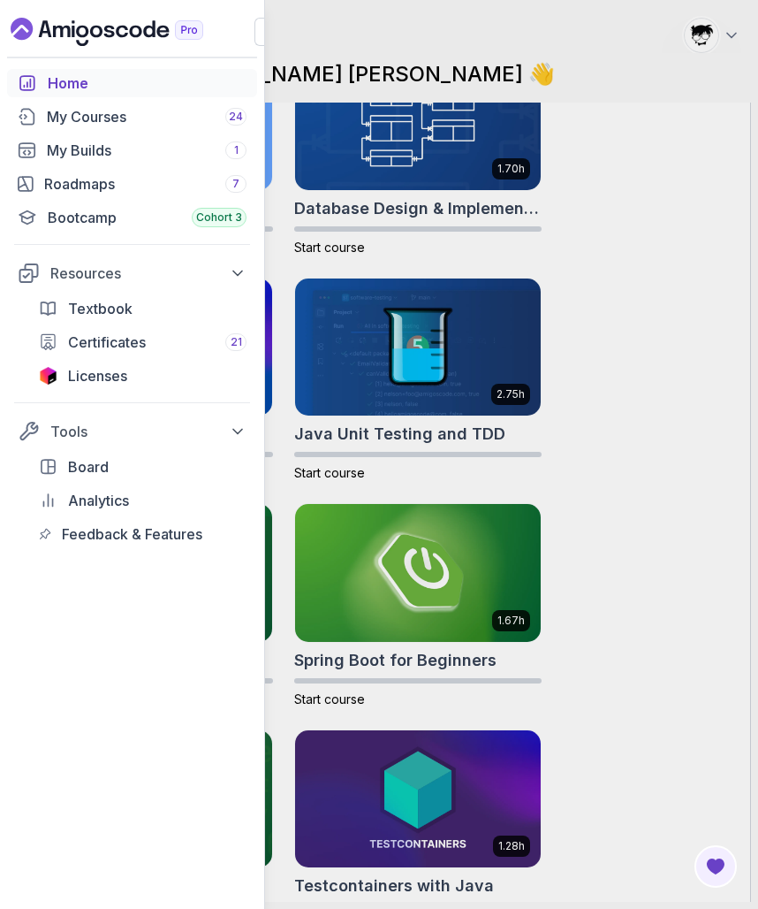
click at [255, 37] on button "button" at bounding box center [269, 32] width 28 height 28
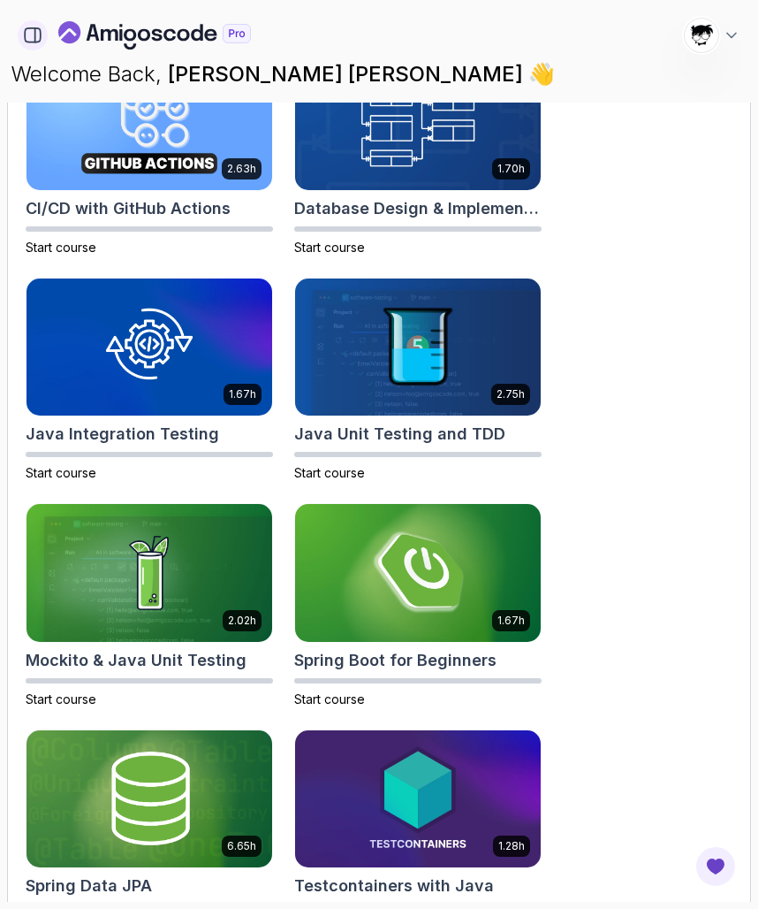
click at [30, 46] on button "button" at bounding box center [33, 35] width 30 height 30
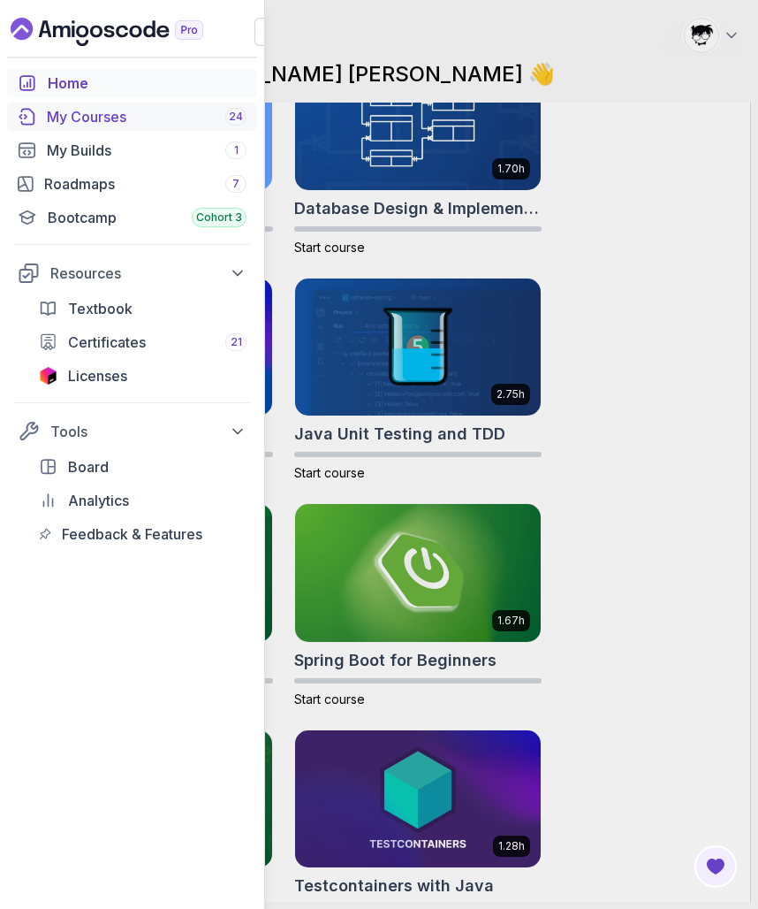
click at [71, 123] on div "My Courses 24" at bounding box center [147, 116] width 200 height 21
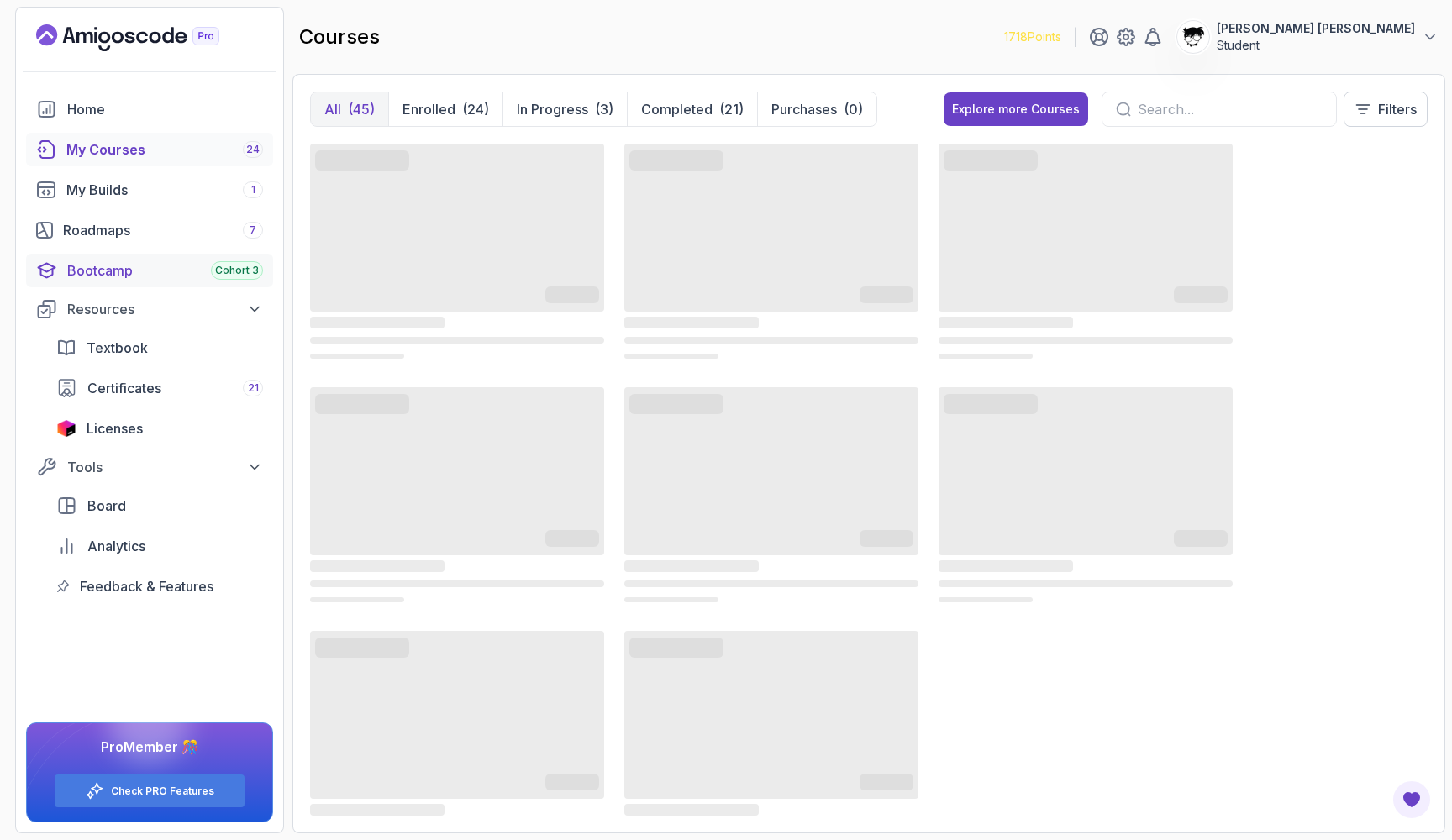
click at [182, 272] on div "Bootcamp Cohort 3" at bounding box center [165, 270] width 196 height 20
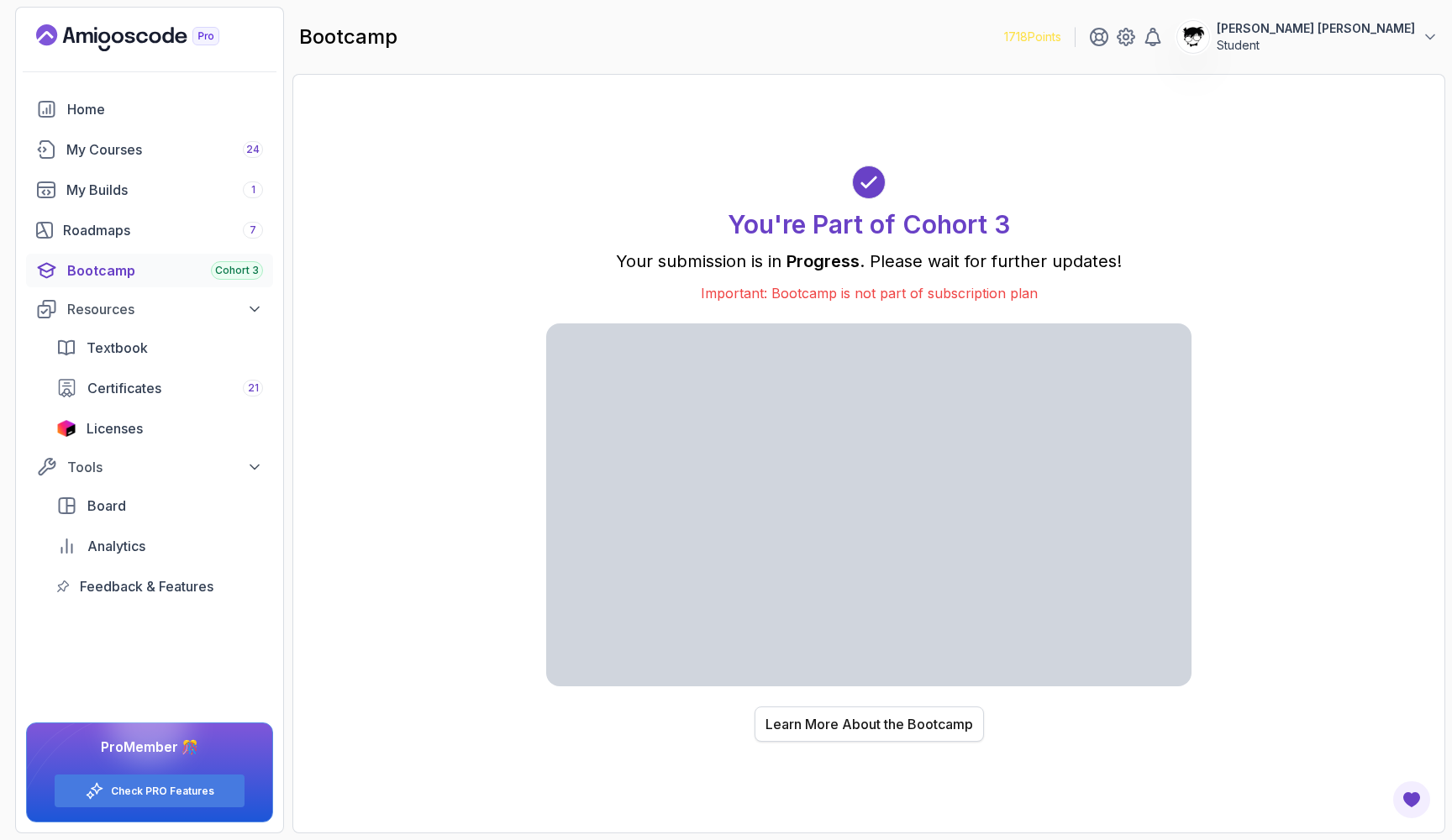
click at [802, 713] on button "Learn More About the Bootcamp" at bounding box center [869, 723] width 229 height 35
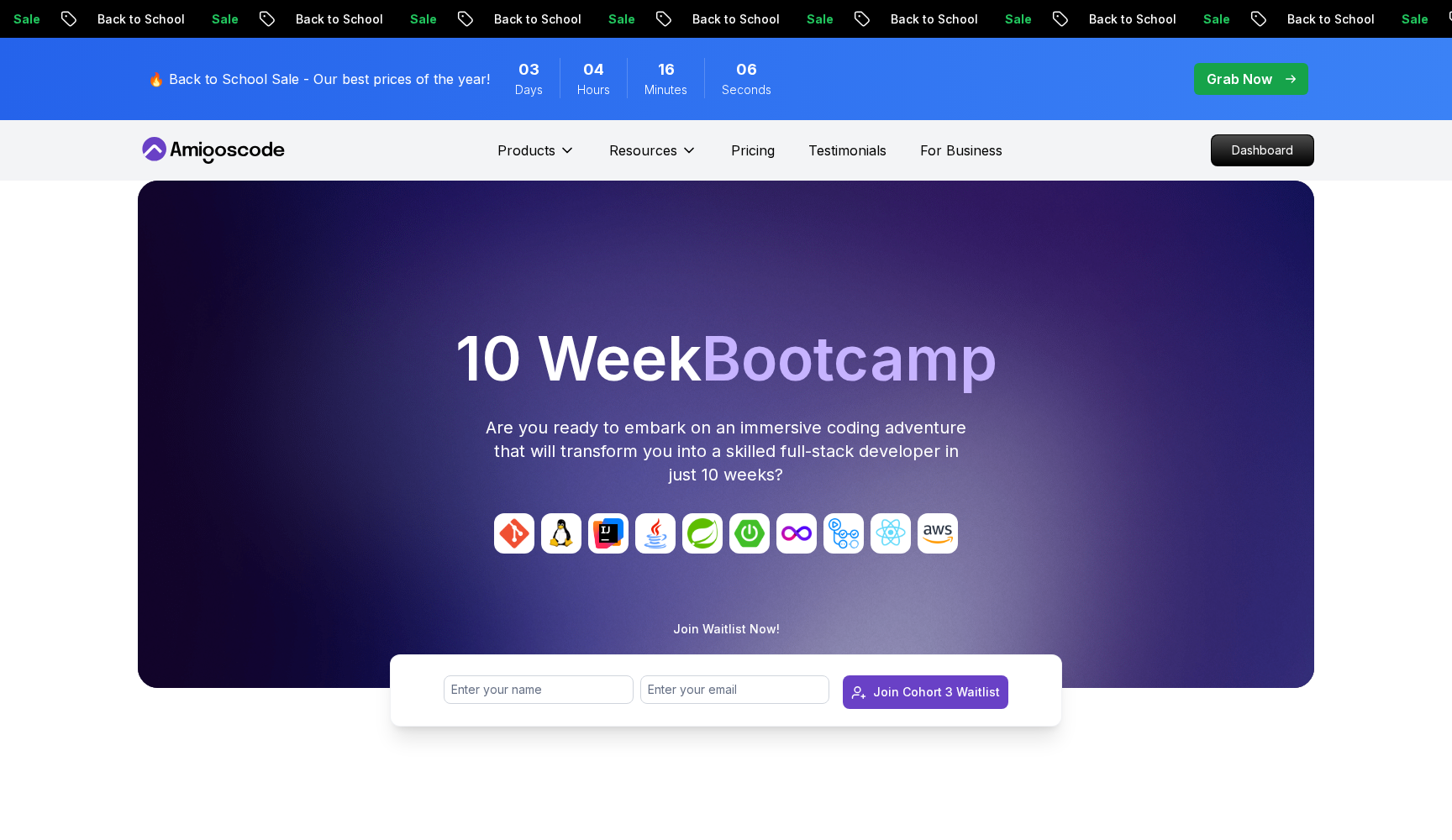
scroll to position [-38, 0]
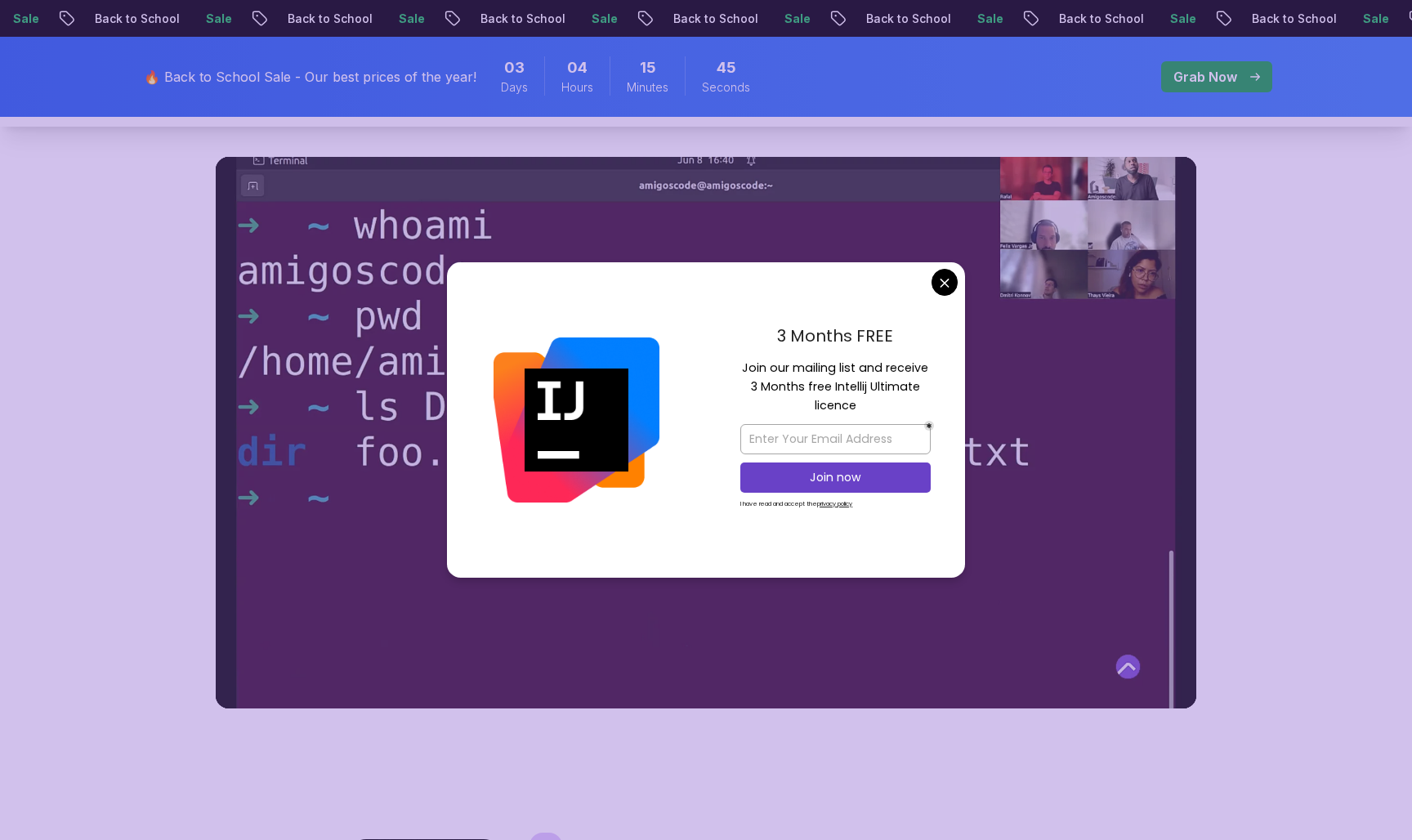
scroll to position [821, 0]
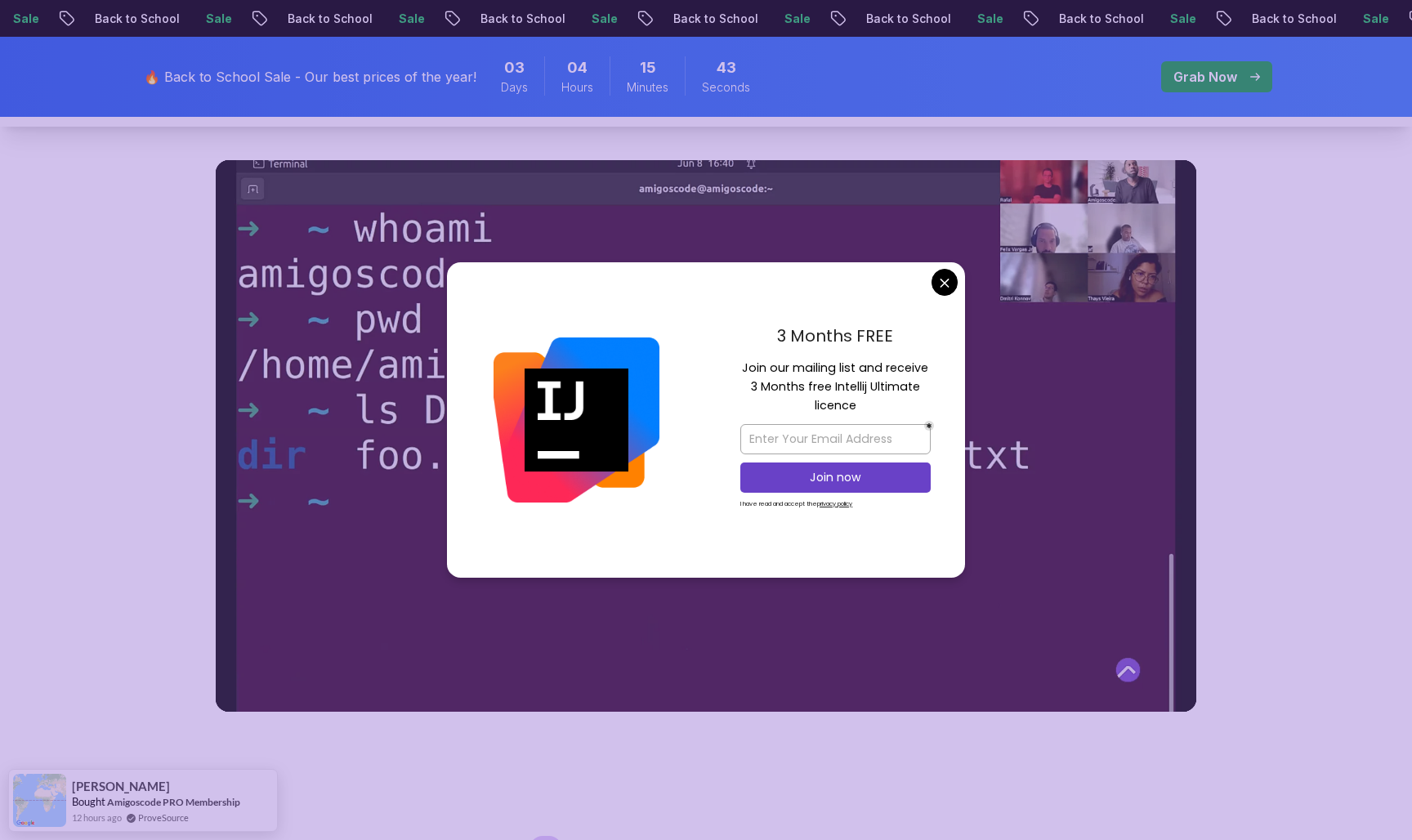
click at [597, 366] on img at bounding box center [576, 420] width 165 height 165
click at [413, 308] on video at bounding box center [705, 435] width 980 height 552
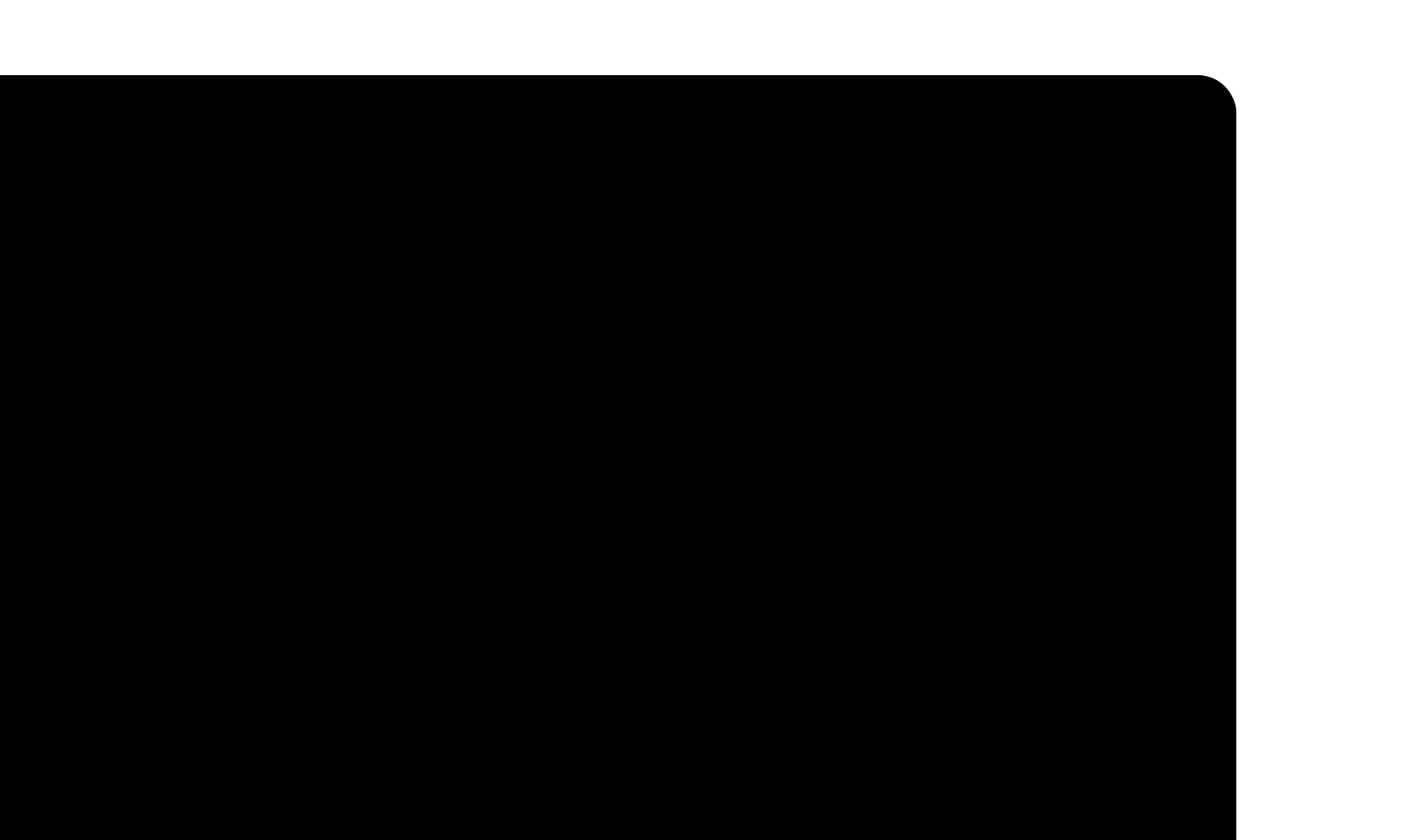
scroll to position [588, 0]
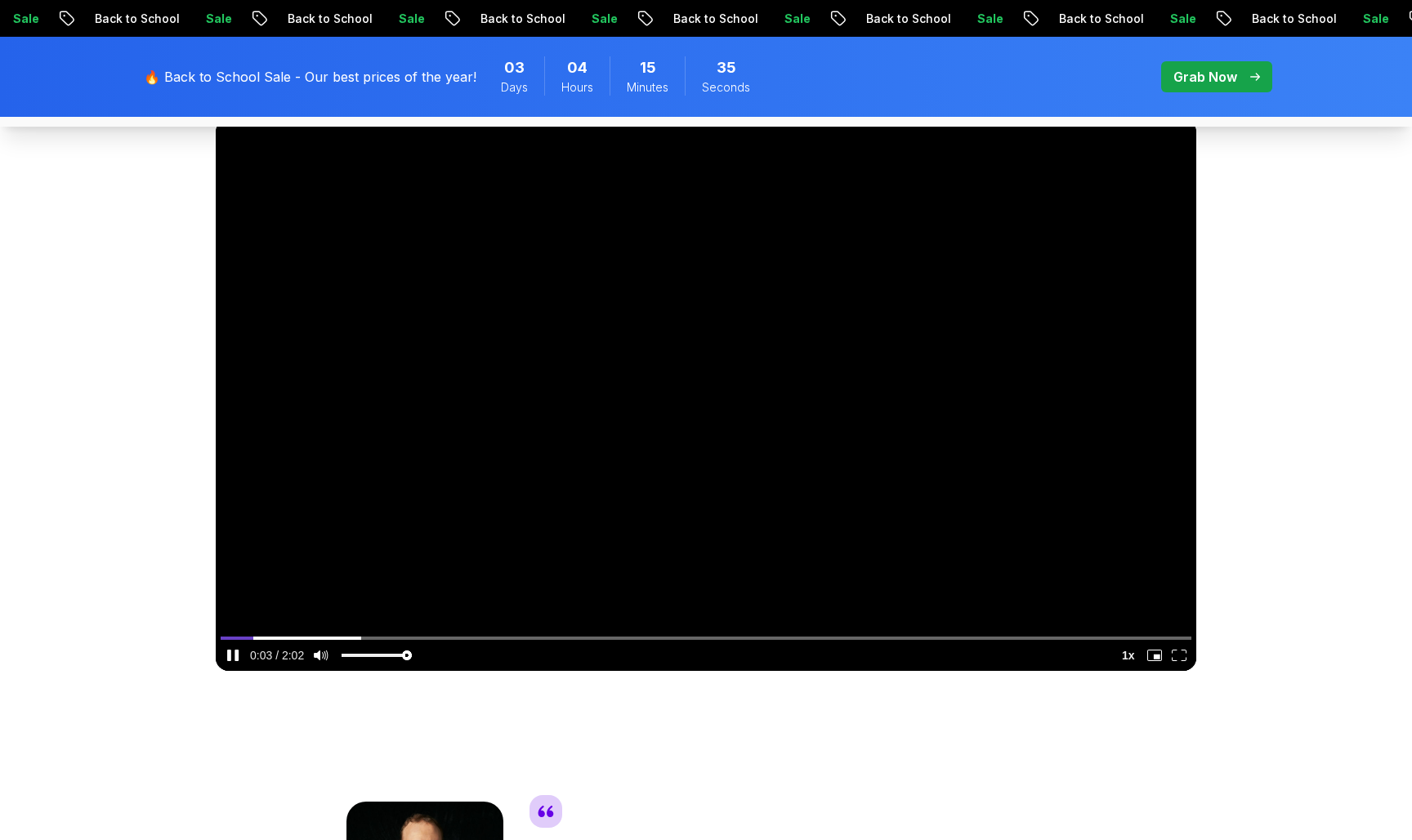
click at [477, 528] on video at bounding box center [705, 395] width 980 height 552
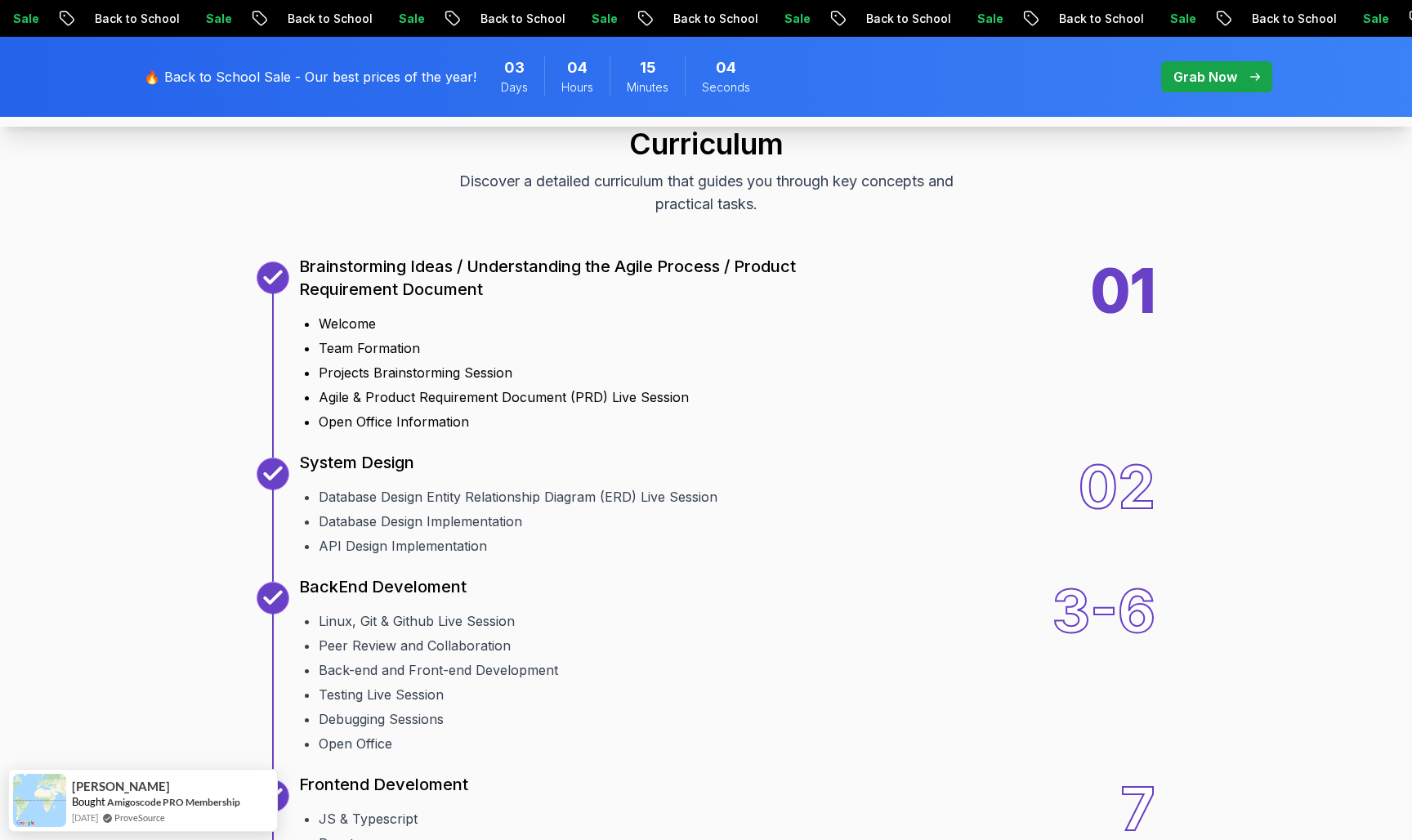
scroll to position [1993, 0]
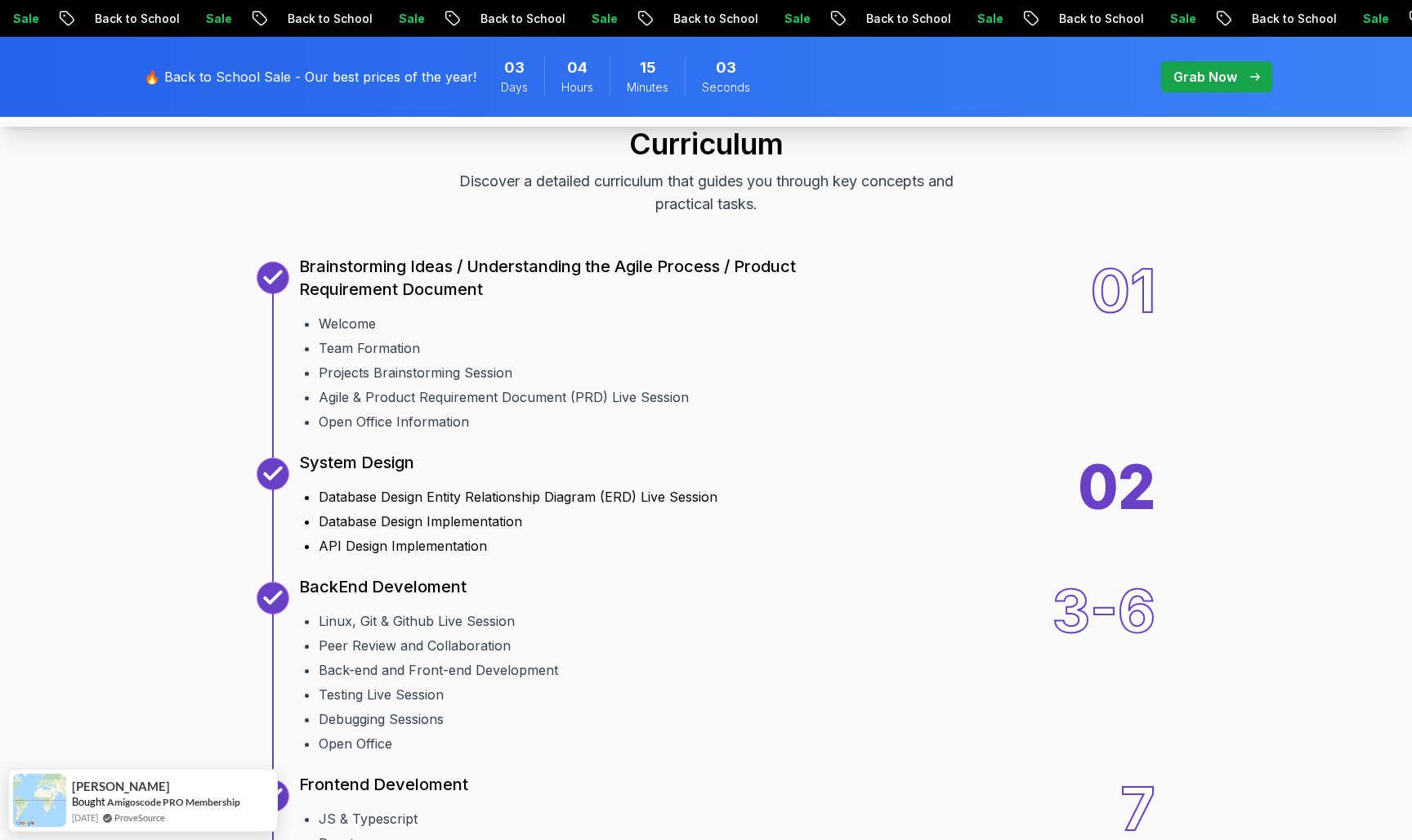
click at [400, 499] on li "Database Design Entity Relationship Diagram (ERD) Live Session" at bounding box center [517, 496] width 398 height 19
click at [383, 513] on li "Database Design Implementation" at bounding box center [517, 520] width 398 height 19
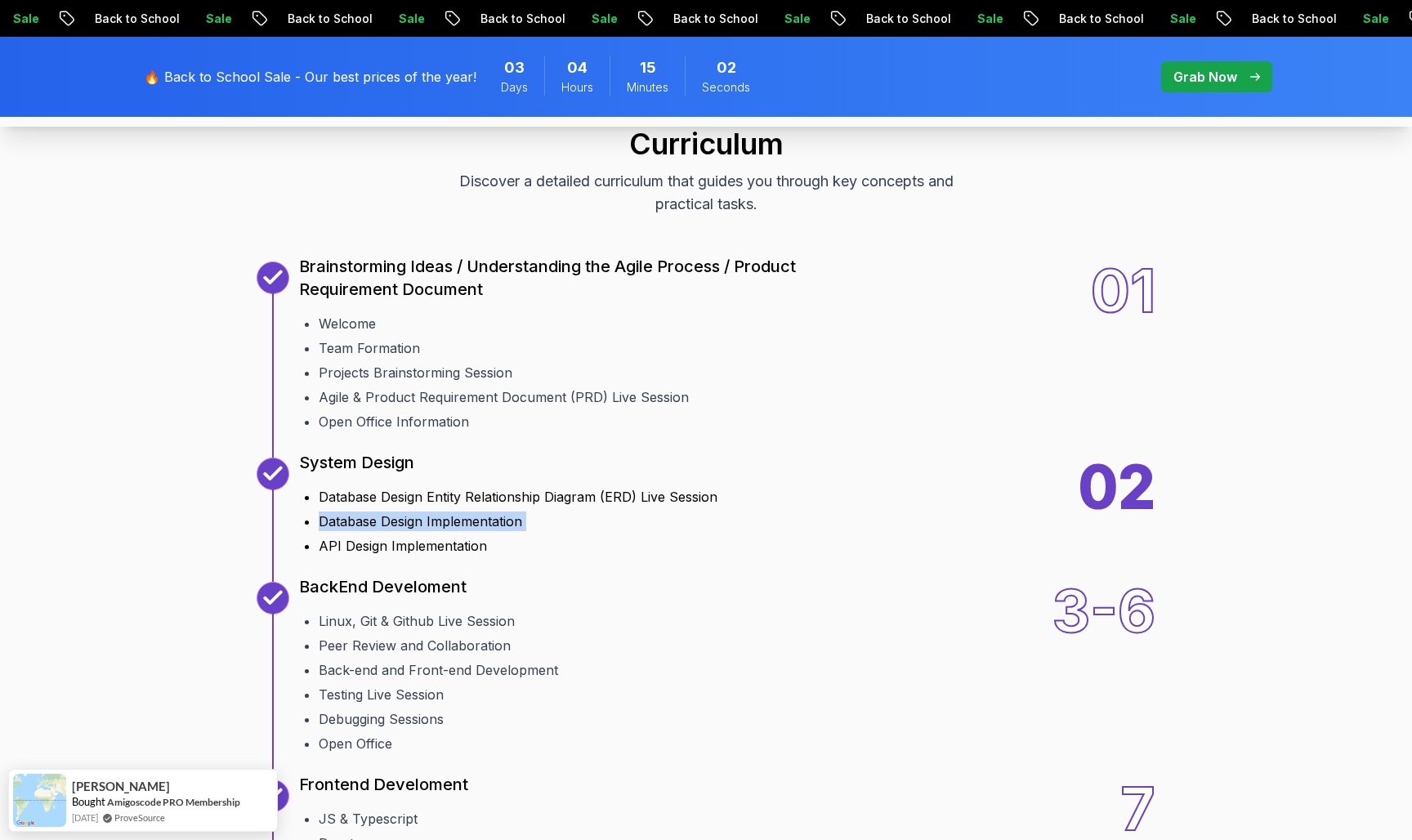
click at [383, 513] on li "Database Design Implementation" at bounding box center [517, 520] width 398 height 19
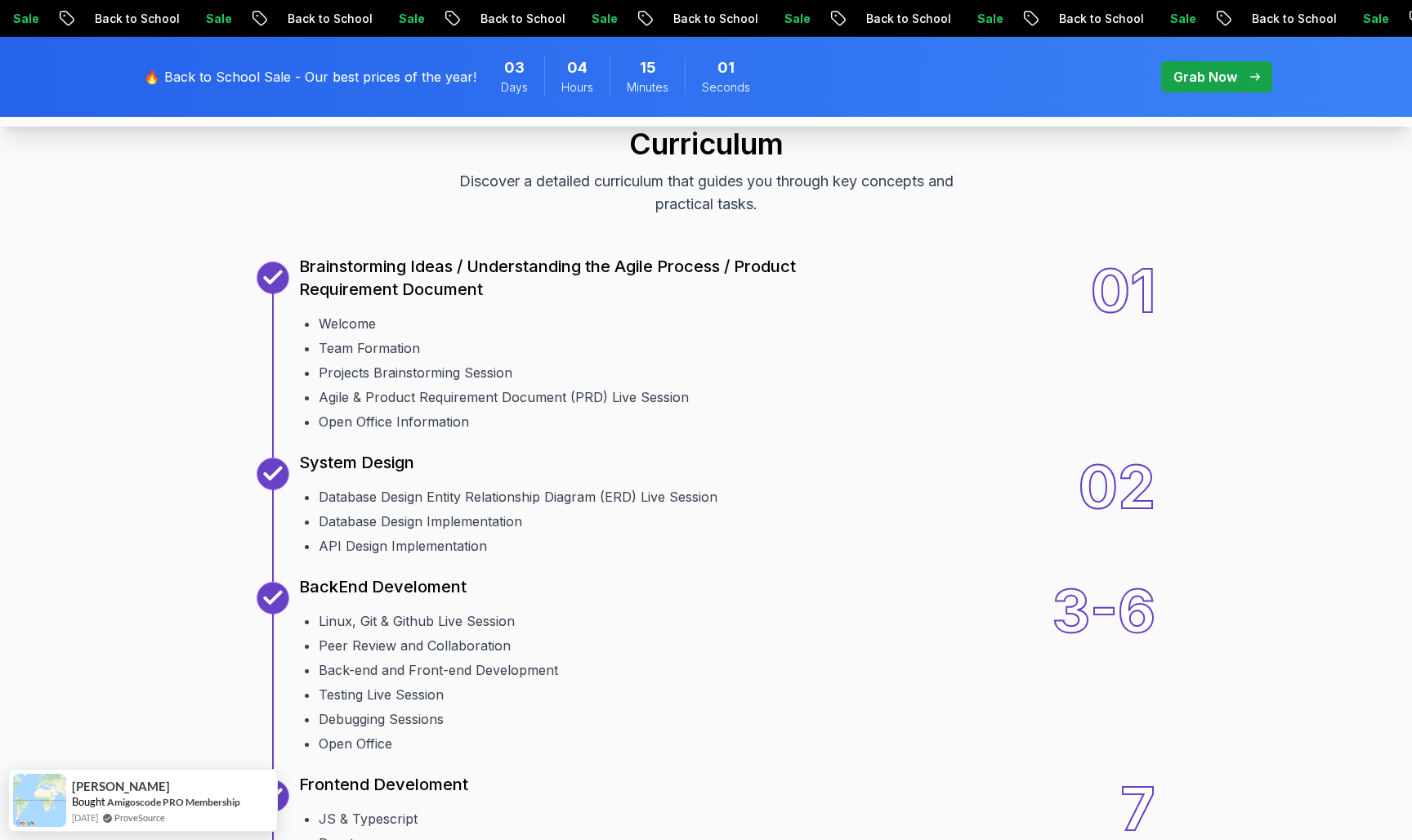
click at [372, 557] on div "10 Weeks Curriculum Discover a detailed curriculum that guides you through key …" at bounding box center [706, 797] width 1144 height 1446
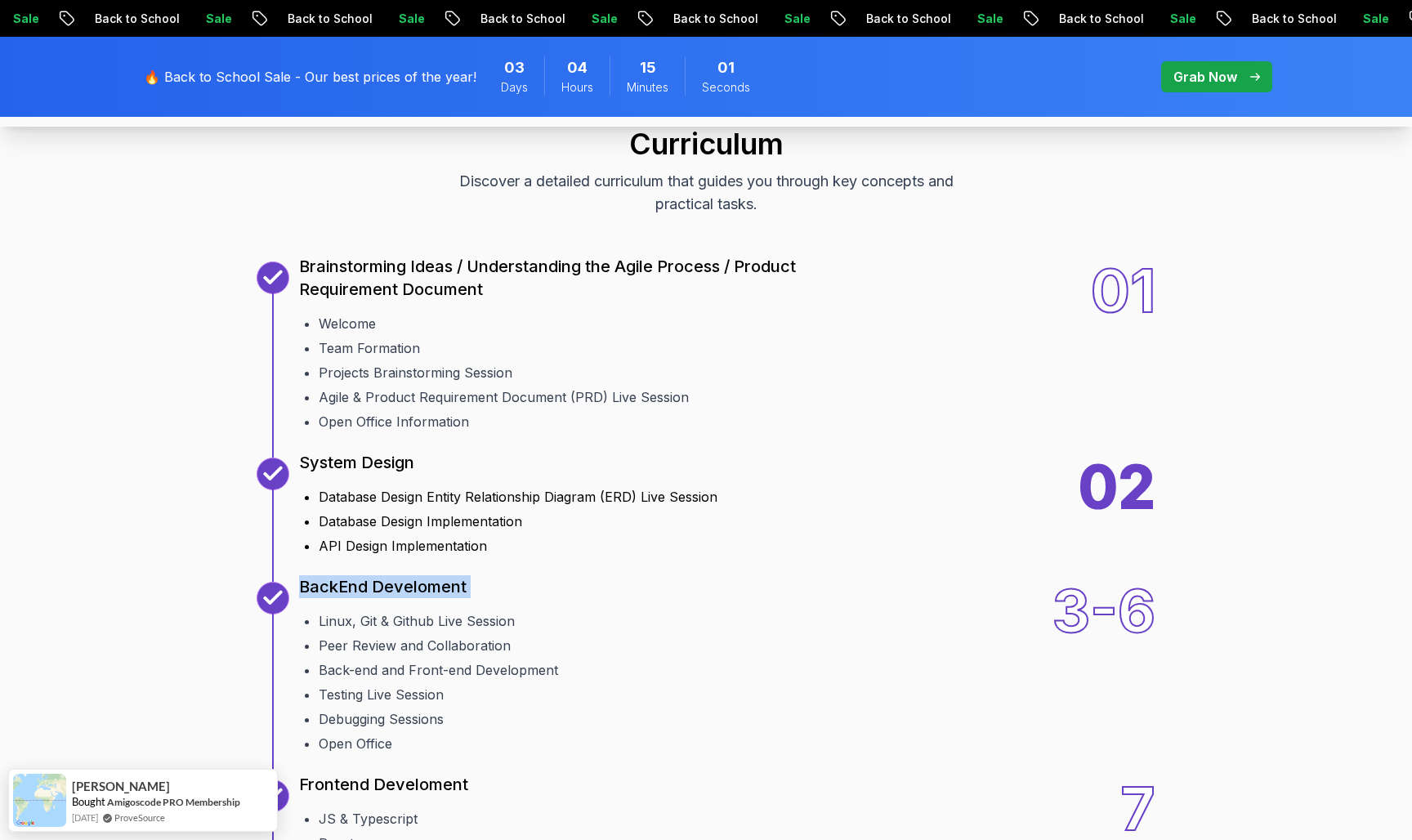
click at [356, 543] on li "API Design Implementation" at bounding box center [517, 545] width 398 height 19
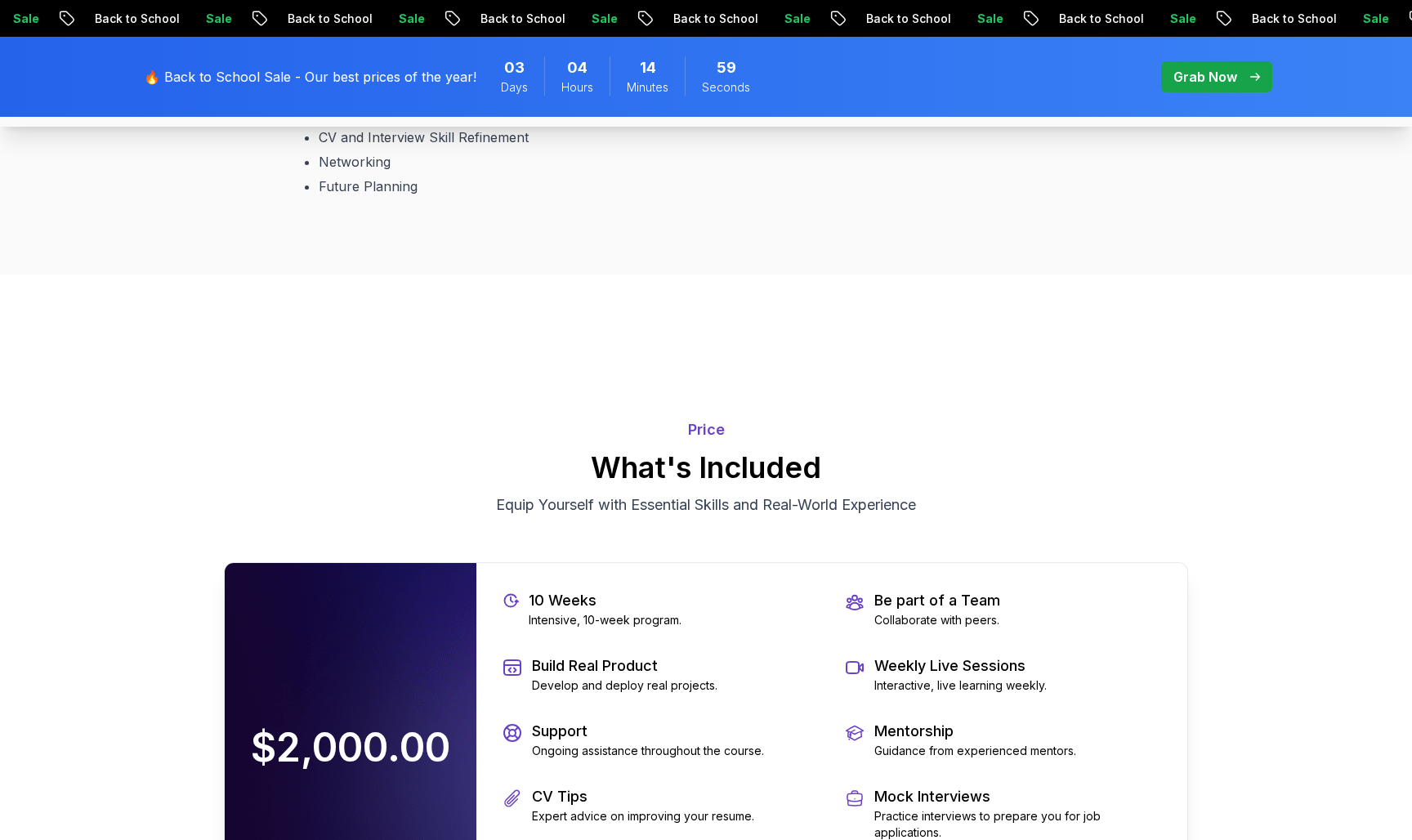
scroll to position [3352, 0]
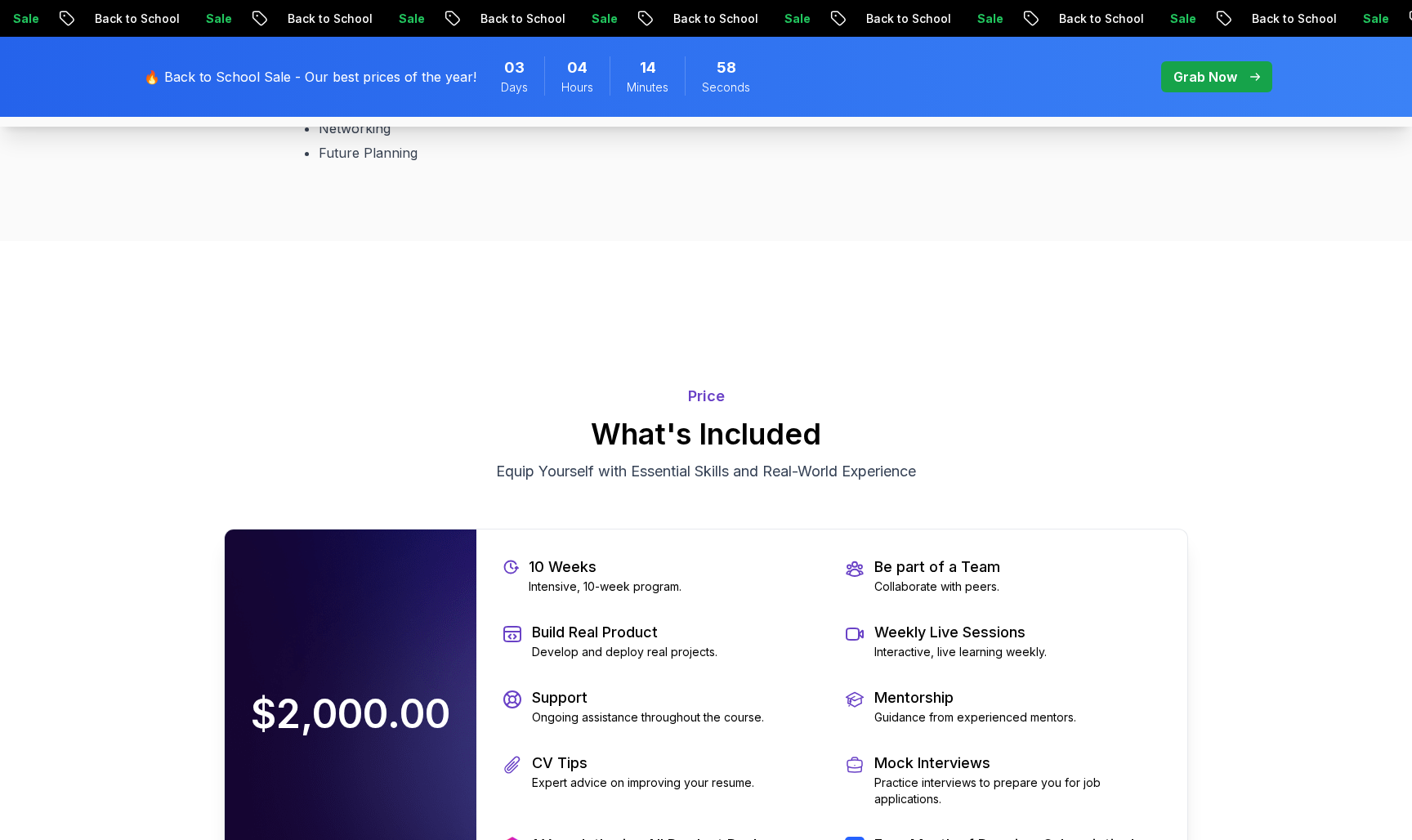
click at [252, 383] on div "Price What's Included Equip Yourself with Essential Skills and Real-World Exper…" at bounding box center [705, 433] width 964 height 138
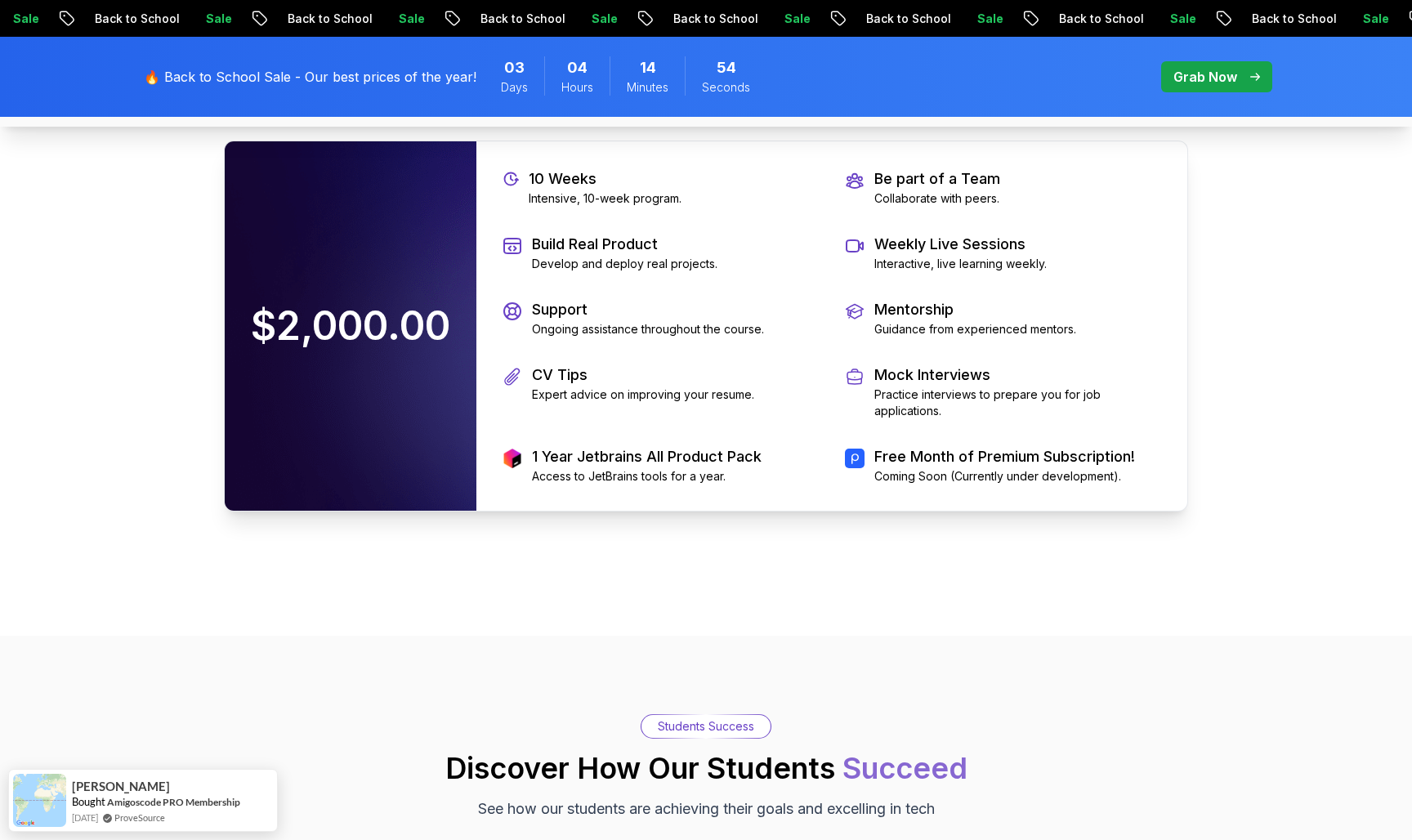
click at [870, 465] on div "Free Month of Premium Subscription! Coming Soon (Currently under development)." at bounding box center [1003, 465] width 316 height 39
click at [846, 475] on div "Free Month of Premium Subscription! Coming Soon (Currently under development)." at bounding box center [1003, 465] width 316 height 39
click at [1211, 74] on p "Grab Now" at bounding box center [1204, 76] width 64 height 19
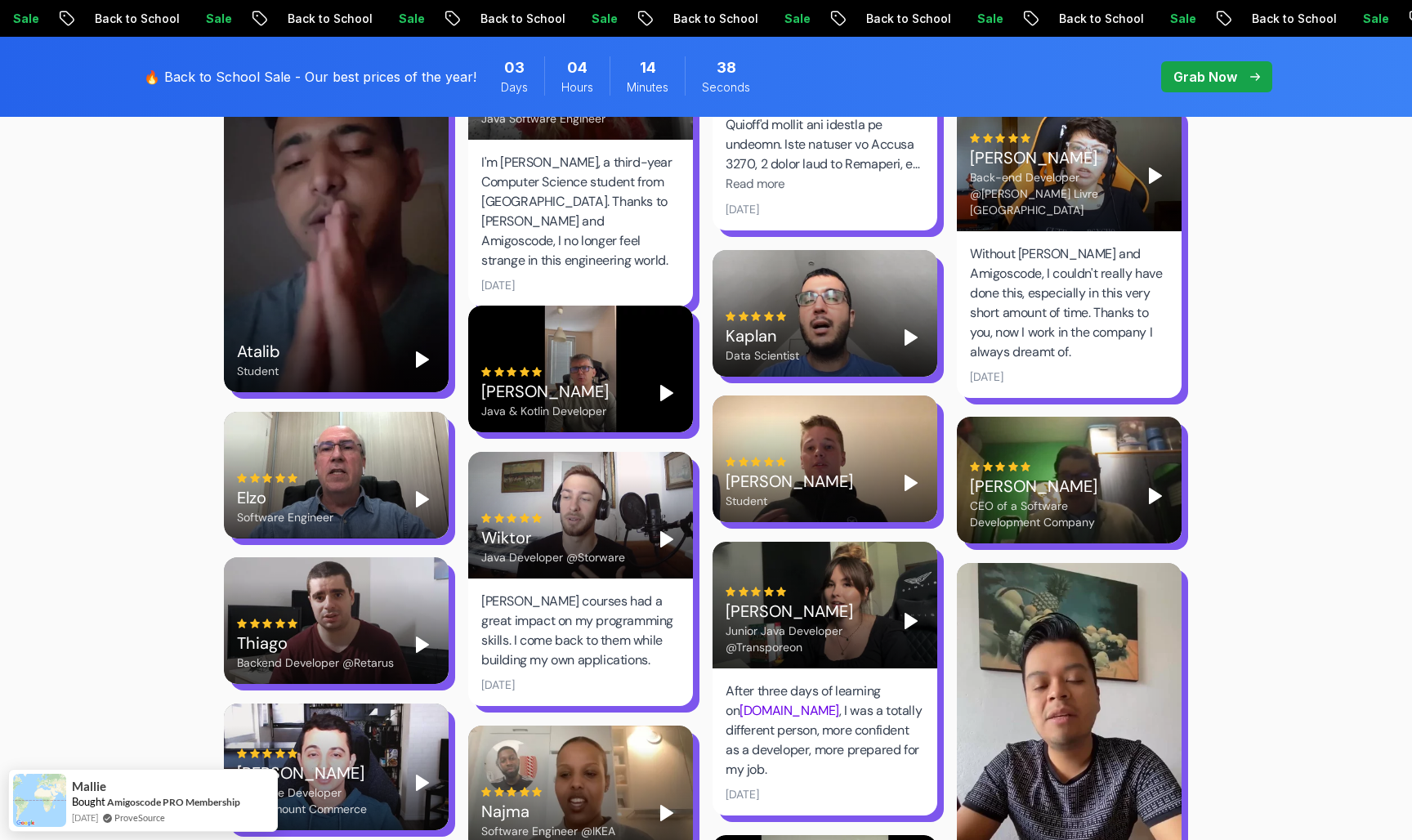
scroll to position [4364, 0]
